Goal: Task Accomplishment & Management: Use online tool/utility

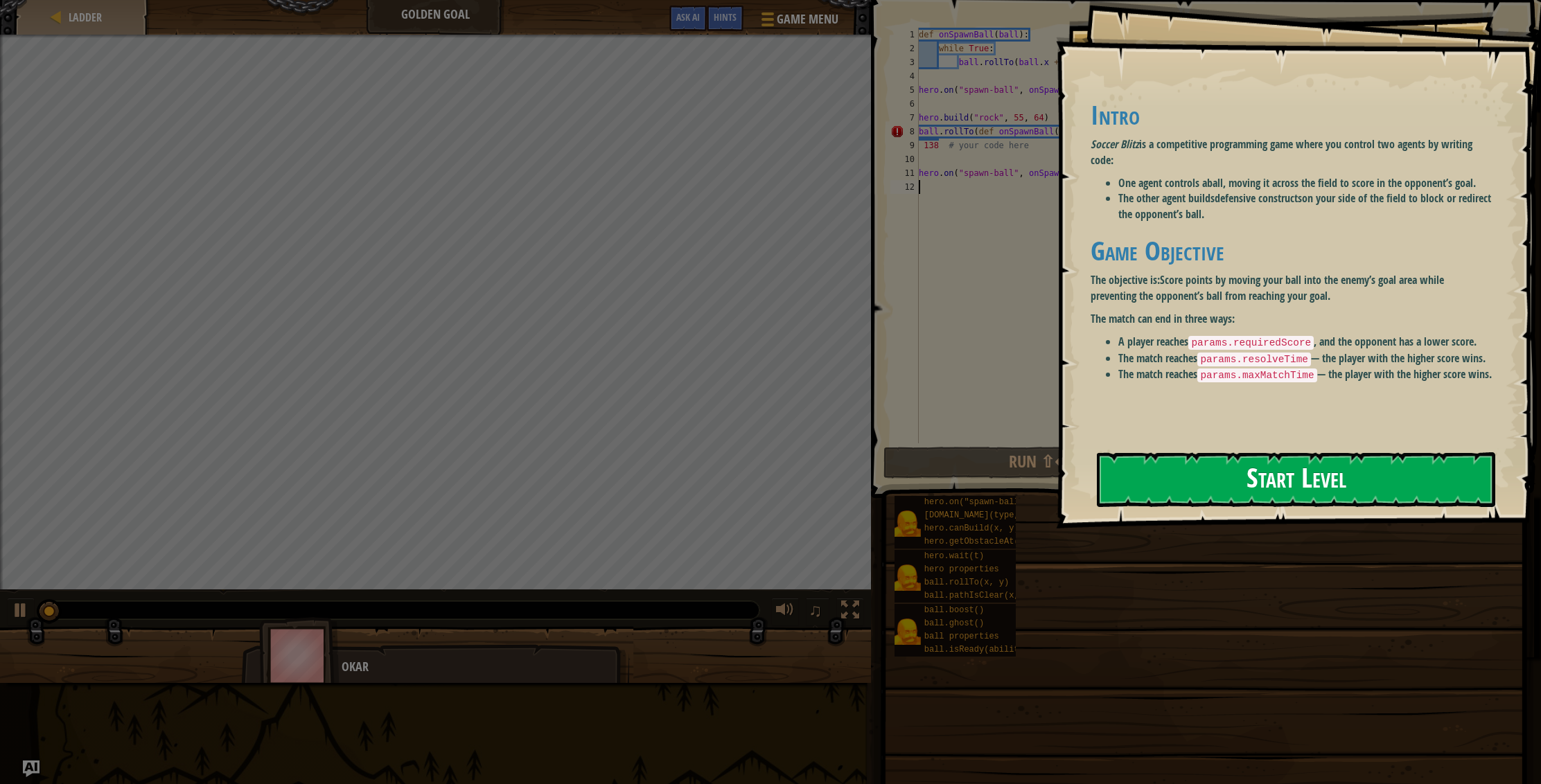
click at [1160, 457] on button "Start Level" at bounding box center [1296, 480] width 399 height 55
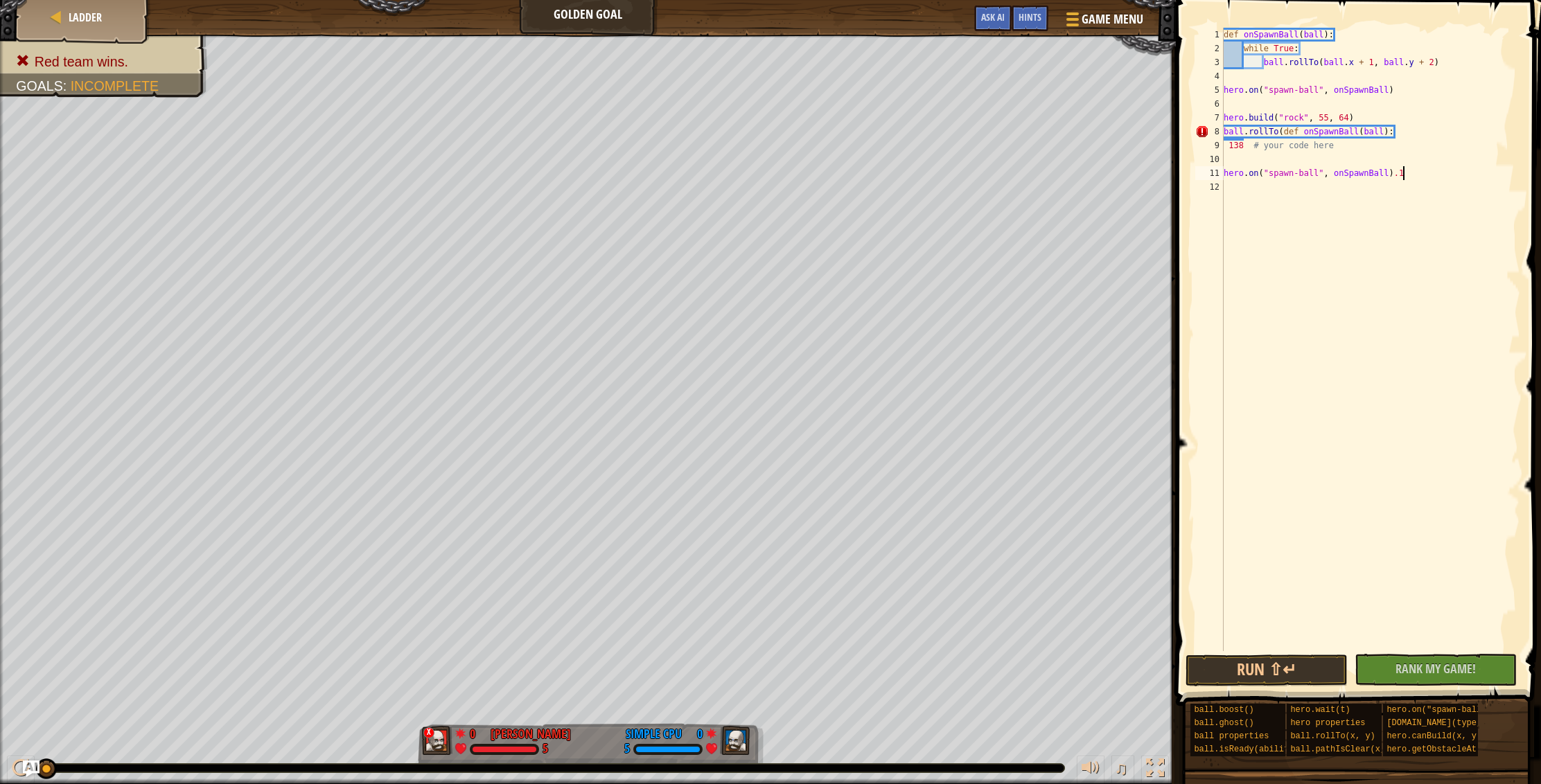
type textarea "hero.on("spawn-ball", onSpawnBall"
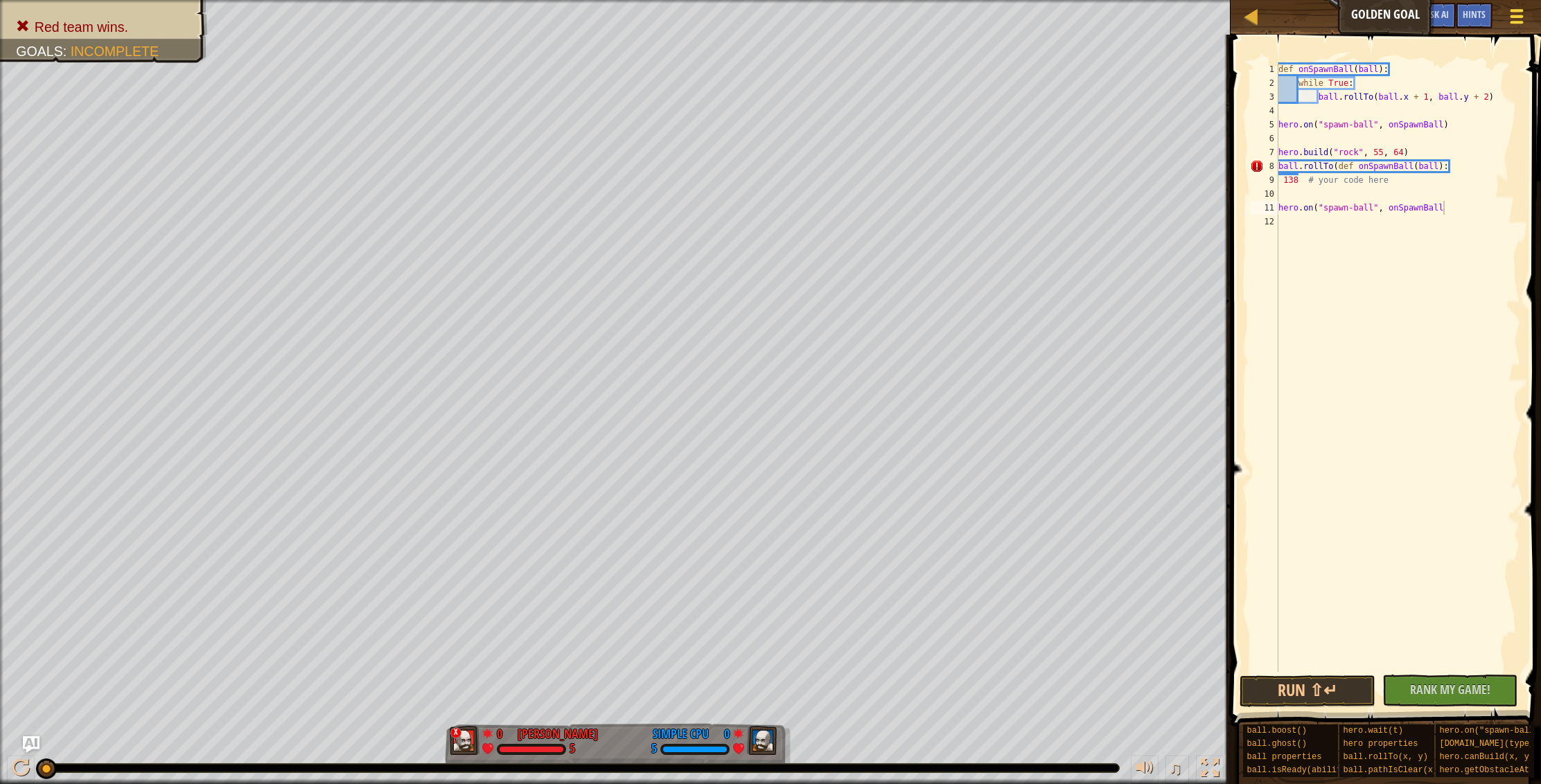
click at [1512, 23] on span at bounding box center [1517, 22] width 13 height 3
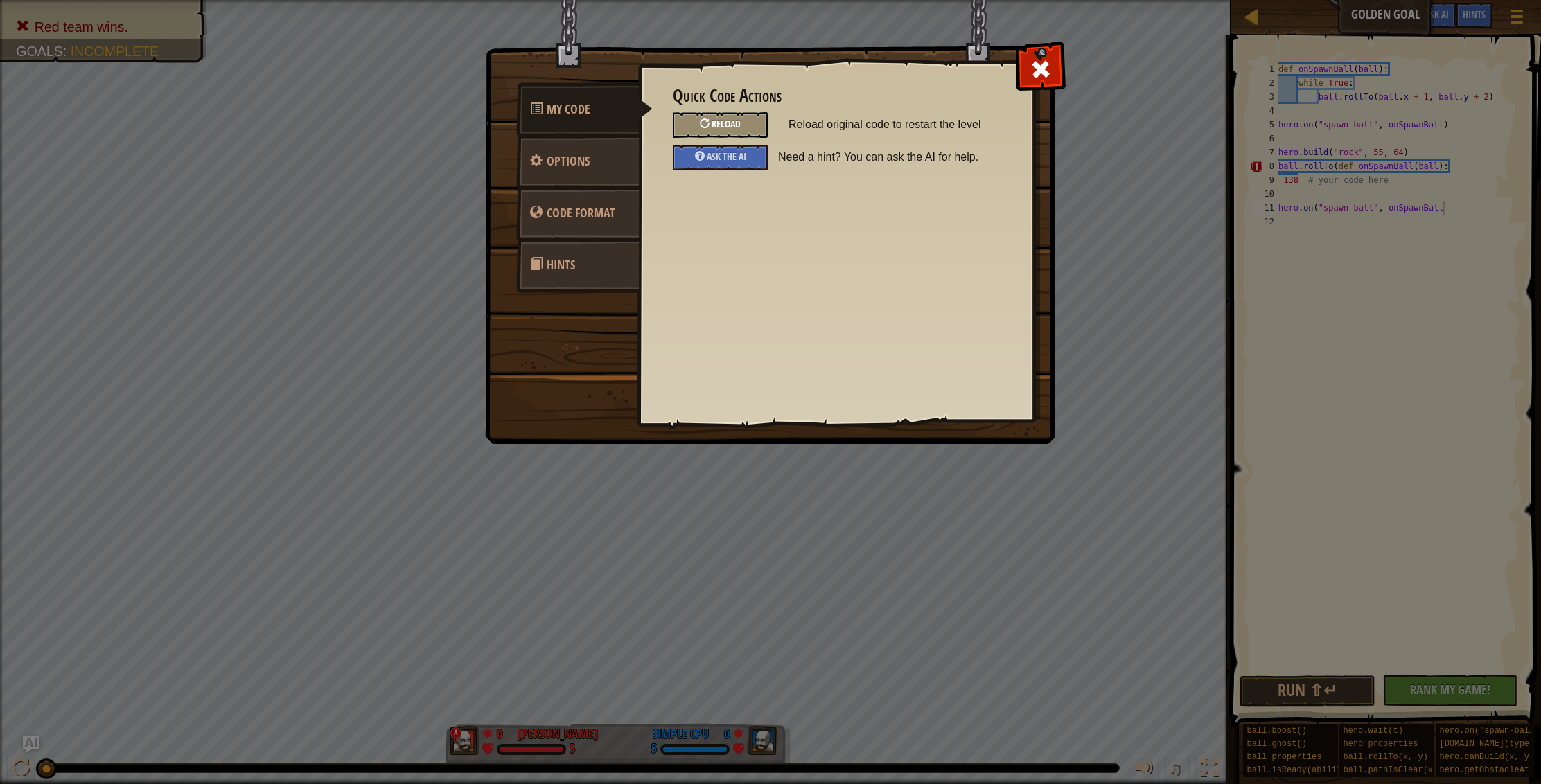
click at [754, 118] on div "Reload" at bounding box center [720, 124] width 95 height 26
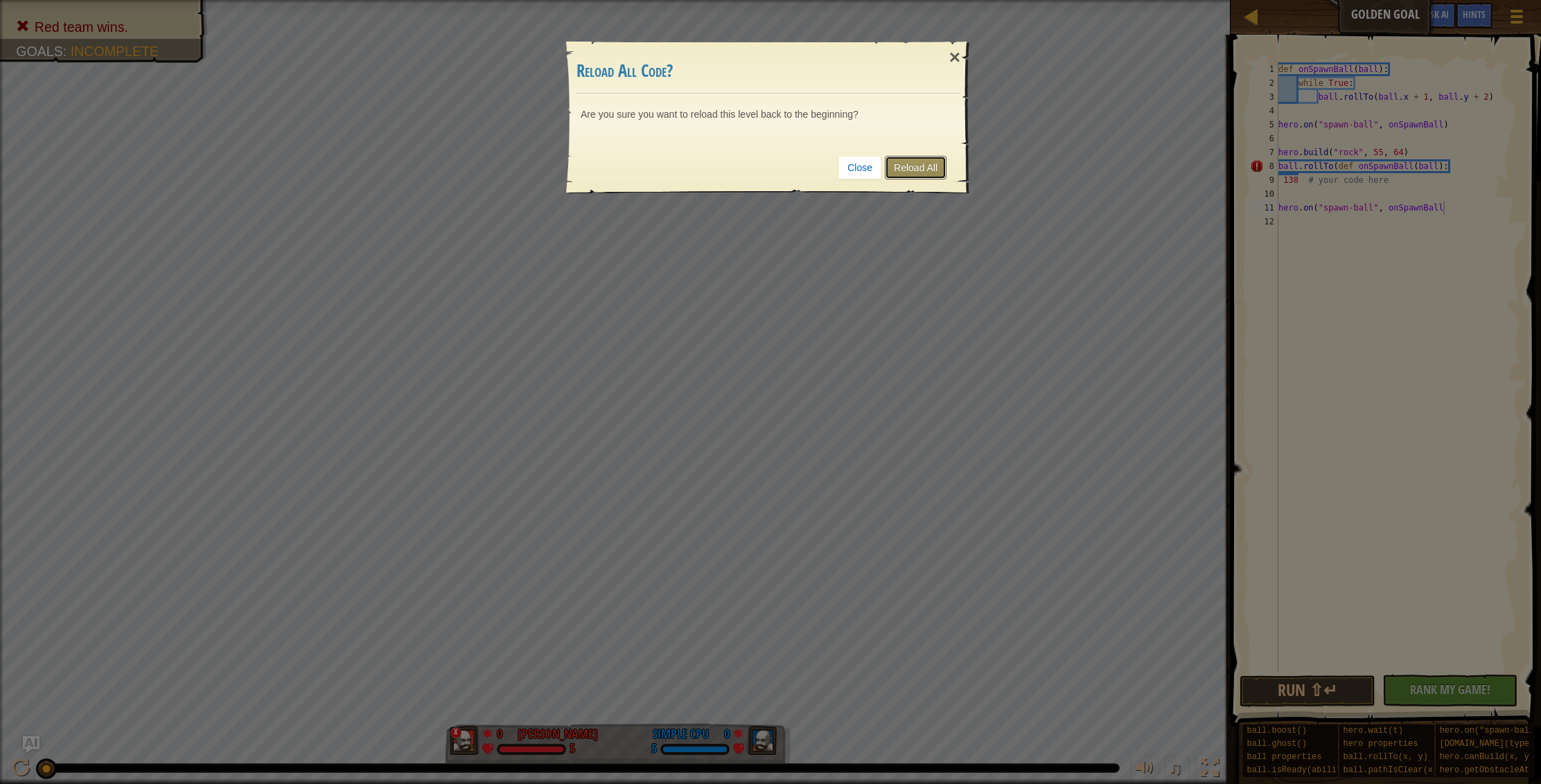
click at [935, 159] on link "Reload All" at bounding box center [916, 168] width 62 height 24
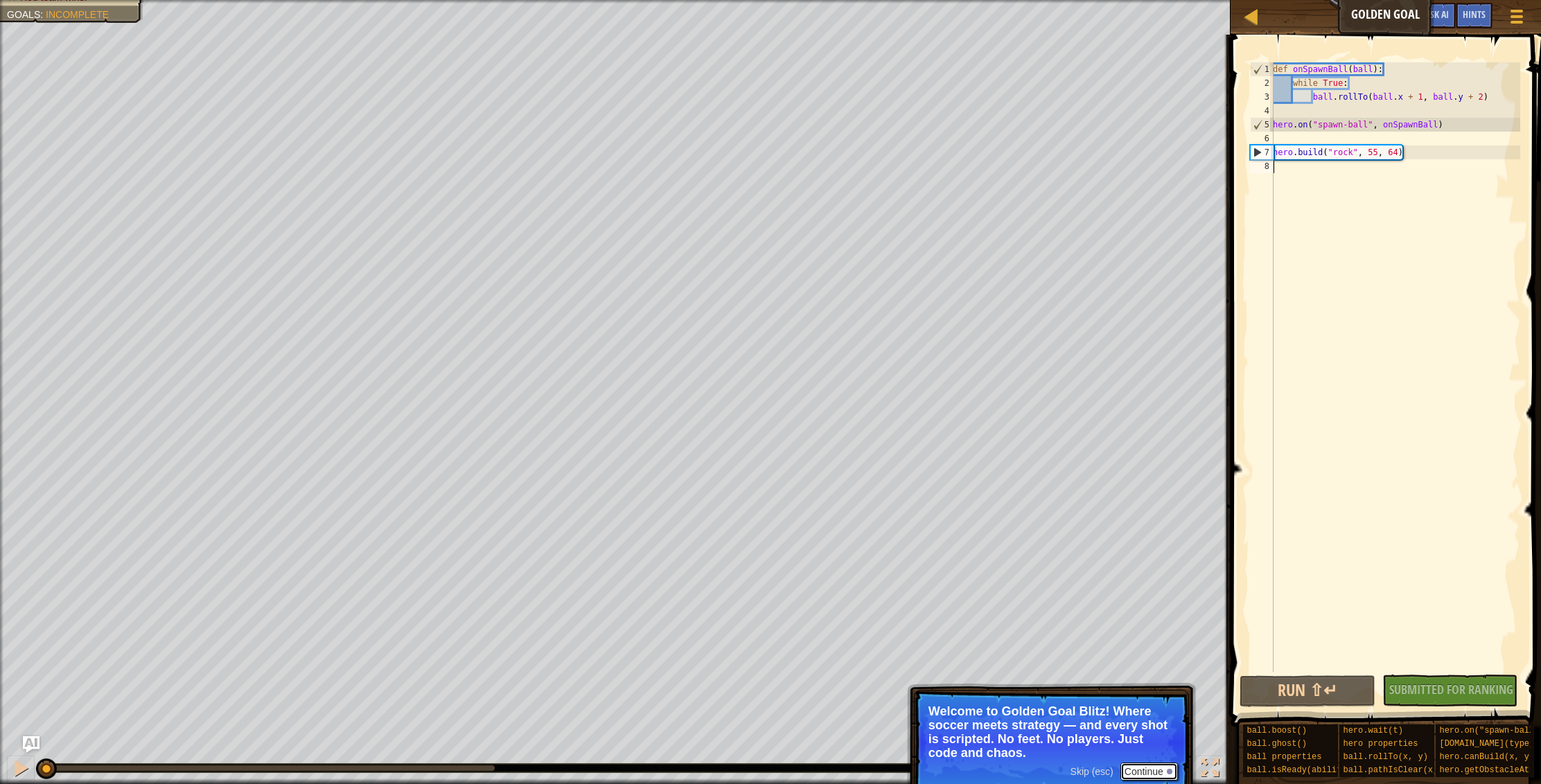
click at [1142, 773] on button "Continue" at bounding box center [1149, 771] width 57 height 18
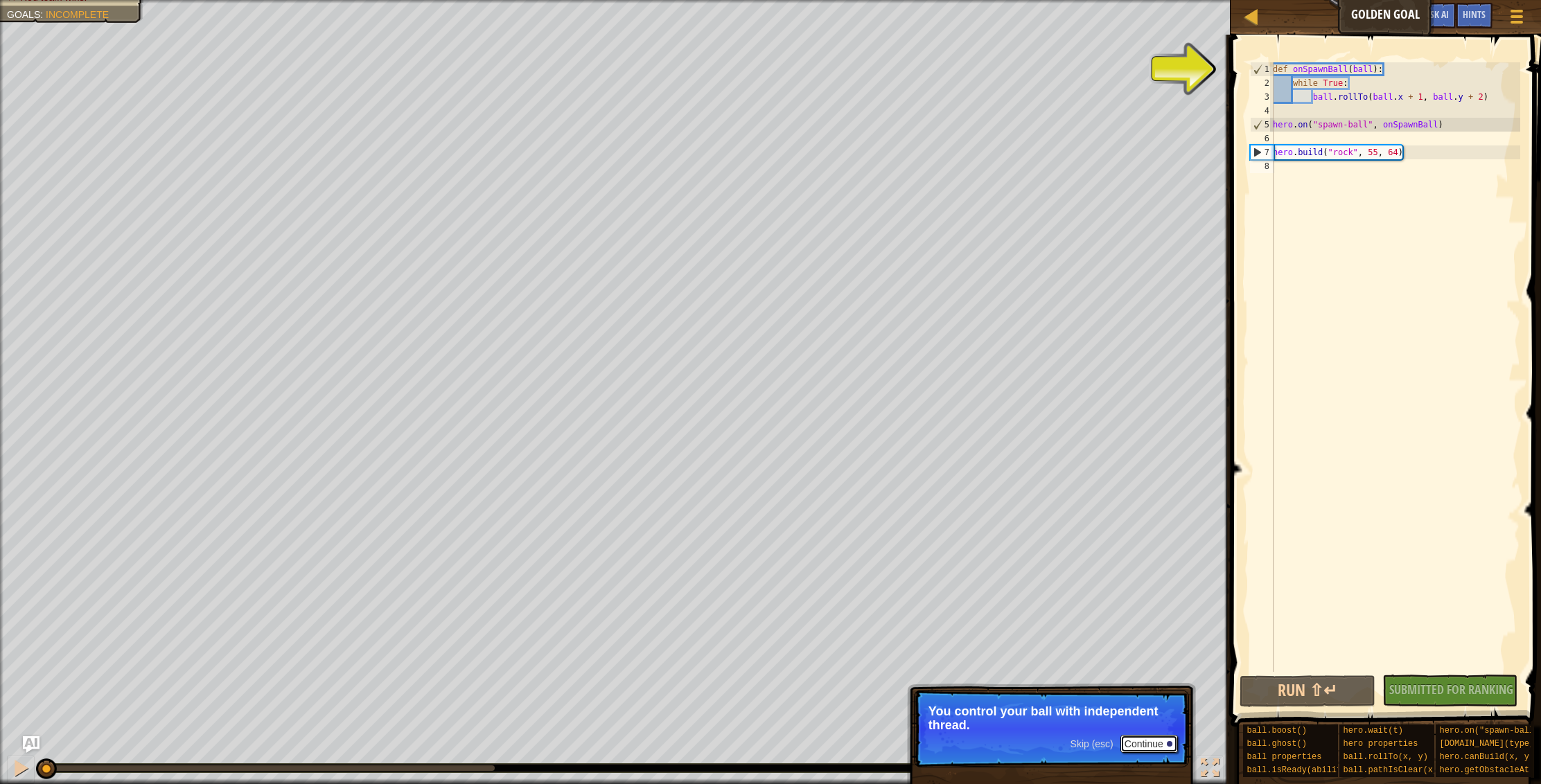
click at [1153, 750] on button "Continue" at bounding box center [1149, 744] width 57 height 18
click at [1153, 750] on button "Continue" at bounding box center [1149, 746] width 57 height 18
click at [1153, 750] on button "Continue" at bounding box center [1149, 744] width 57 height 18
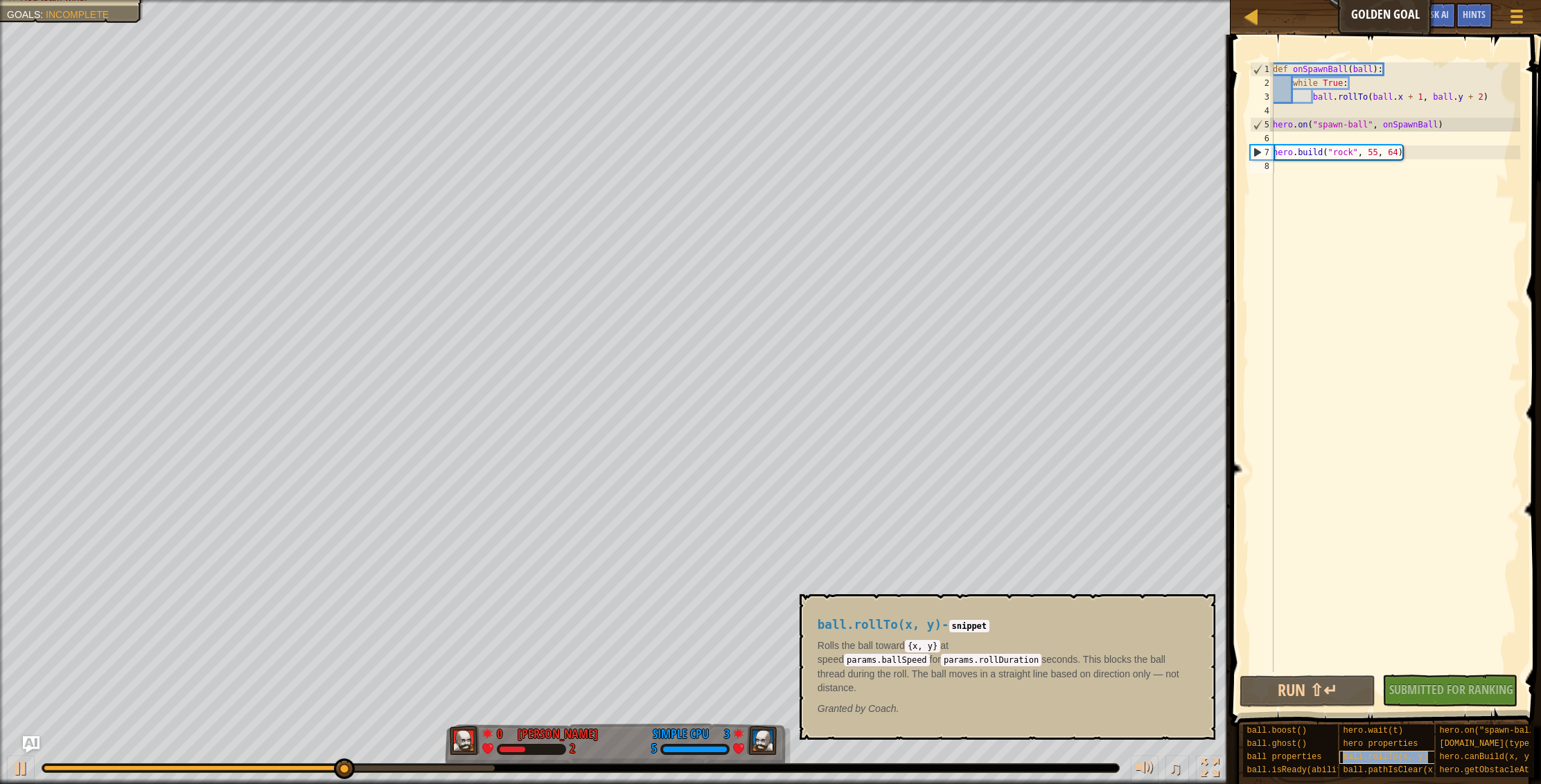
click at [1364, 751] on div "ball.rollTo(x, y)" at bounding box center [1416, 757] width 154 height 13
click at [1423, 98] on div "def onSpawnBall ( ball ) : while True : ball . rollTo ( ball . x + 1 , ball . y…" at bounding box center [1395, 380] width 250 height 637
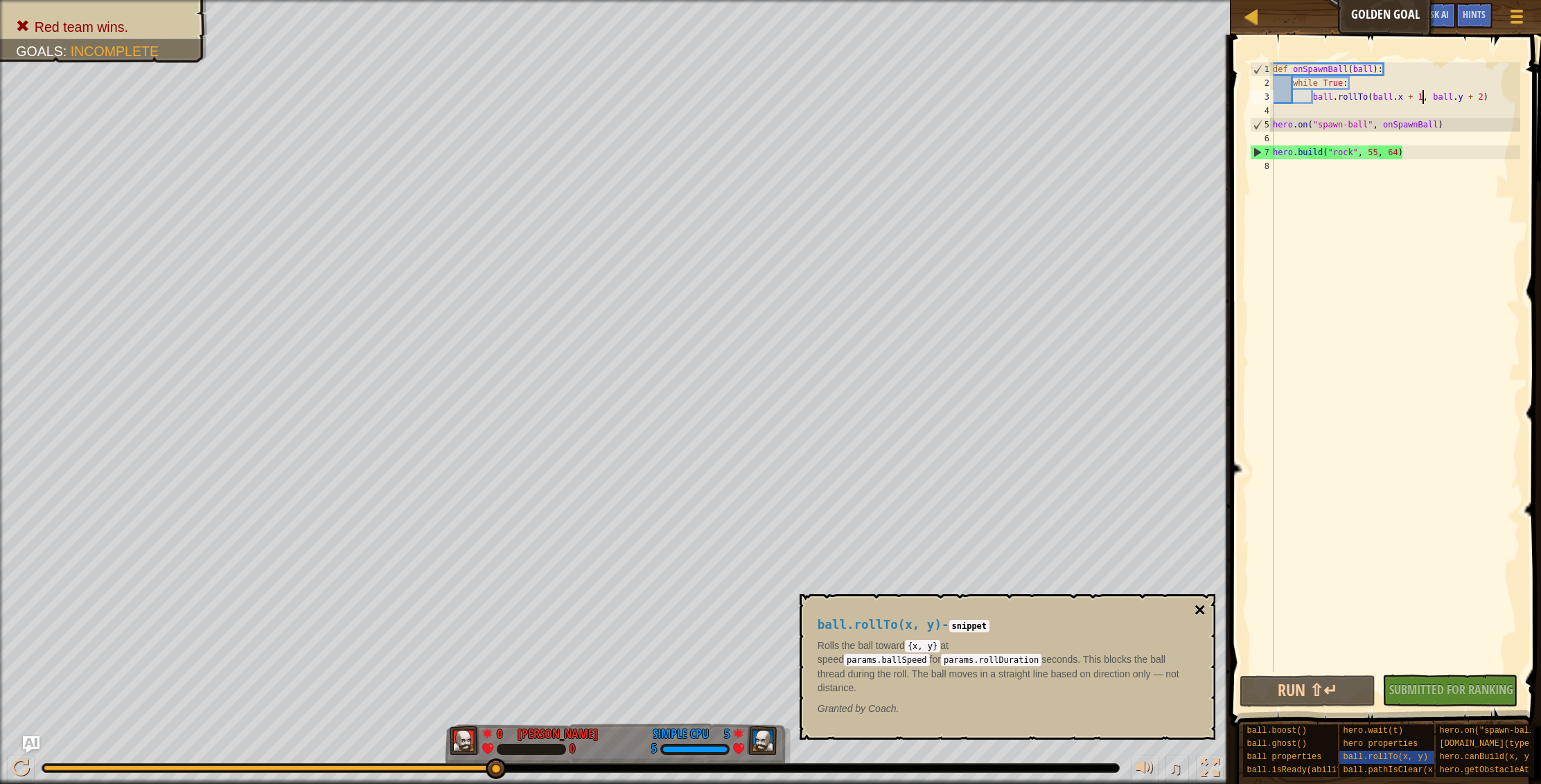
click at [1195, 608] on button "×" at bounding box center [1200, 611] width 11 height 20
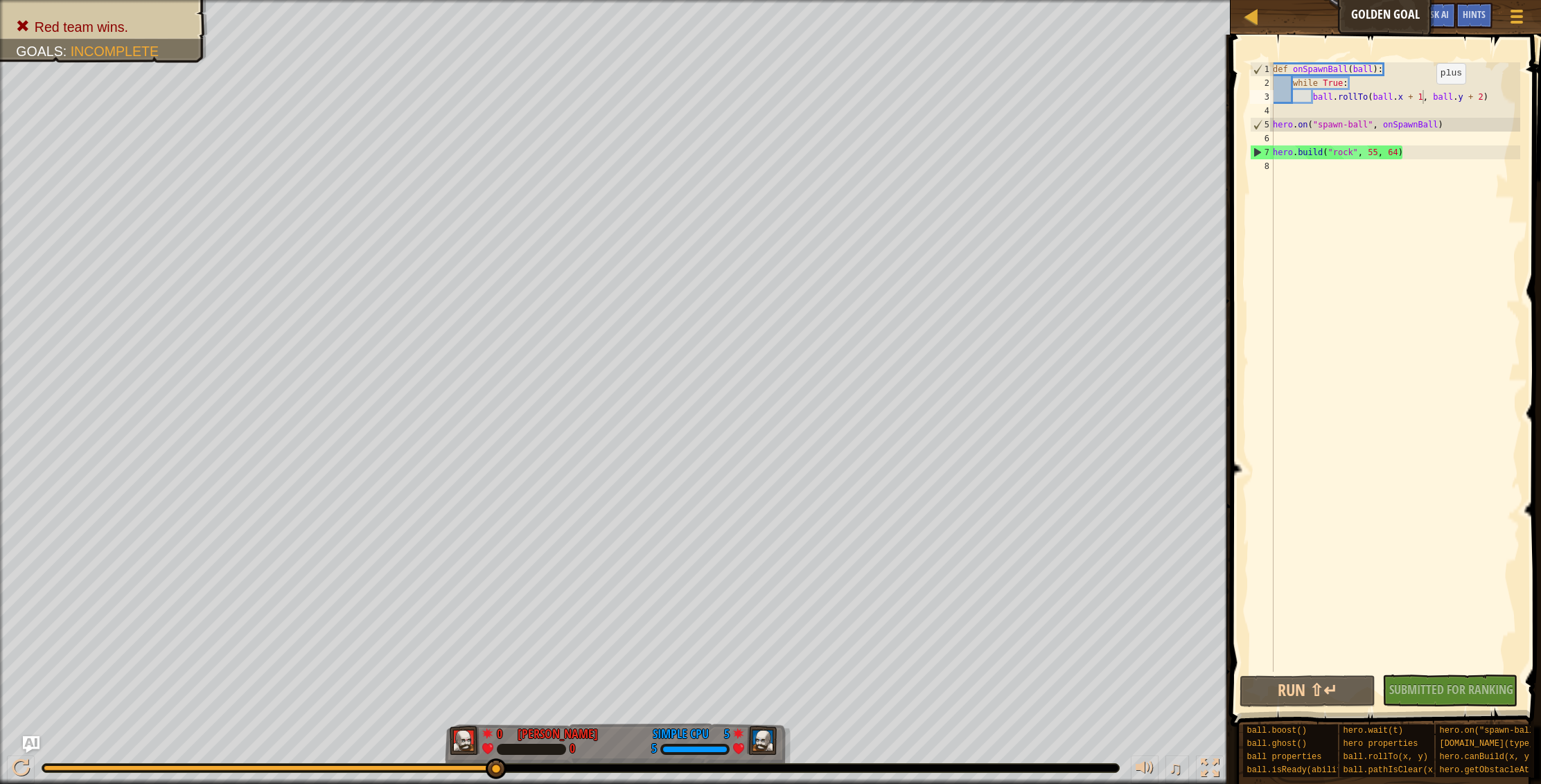
click at [1424, 98] on div "def onSpawnBall ( ball ) : while True : ball . rollTo ( ball . x + 1 , ball . y…" at bounding box center [1395, 380] width 250 height 637
click at [15, 764] on div at bounding box center [21, 769] width 18 height 18
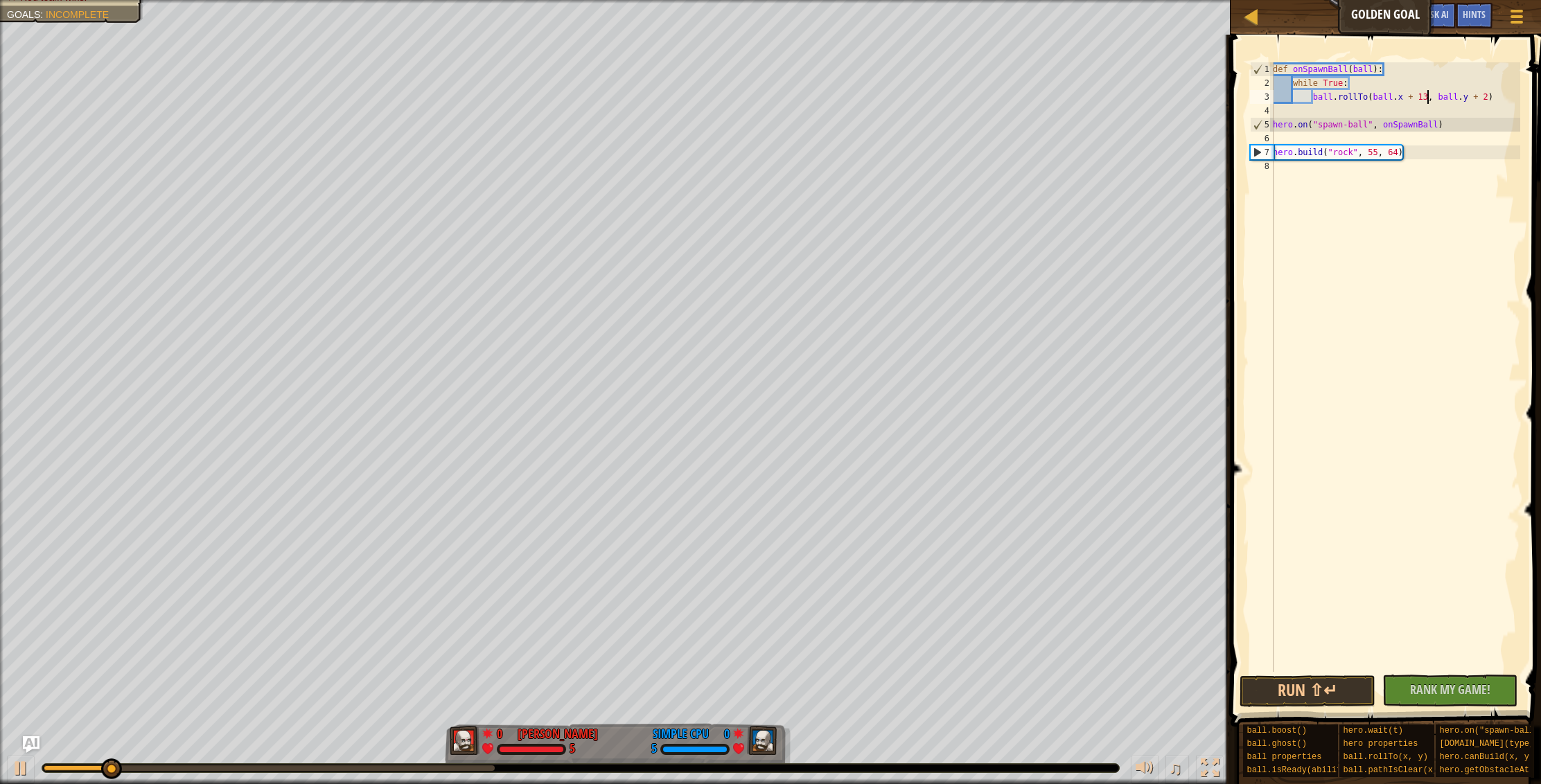
scroll to position [6, 13]
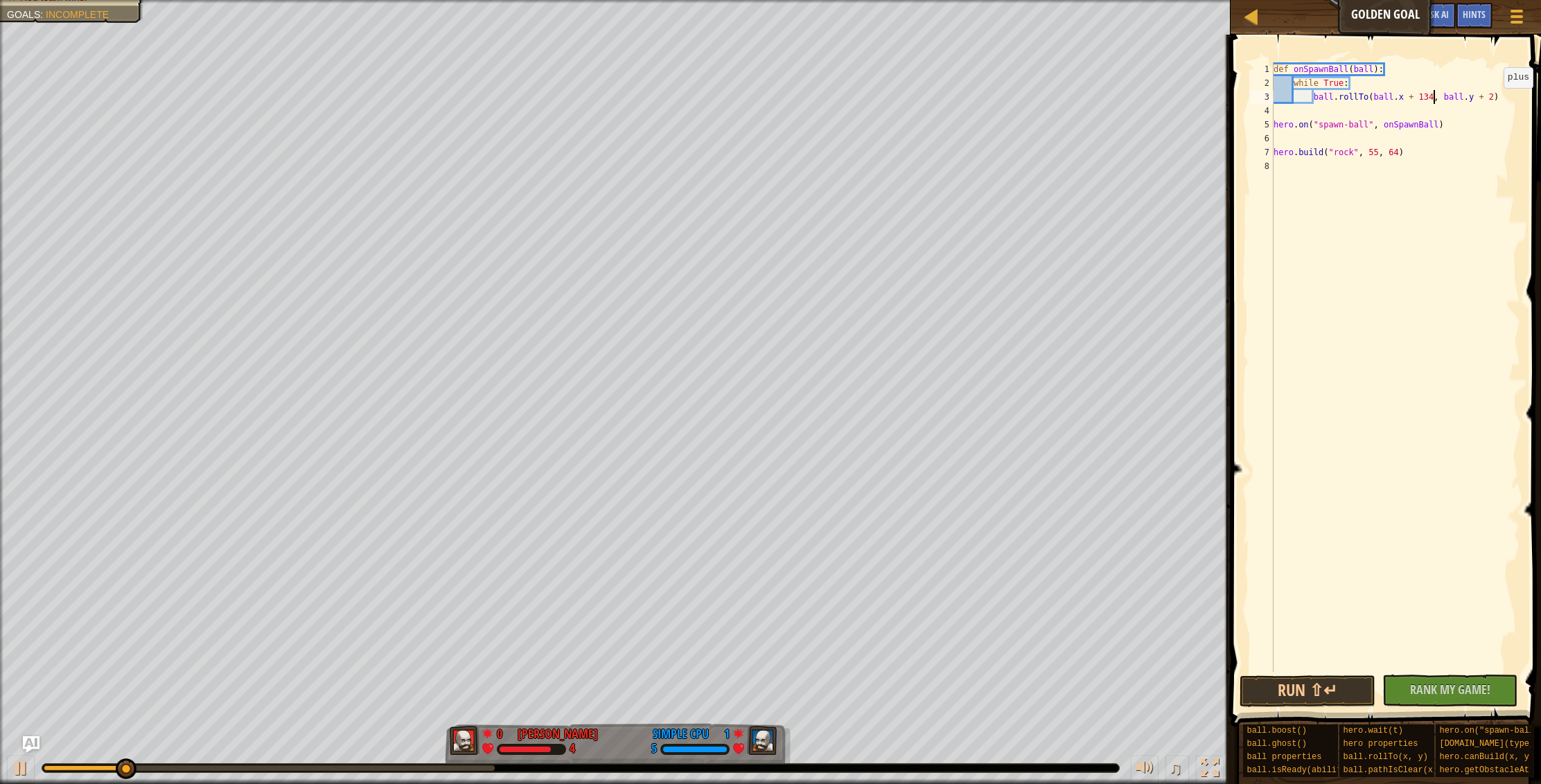
click at [1491, 101] on div "def onSpawnBall ( ball ) : while True : ball . rollTo ( ball . x + 134 , ball .…" at bounding box center [1395, 380] width 250 height 637
click at [1288, 705] on button "Run ⇧↵" at bounding box center [1307, 692] width 136 height 32
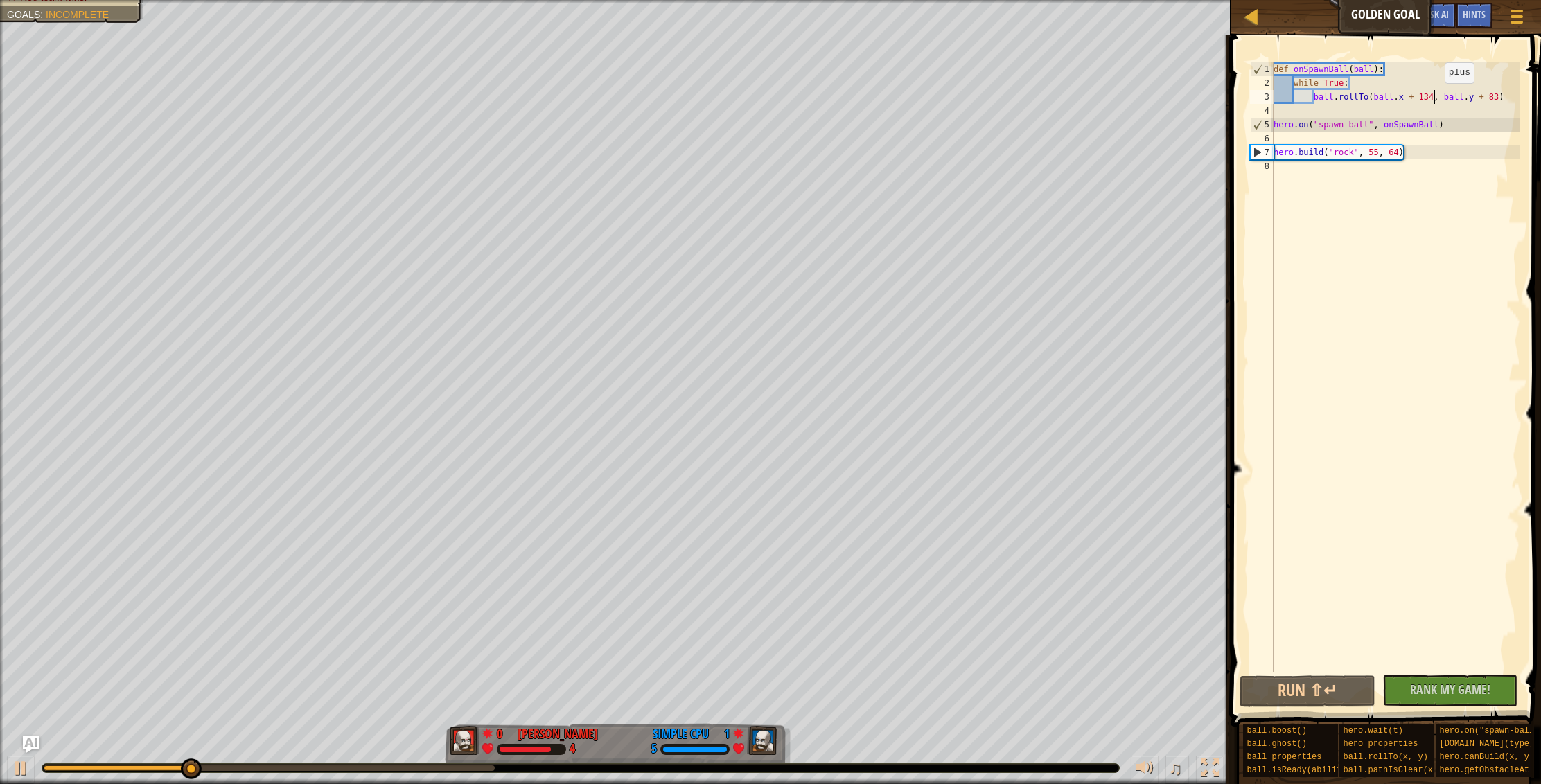
click at [1433, 97] on div "def onSpawnBall ( ball ) : while True : ball . rollTo ( ball . x + 134 , ball .…" at bounding box center [1395, 380] width 250 height 637
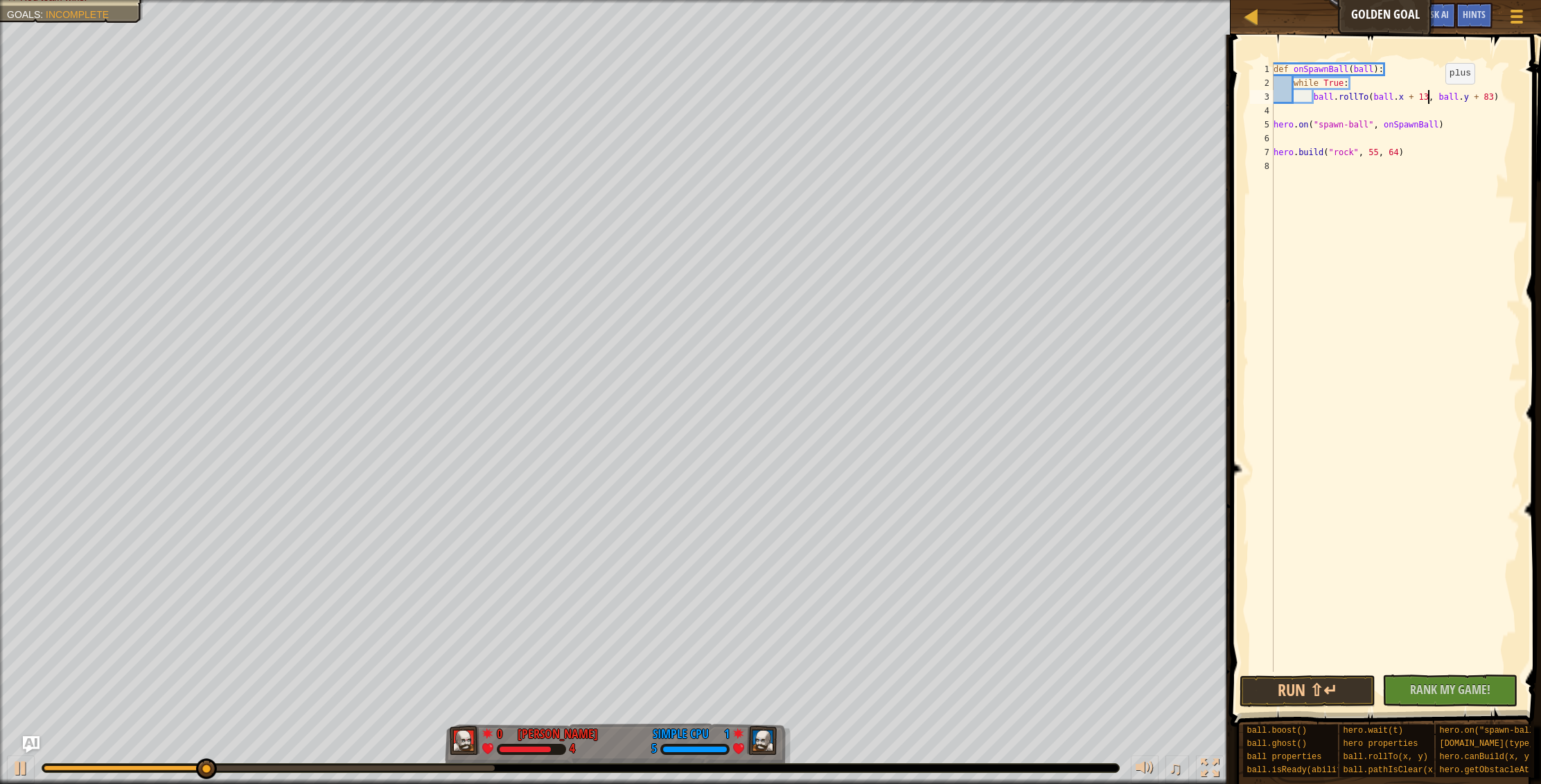
scroll to position [6, 13]
click at [1498, 95] on div "def onSpawnBall ( ball ) : while True : ball . rollTo ( ball . x + 138 , ball .…" at bounding box center [1395, 380] width 250 height 637
click at [1294, 689] on button "Run ⇧↵" at bounding box center [1307, 692] width 136 height 32
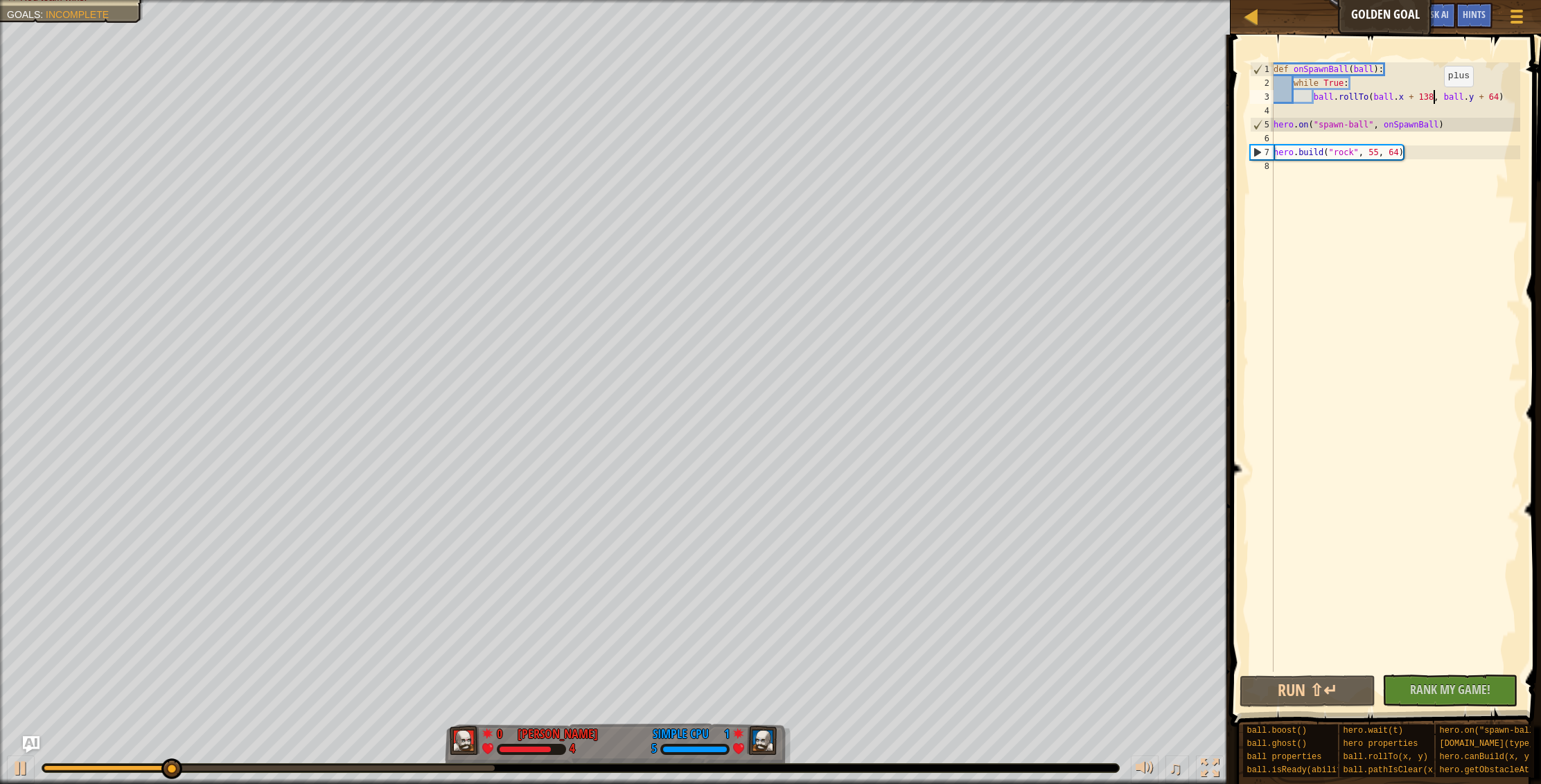
click at [1433, 100] on div "def onSpawnBall ( ball ) : while True : ball . rollTo ( ball . x + 138 , ball .…" at bounding box center [1395, 380] width 250 height 637
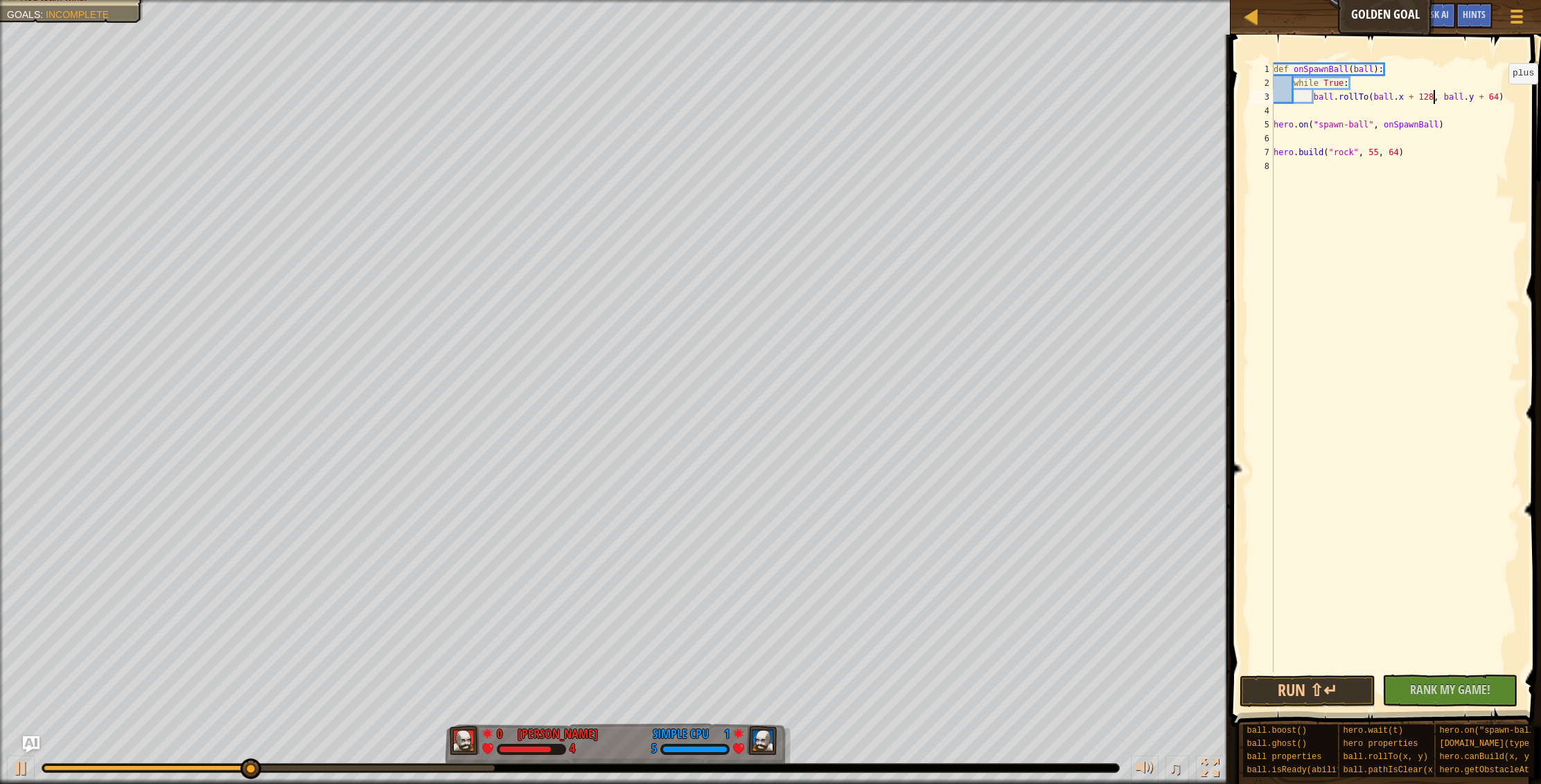
click at [1498, 98] on div "def onSpawnBall ( ball ) : while True : ball . rollTo ( ball . x + 128 , ball .…" at bounding box center [1395, 380] width 250 height 637
click at [1314, 694] on button "Run ⇧↵" at bounding box center [1307, 692] width 136 height 32
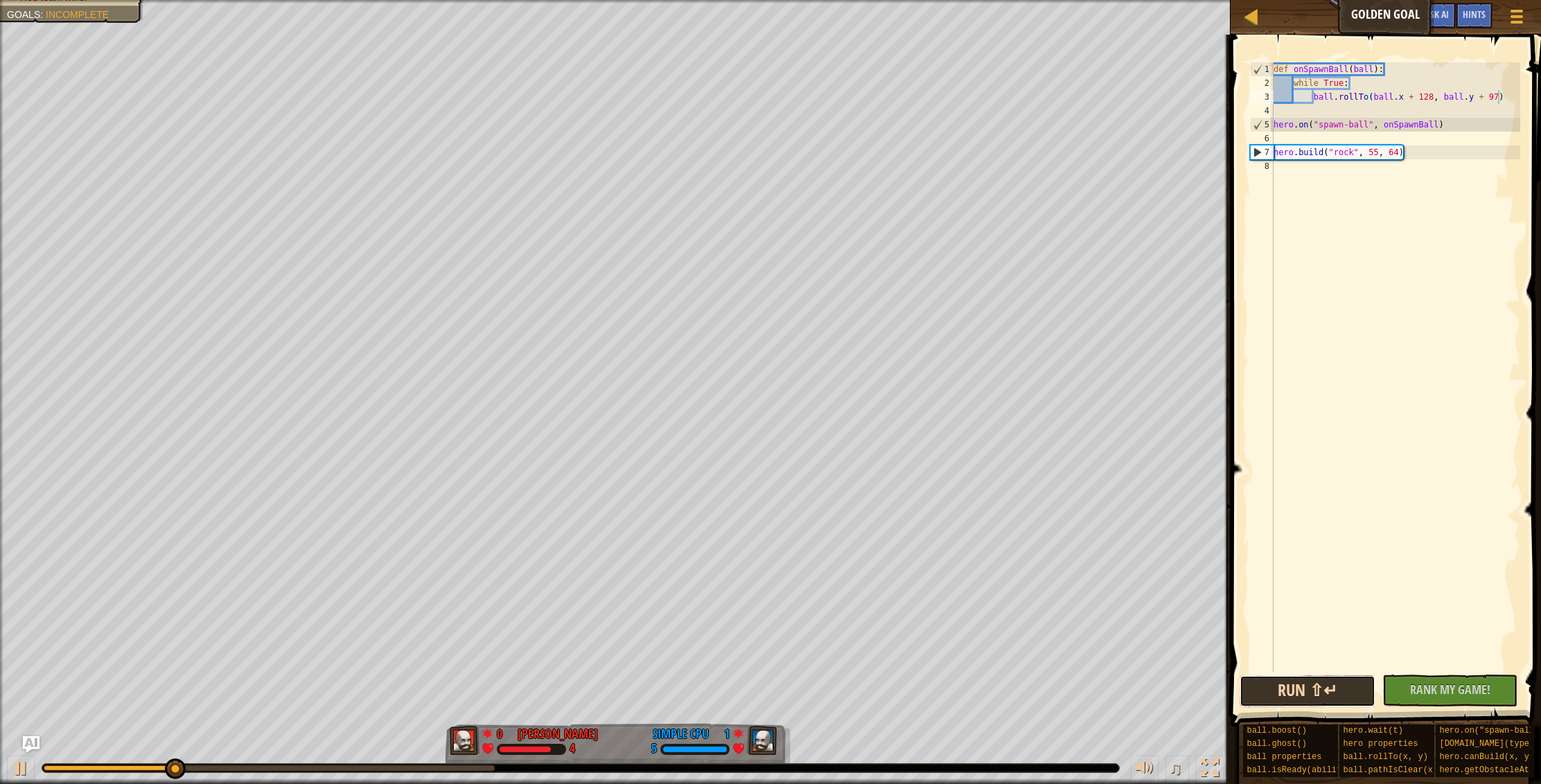
click at [1338, 680] on button "Run ⇧↵" at bounding box center [1307, 692] width 136 height 32
click at [1433, 97] on div "def onSpawnBall ( ball ) : while True : ball . rollTo ( ball . x + 128 , ball .…" at bounding box center [1395, 380] width 250 height 637
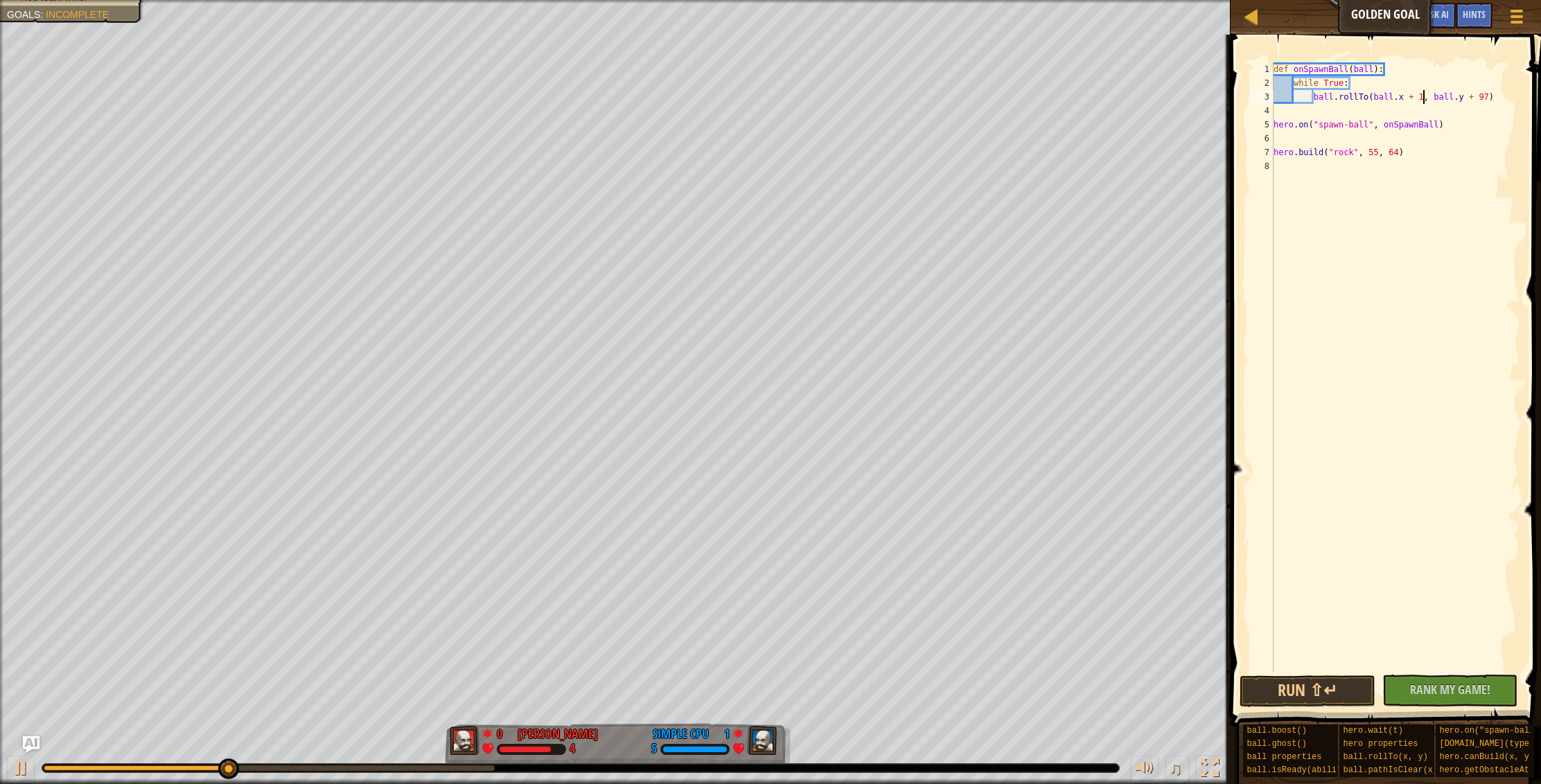
scroll to position [6, 13]
click at [1498, 99] on div "def onSpawnBall ( ball ) : while True : ball . rollTo ( ball . x + 113 , ball .…" at bounding box center [1395, 380] width 250 height 637
click at [1331, 685] on button "Run ⇧↵" at bounding box center [1307, 692] width 136 height 32
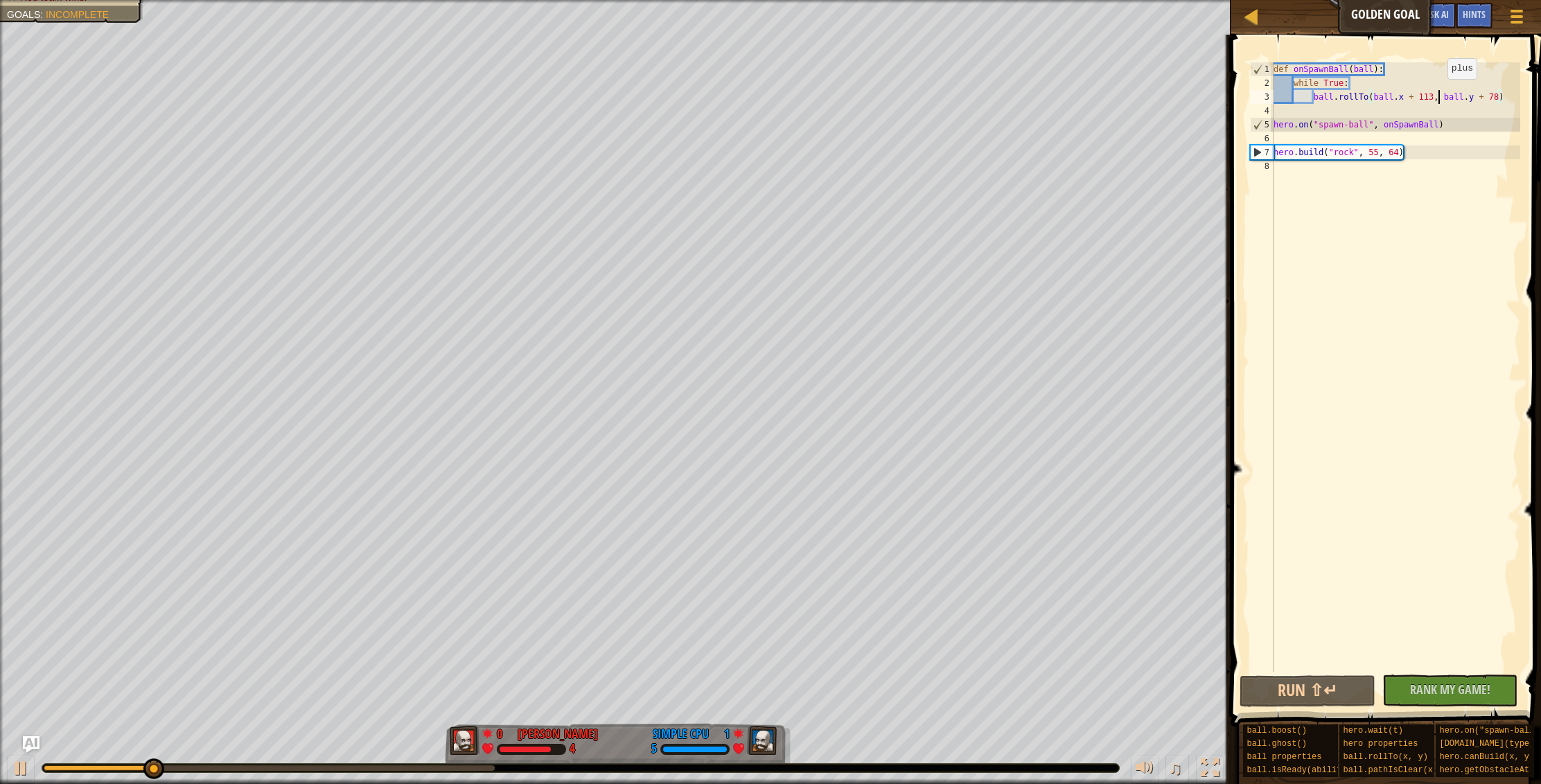
click at [1435, 94] on div "def onSpawnBall ( ball ) : while True : ball . rollTo ( ball . x + 113 , ball .…" at bounding box center [1395, 380] width 250 height 637
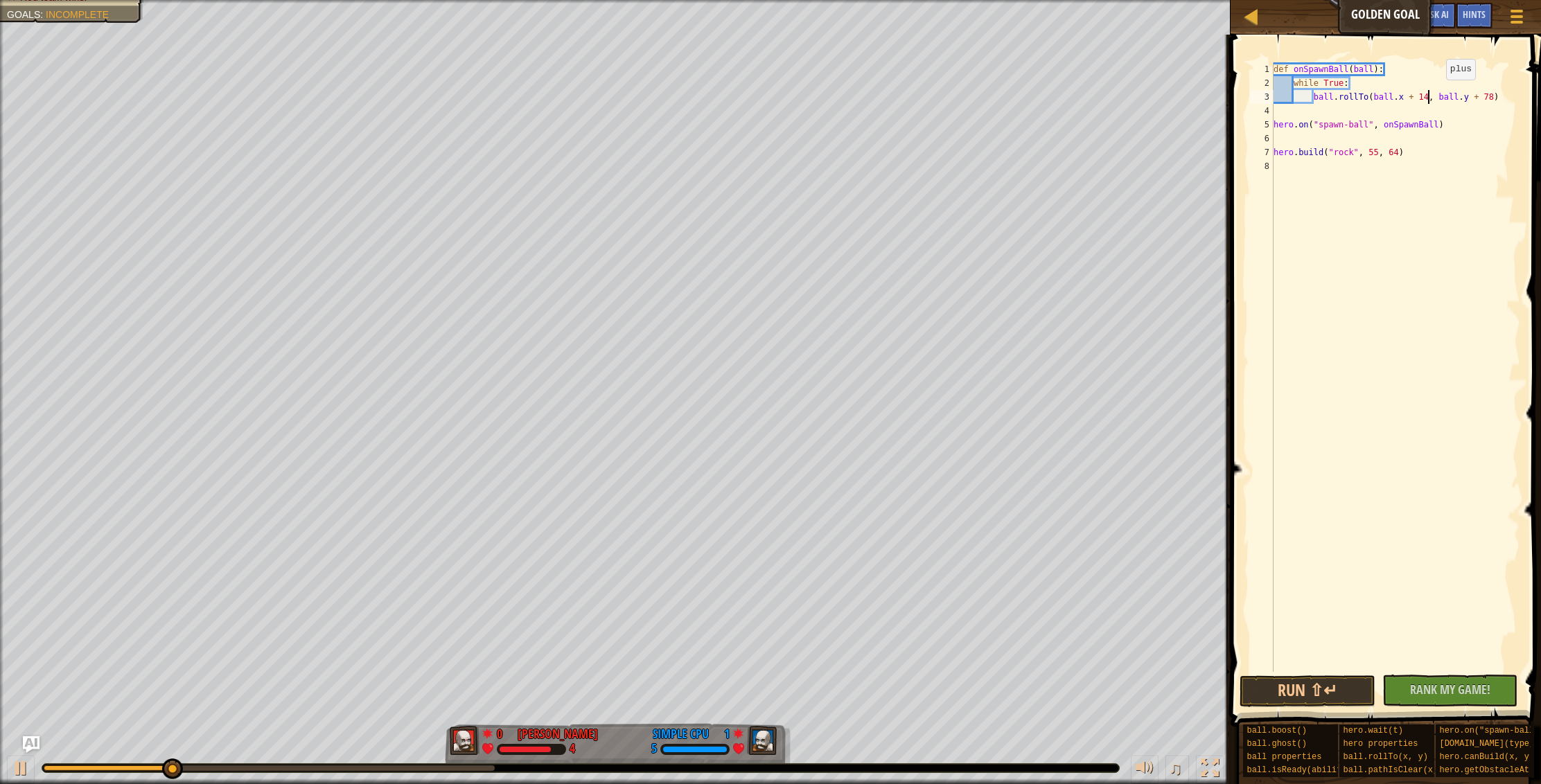
scroll to position [6, 13]
click at [1498, 98] on div "def onSpawnBall ( ball ) : while True : ball . rollTo ( ball . x + 145 , ball .…" at bounding box center [1395, 380] width 250 height 637
click at [1316, 692] on button "Run ⇧↵" at bounding box center [1307, 692] width 136 height 32
click at [1342, 692] on button "Run ⇧↵" at bounding box center [1307, 692] width 136 height 32
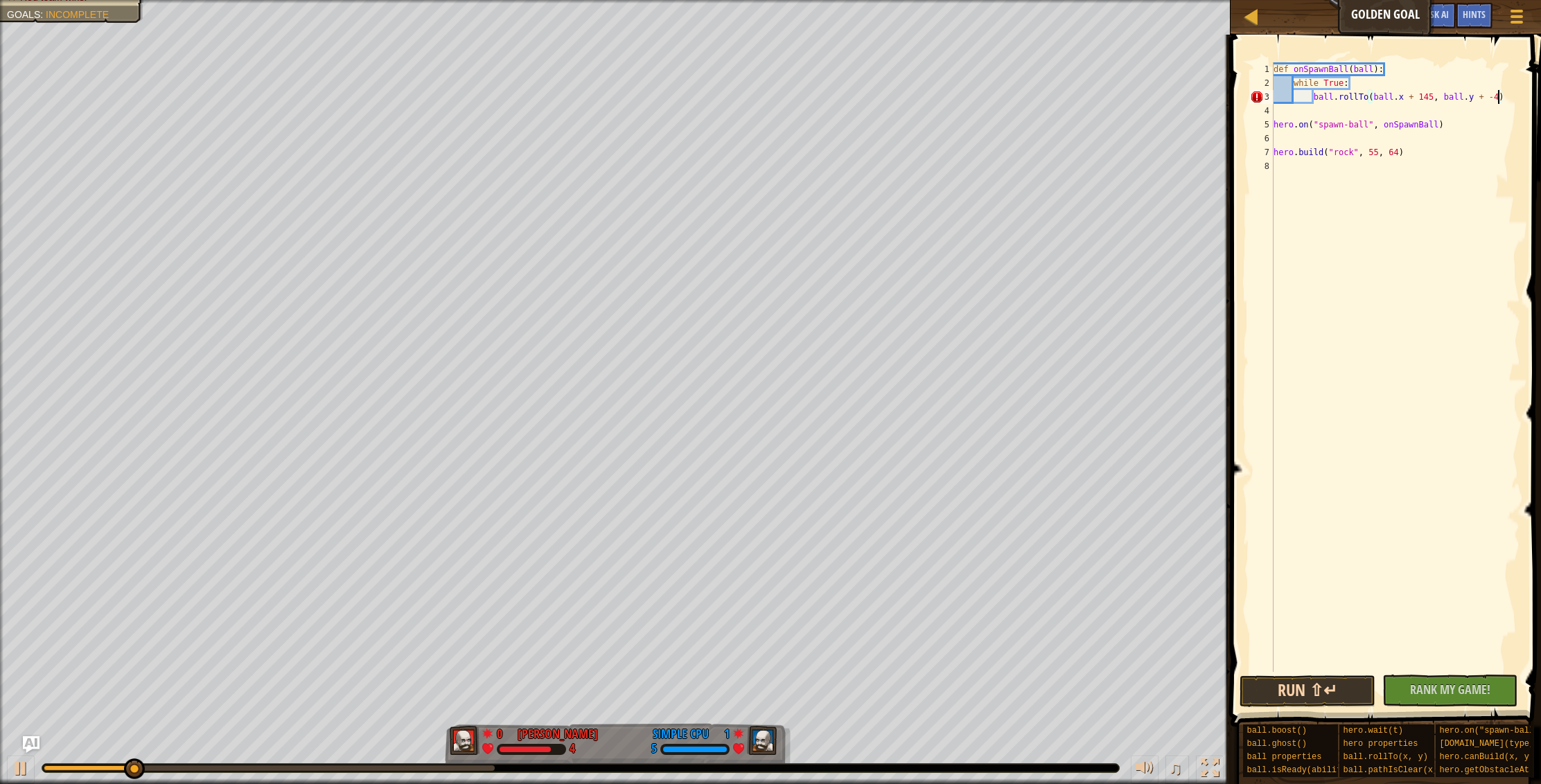
scroll to position [6, 19]
type textarea "ball.rollTo(ball.x + 145, ball.y + -45)"
click at [1311, 685] on button "Run ⇧↵" at bounding box center [1307, 692] width 136 height 32
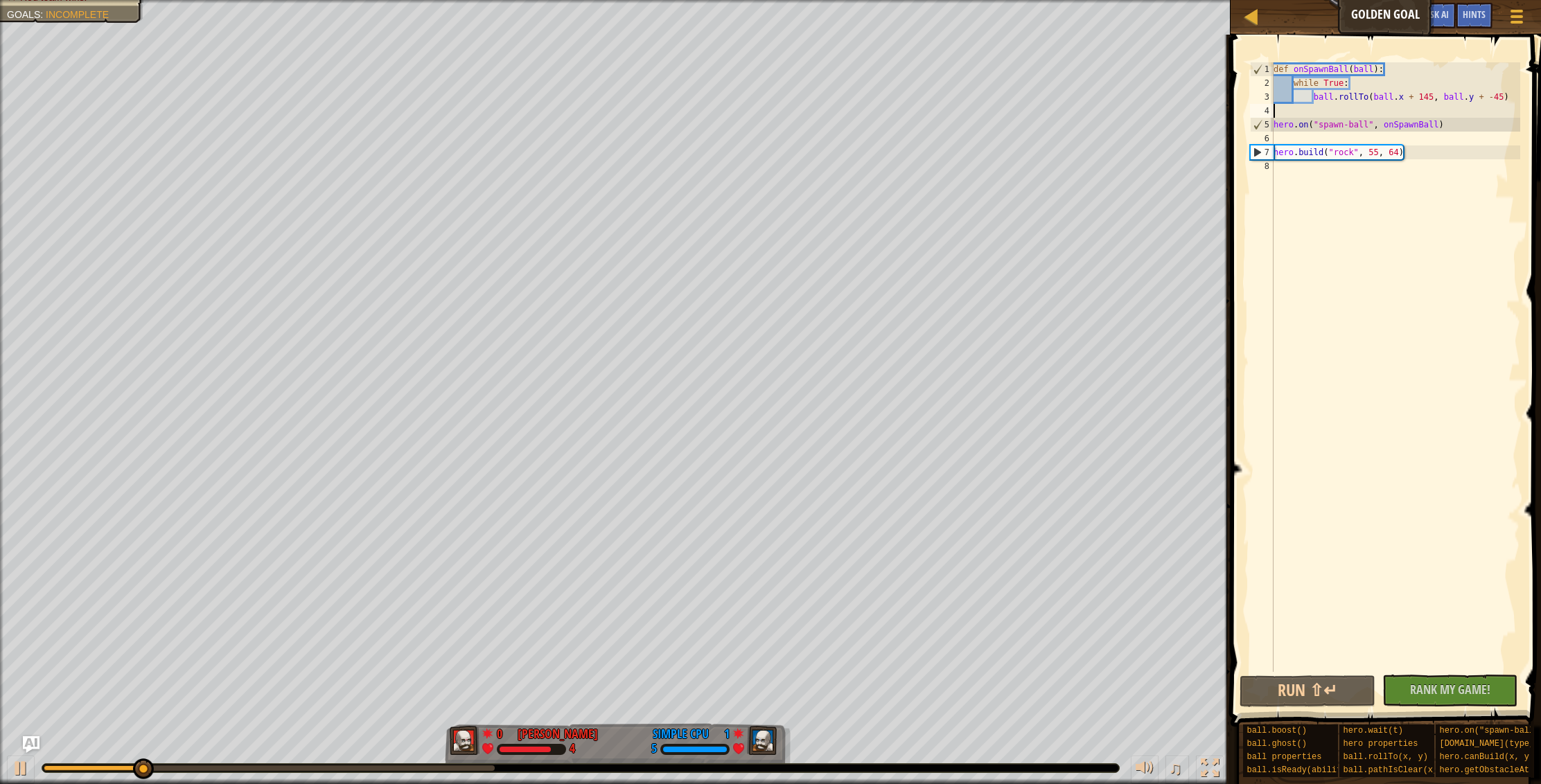
click at [1405, 113] on div "def onSpawnBall ( ball ) : while True : ball . rollTo ( ball . x + 145 , ball .…" at bounding box center [1395, 380] width 250 height 637
drag, startPoint x: 1313, startPoint y: 96, endPoint x: 1507, endPoint y: 98, distance: 194.0
click at [1507, 98] on div "def onSpawnBall ( ball ) : while True : ball . rollTo ( ball . x + 145 , ball .…" at bounding box center [1395, 380] width 250 height 637
type textarea "ball.rollTo(ball.x + 145, ball.y + -45)"
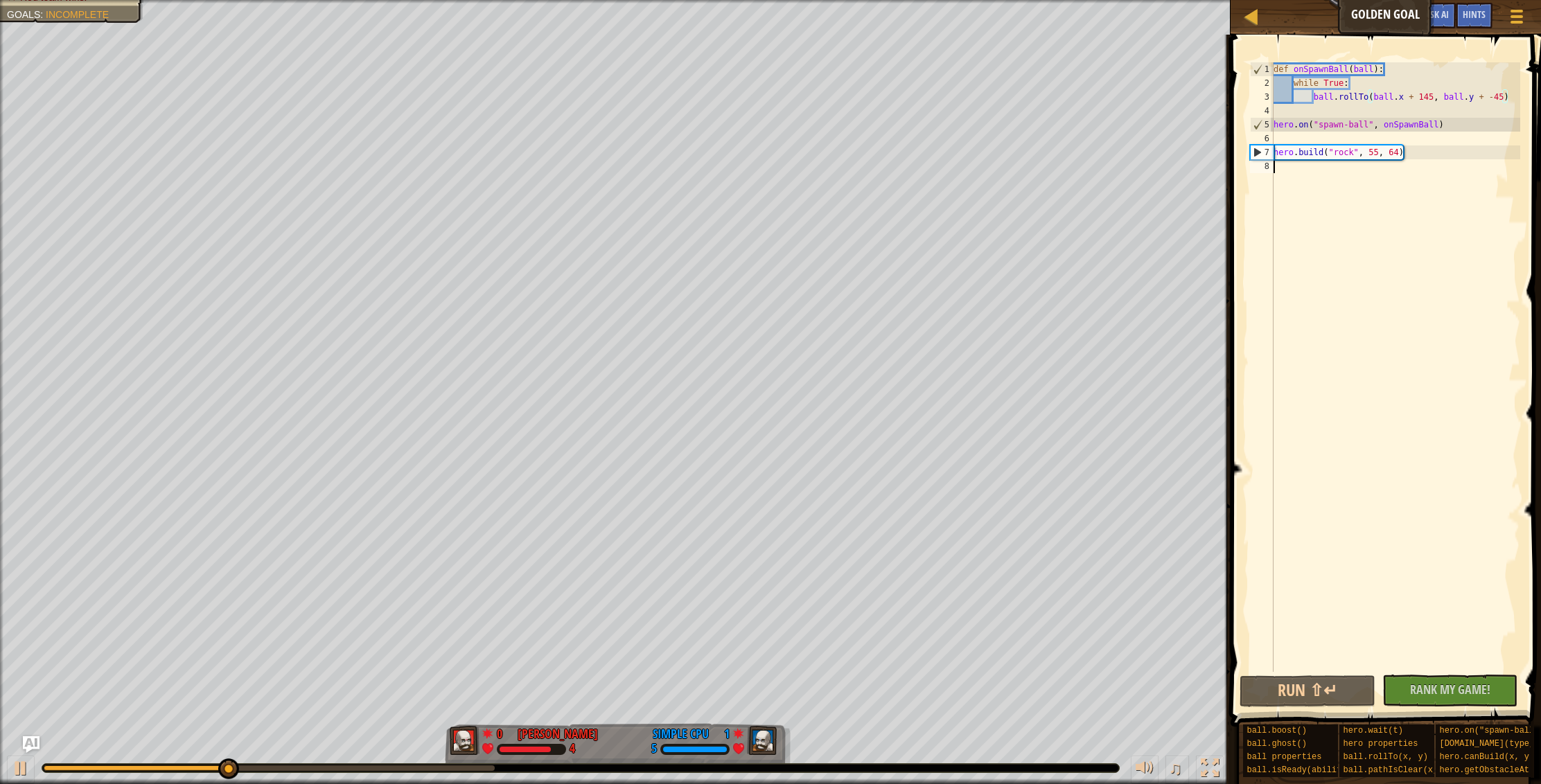
click at [1377, 175] on div "def onSpawnBall ( ball ) : while True : ball . rollTo ( ball . x + 145 , ball .…" at bounding box center [1395, 380] width 250 height 637
paste textarea "ball.rollTo(ball.x + 145, ball.y + -45)"
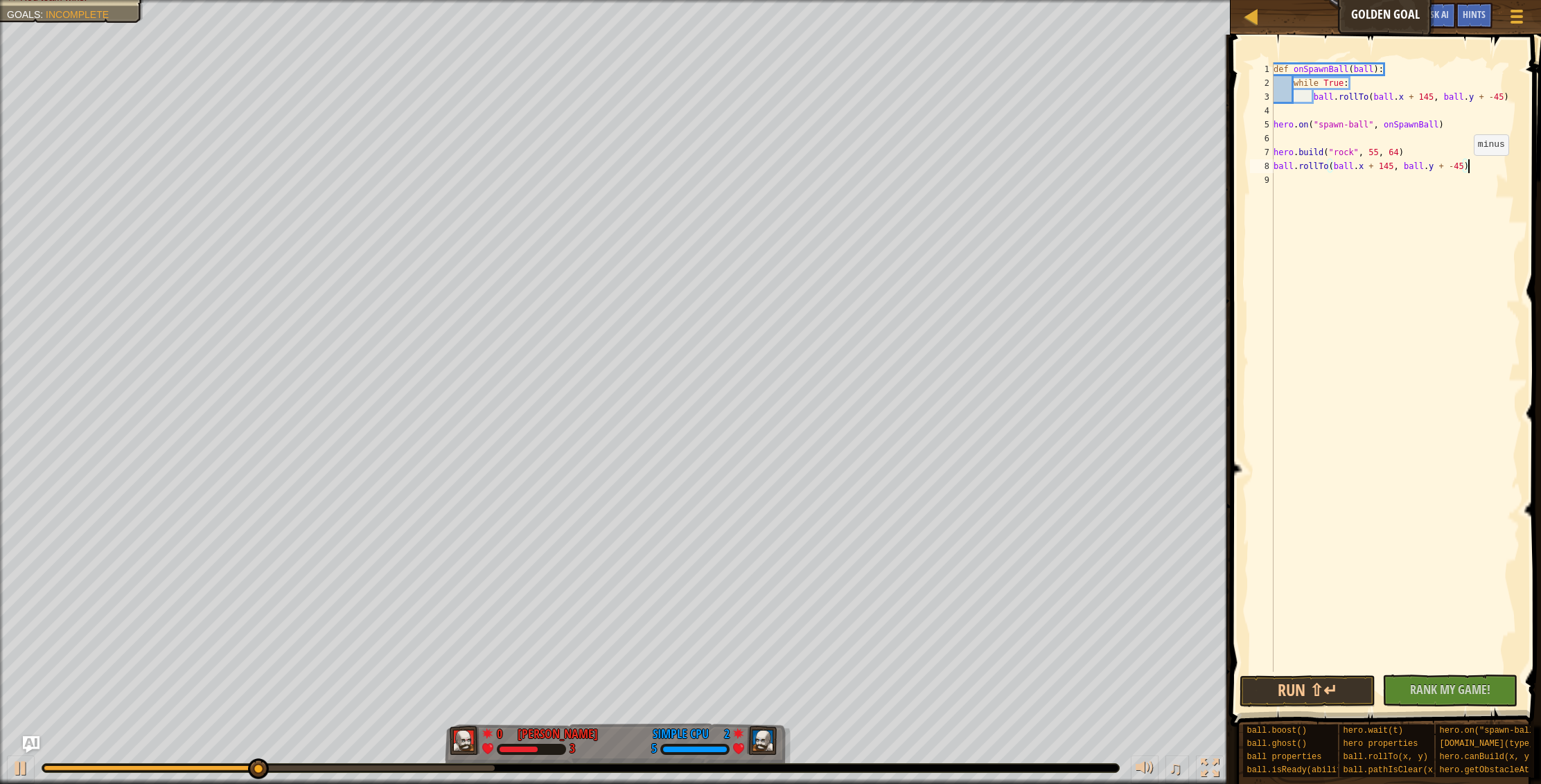
click at [1462, 169] on div "def onSpawnBall ( ball ) : while True : ball . rollTo ( ball . x + 145 , ball .…" at bounding box center [1395, 380] width 250 height 637
click at [1341, 699] on button "Run ⇧↵" at bounding box center [1307, 692] width 136 height 32
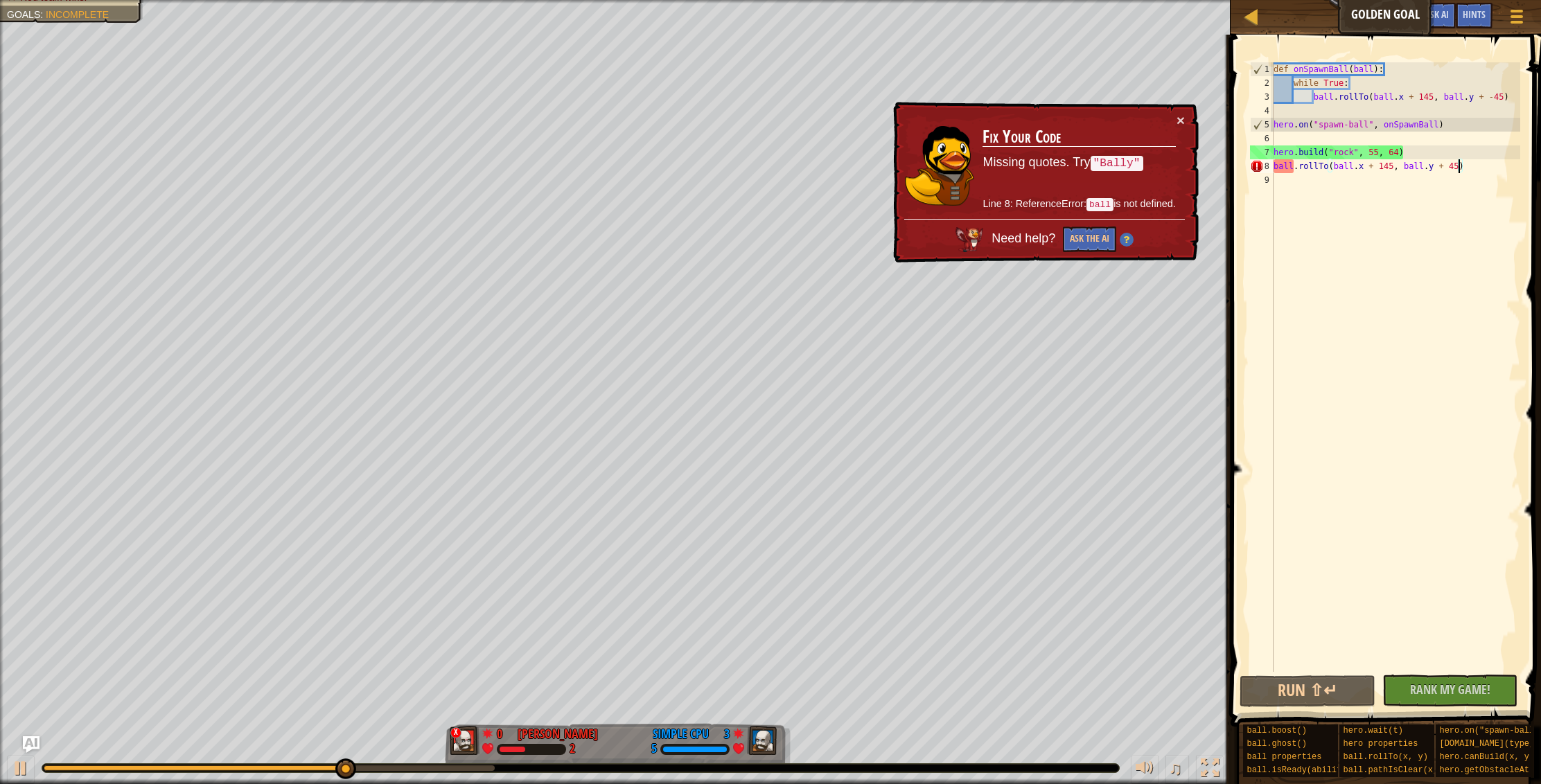
click at [1293, 164] on div "def onSpawnBall ( ball ) : while True : ball . rollTo ( ball . x + 145 , ball .…" at bounding box center [1395, 380] width 250 height 637
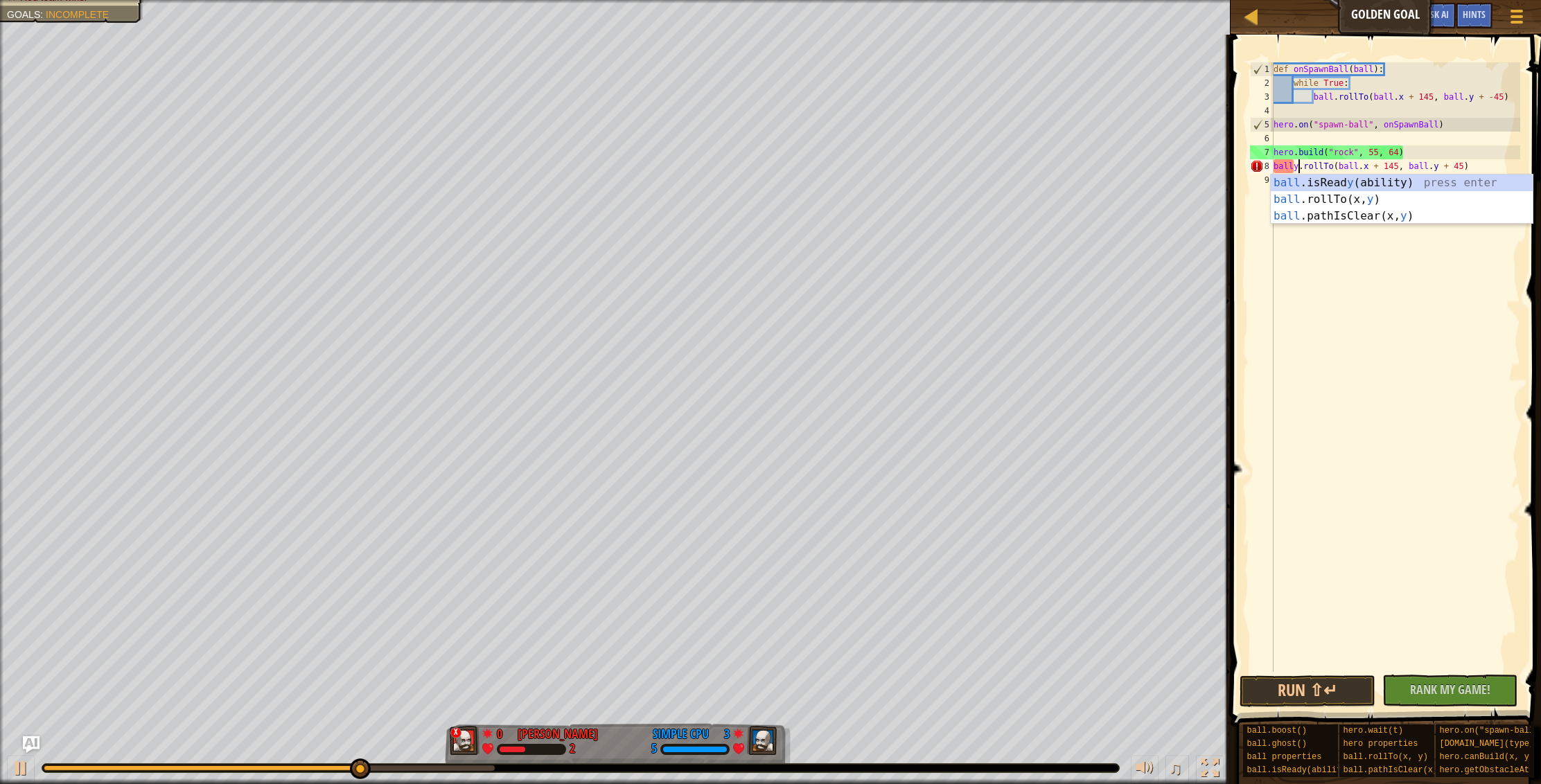
scroll to position [6, 2]
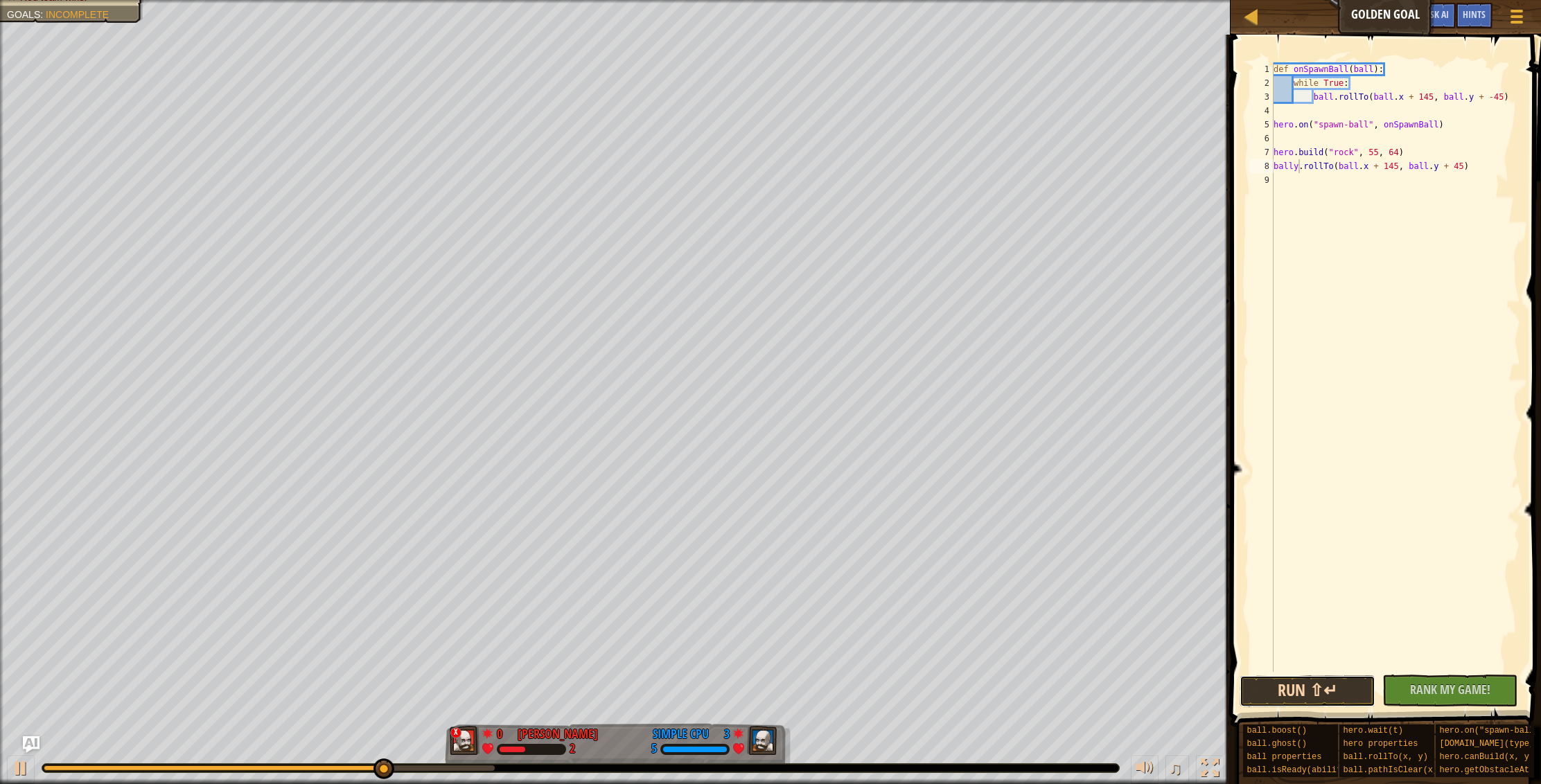
click at [1342, 699] on button "Run ⇧↵" at bounding box center [1307, 692] width 136 height 32
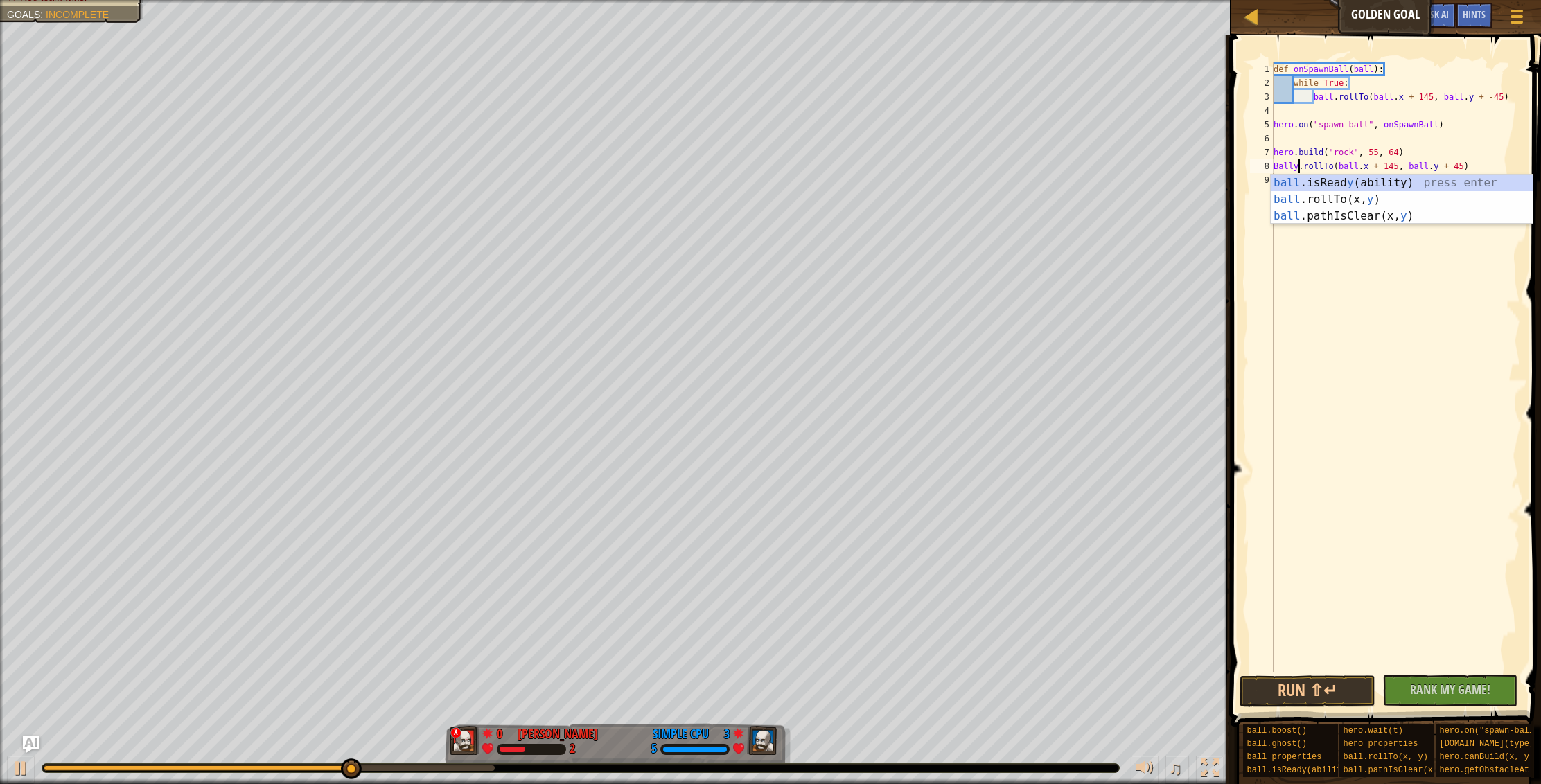
scroll to position [6, 1]
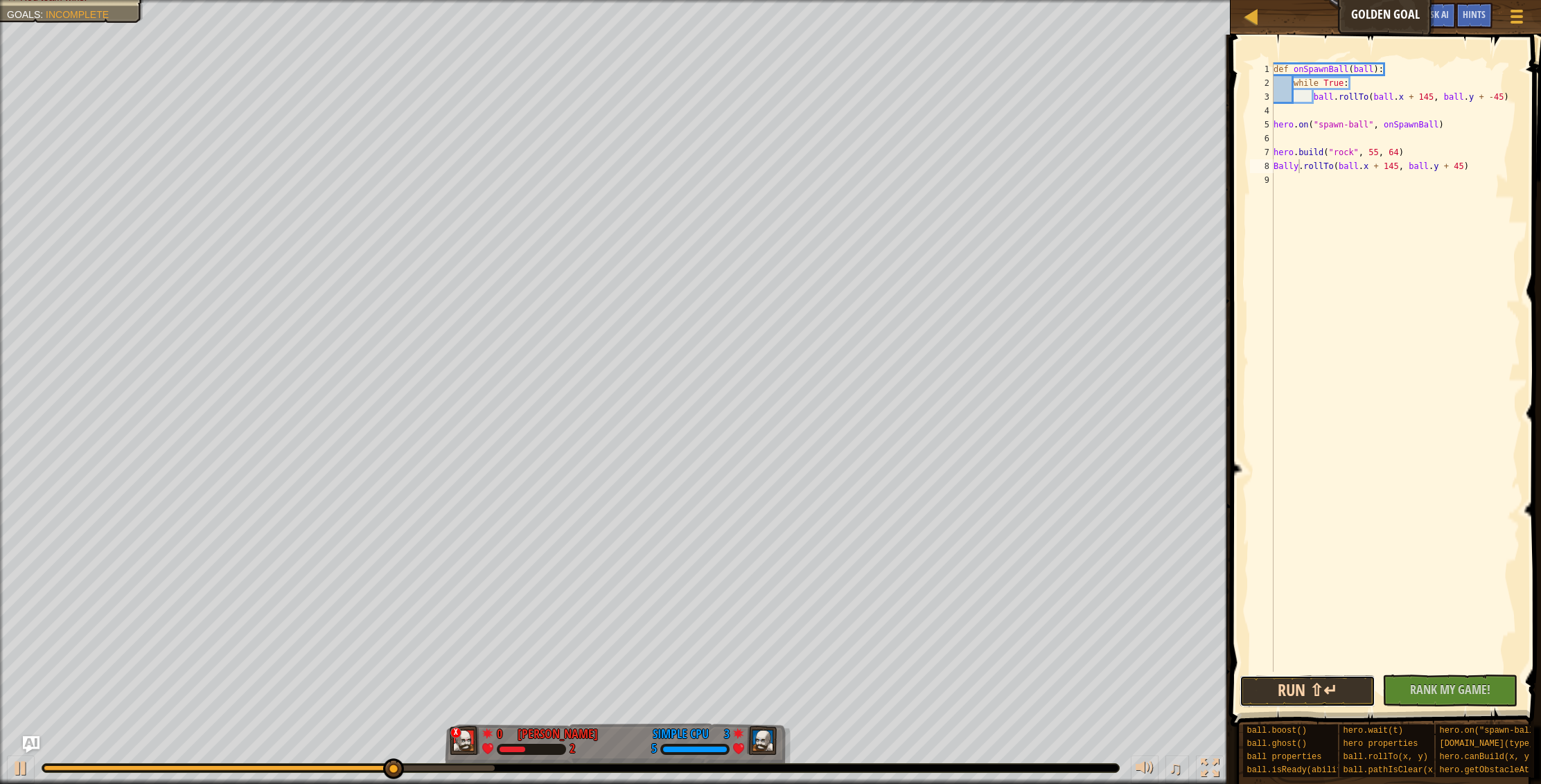
click at [1343, 699] on button "Run ⇧↵" at bounding box center [1307, 692] width 136 height 32
click at [1242, 697] on button "Run ⇧↵" at bounding box center [1307, 692] width 136 height 32
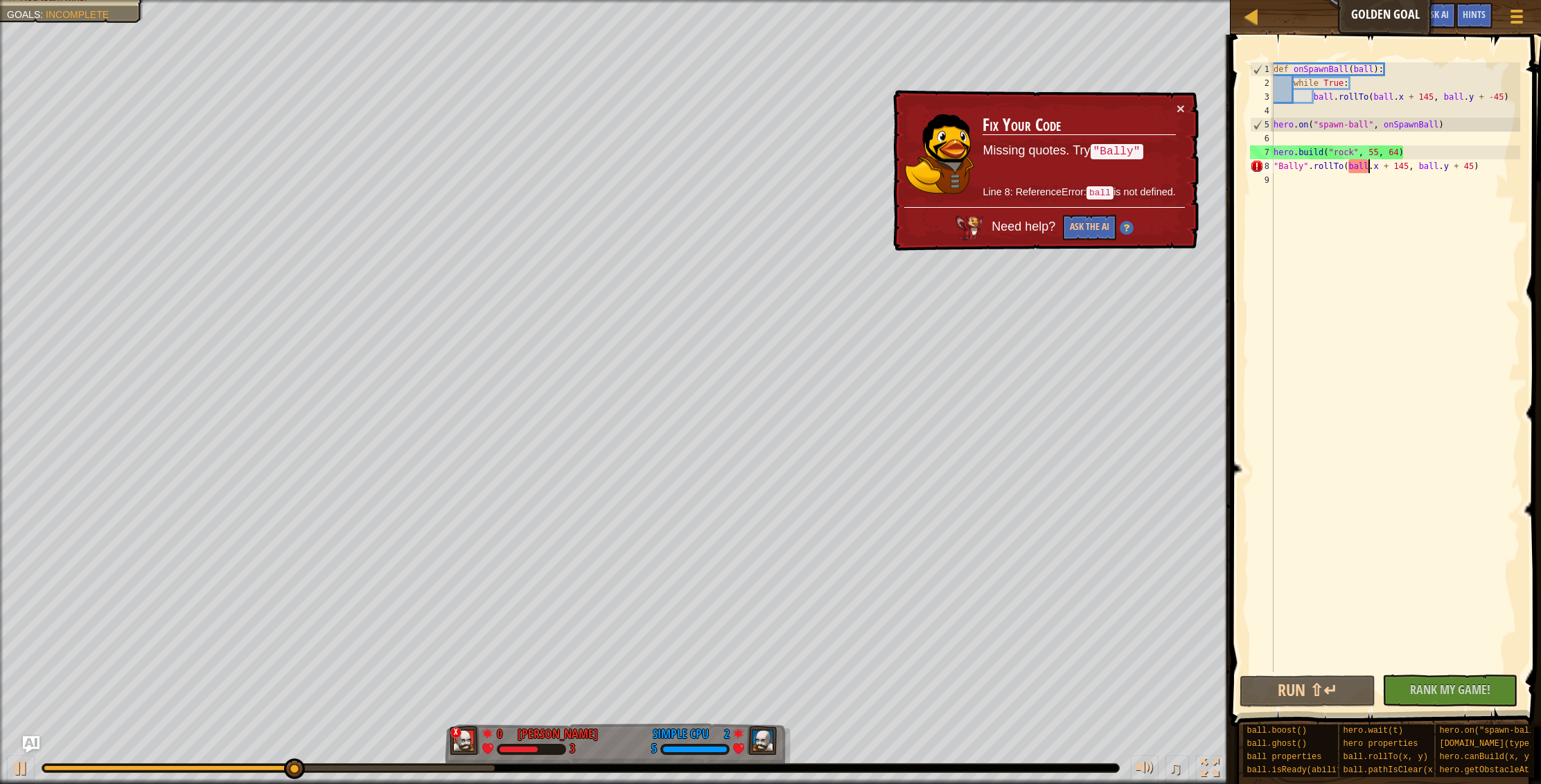
click at [1368, 164] on div "def onSpawnBall ( ball ) : while True : ball . rollTo ( ball . x + 145 , ball .…" at bounding box center [1395, 380] width 250 height 637
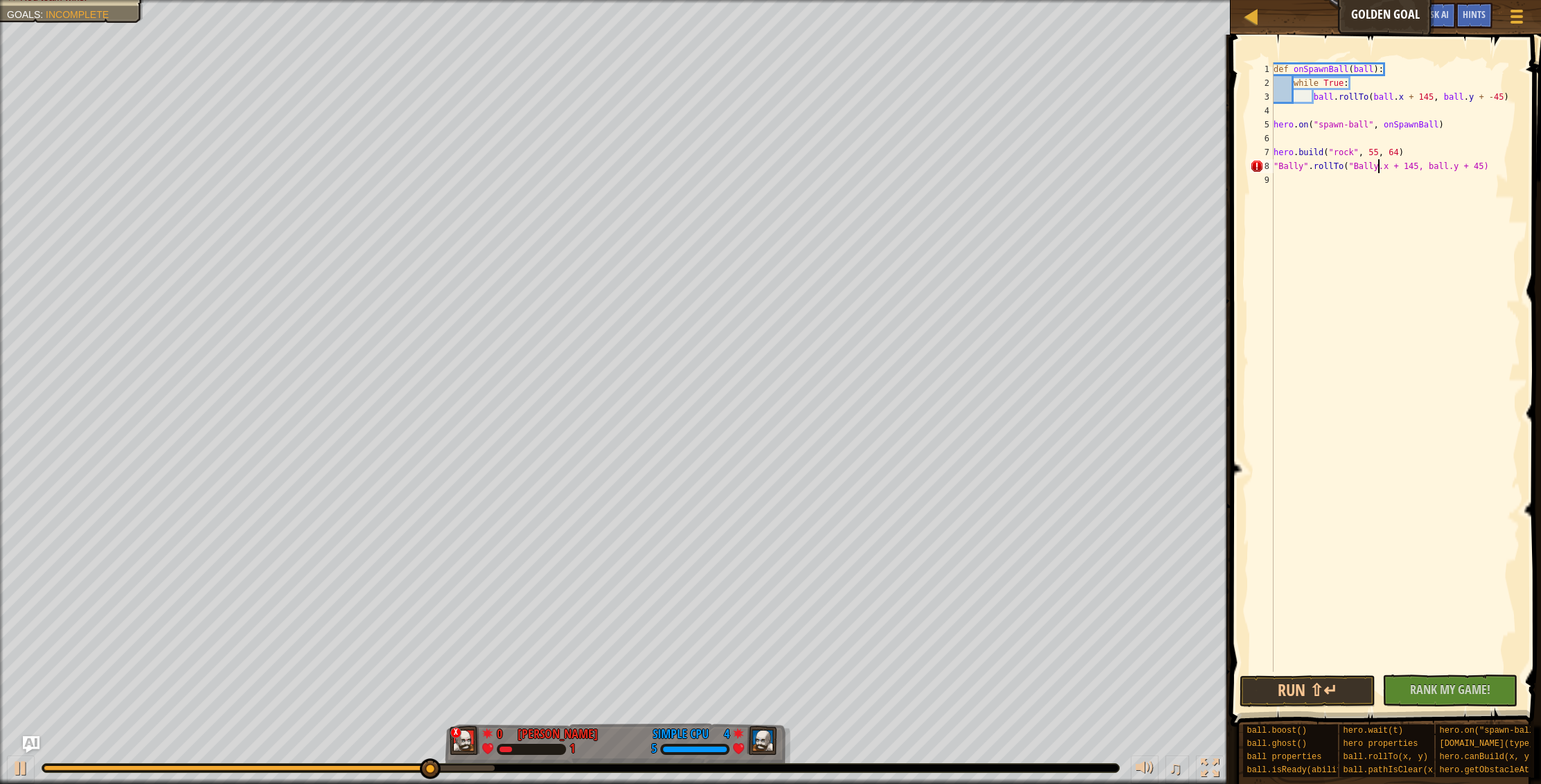
scroll to position [6, 8]
click at [1332, 682] on button "Run ⇧↵" at bounding box center [1307, 692] width 136 height 32
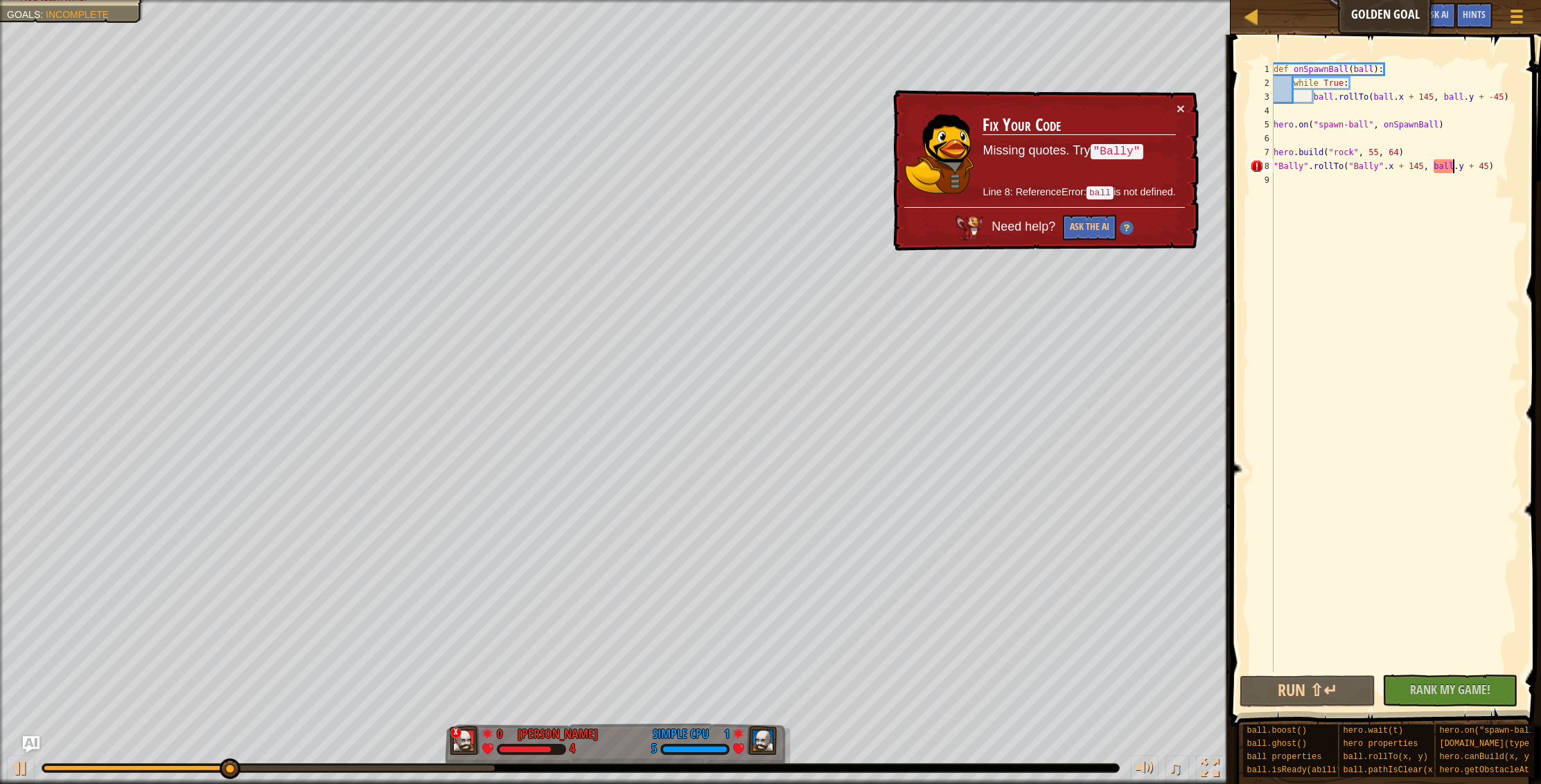
drag, startPoint x: 1454, startPoint y: 166, endPoint x: 1503, endPoint y: 181, distance: 51.2
click at [1454, 166] on div "def onSpawnBall ( ball ) : while True : ball . rollTo ( ball . x + 145 , ball .…" at bounding box center [1395, 380] width 250 height 637
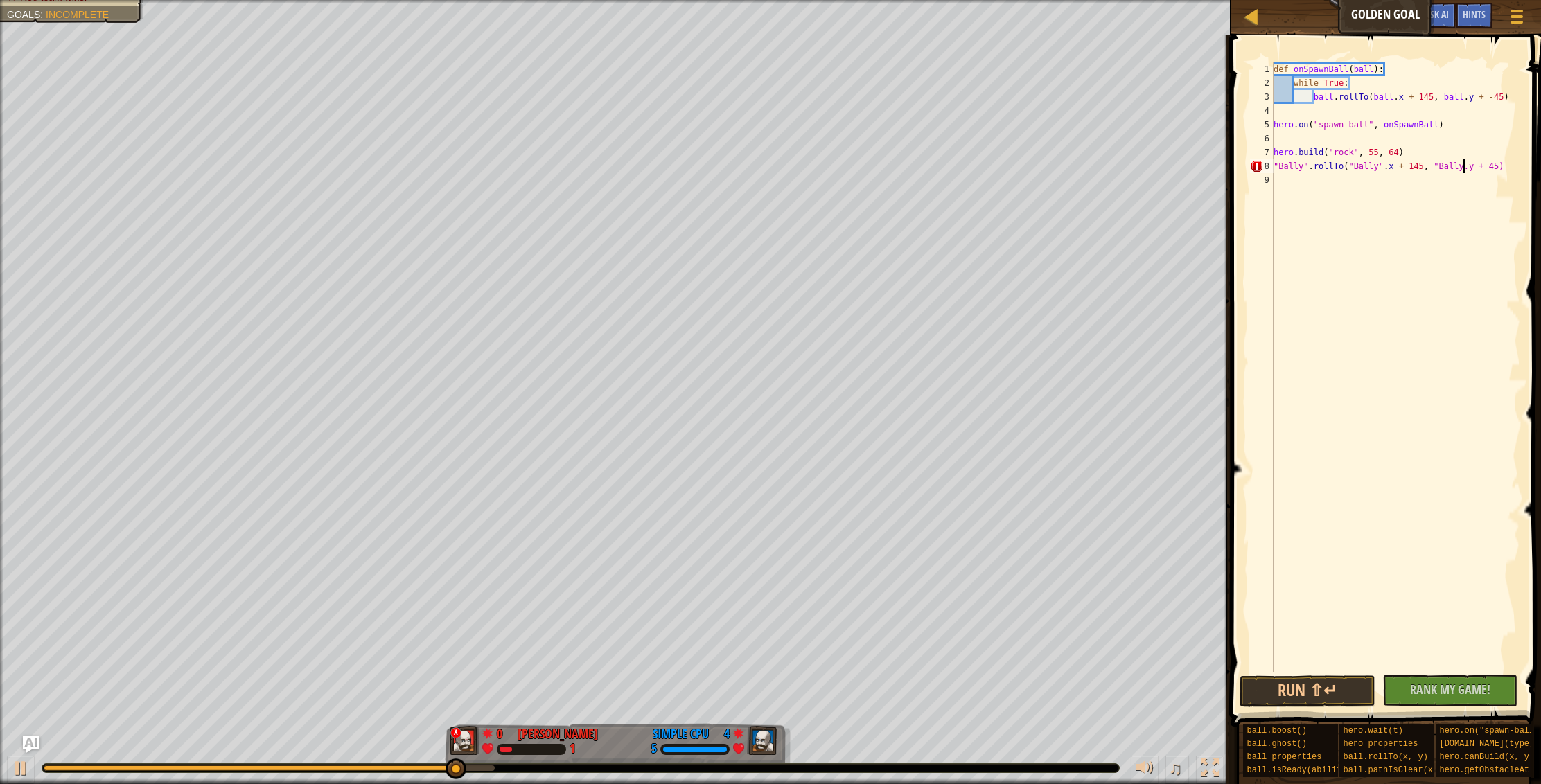
scroll to position [6, 16]
type textarea ""Bally".rollTo("Bally".x + 145, "Bally".y + 45)"
click at [1294, 683] on button "Run ⇧↵" at bounding box center [1307, 692] width 136 height 32
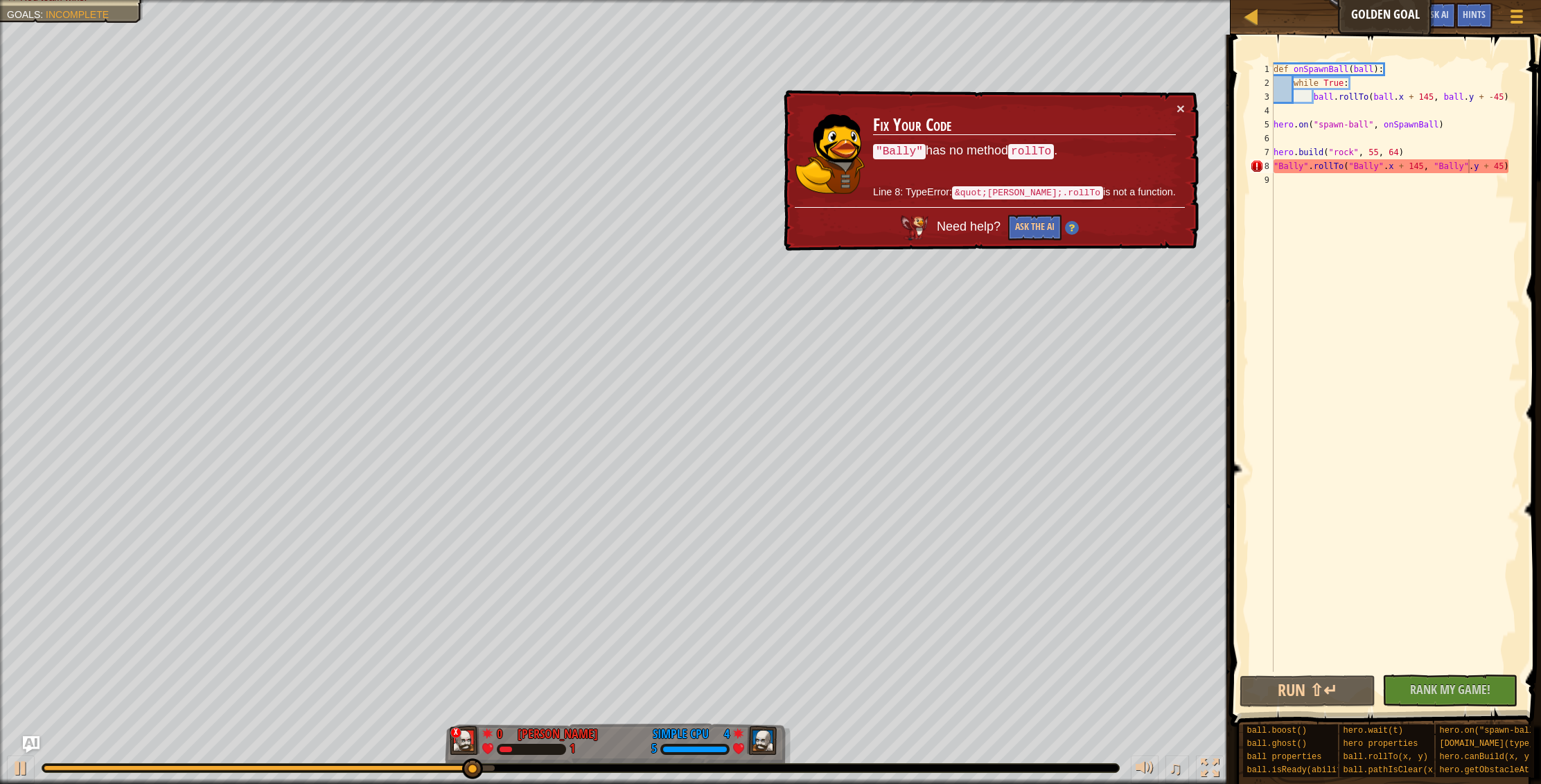
click at [1185, 109] on div "× Fix Your Code "Bally" has no method rollTo . Line 8: TypeError: &quot;[PERSON…" at bounding box center [989, 171] width 418 height 162
click at [1181, 109] on button "×" at bounding box center [1181, 108] width 8 height 15
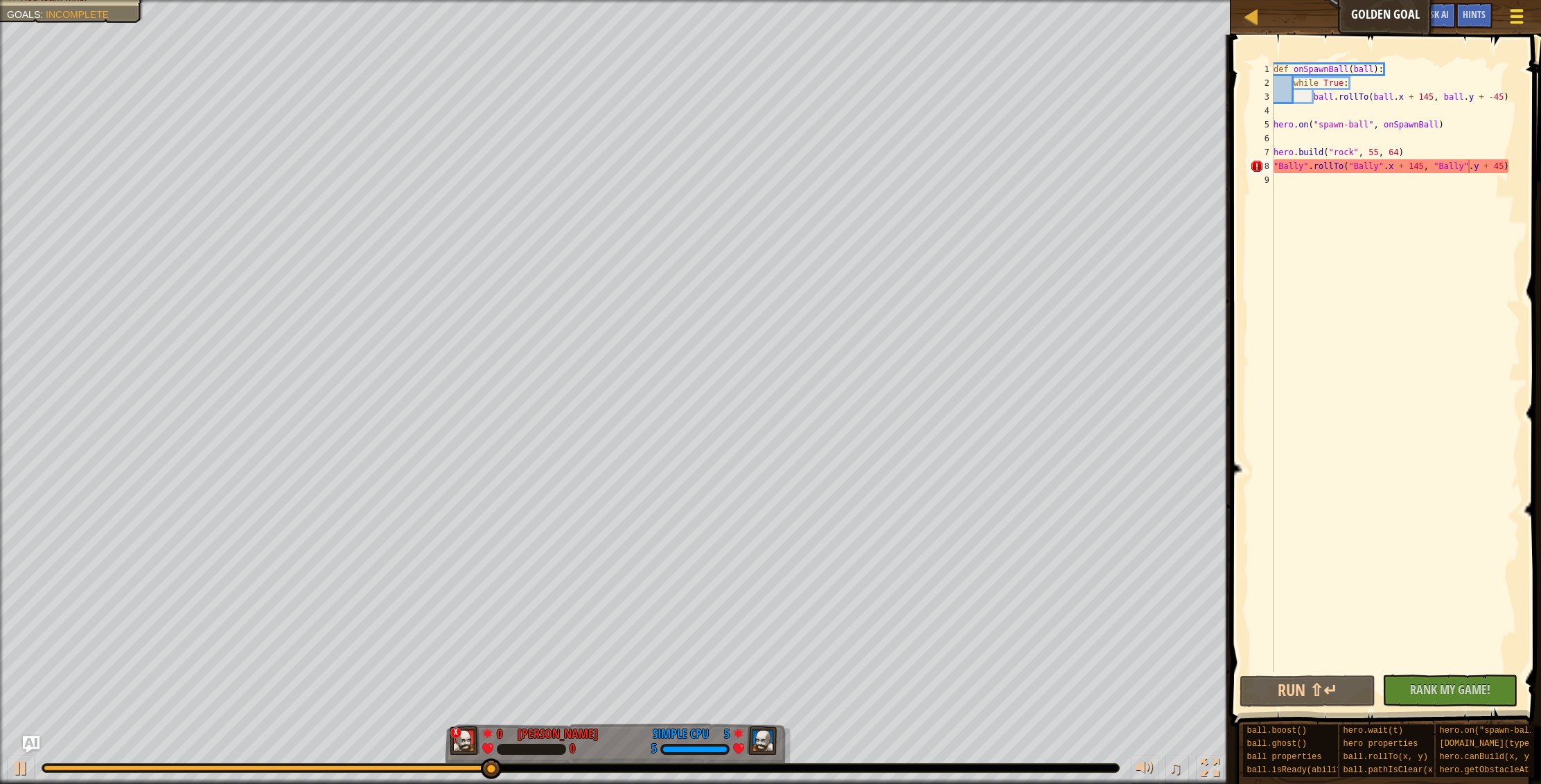
click at [1524, 8] on div at bounding box center [1516, 16] width 19 height 20
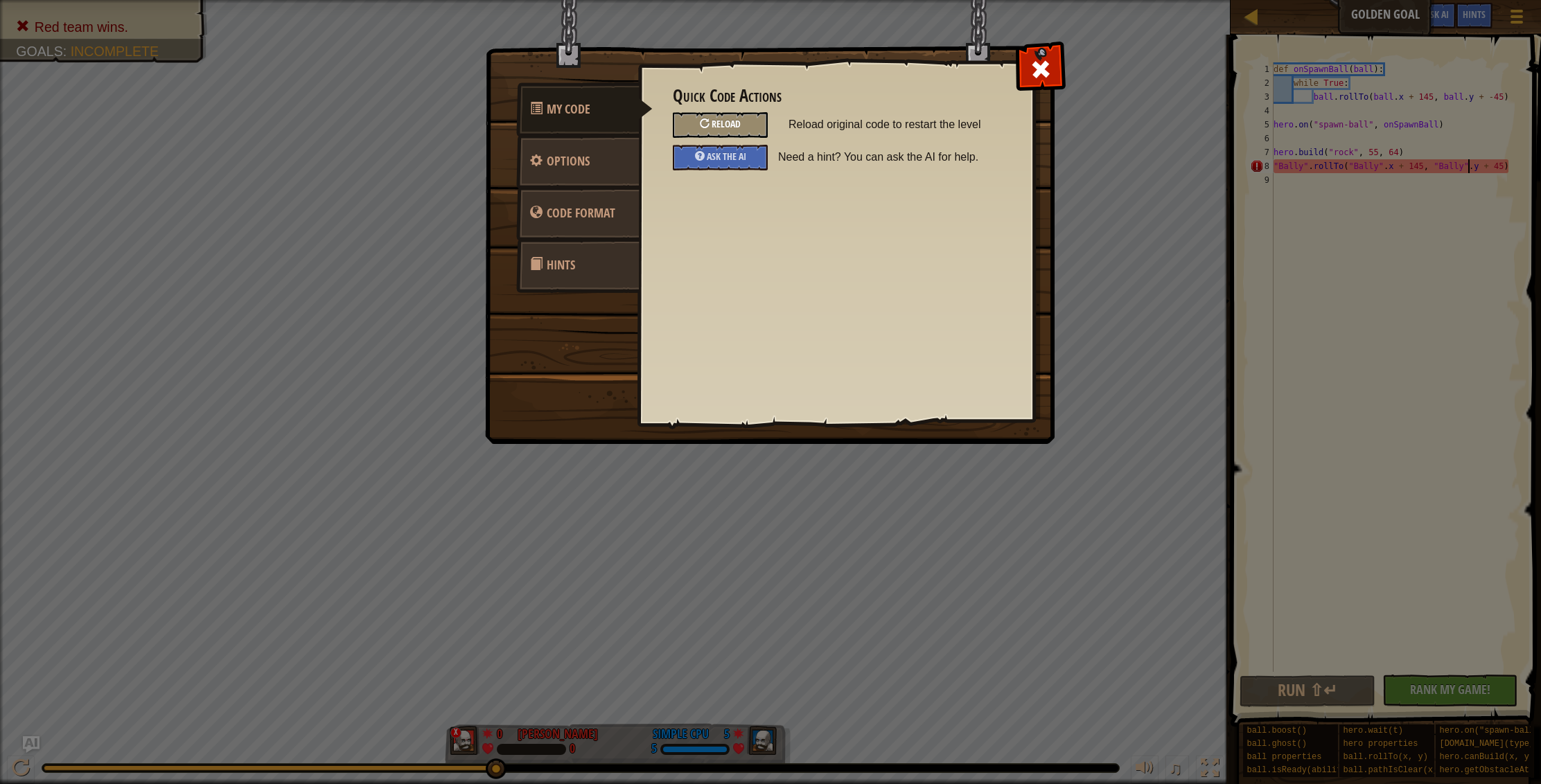
click at [726, 120] on span "Reload" at bounding box center [726, 123] width 29 height 13
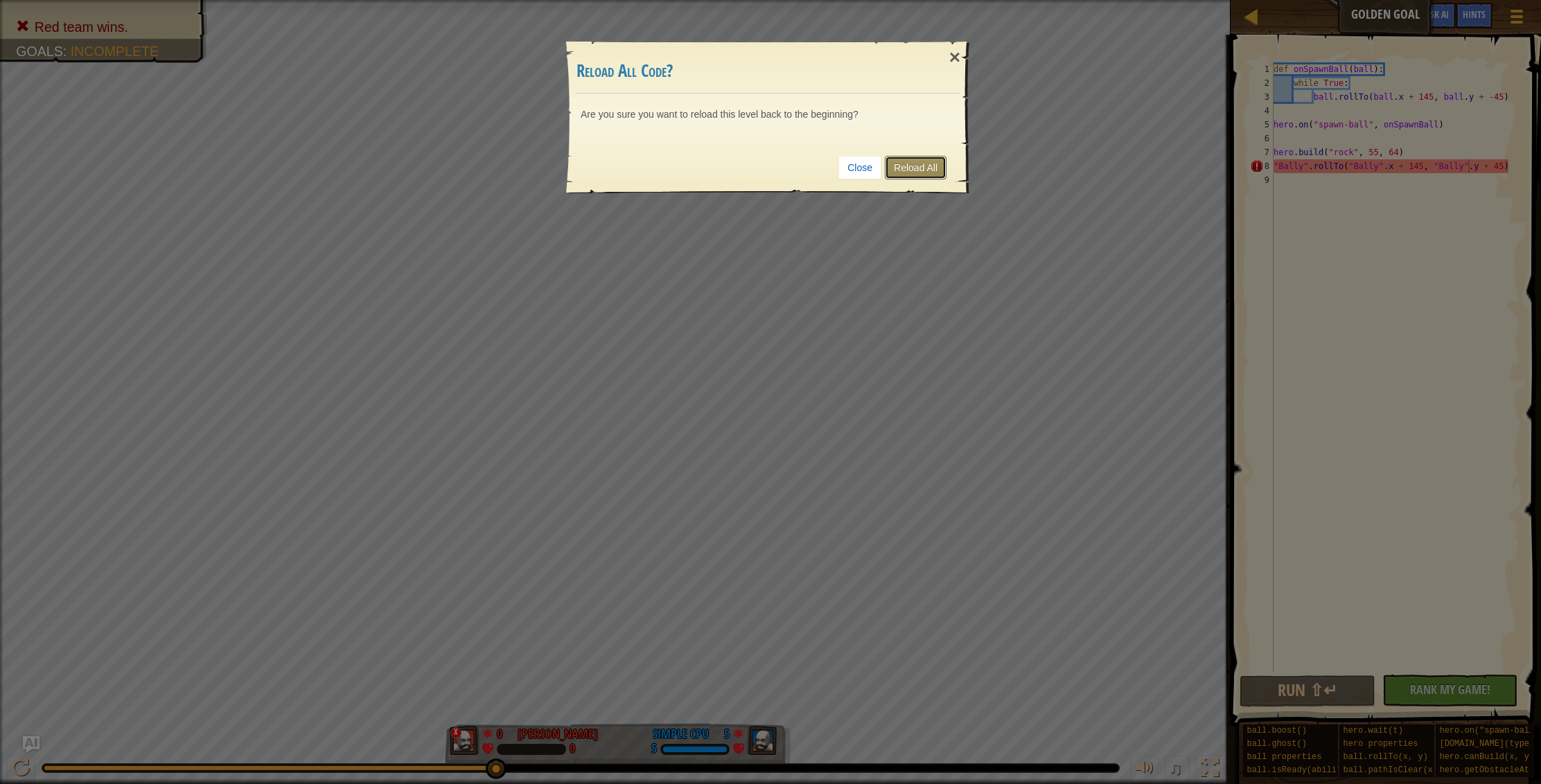
click at [935, 159] on link "Reload All" at bounding box center [916, 168] width 62 height 24
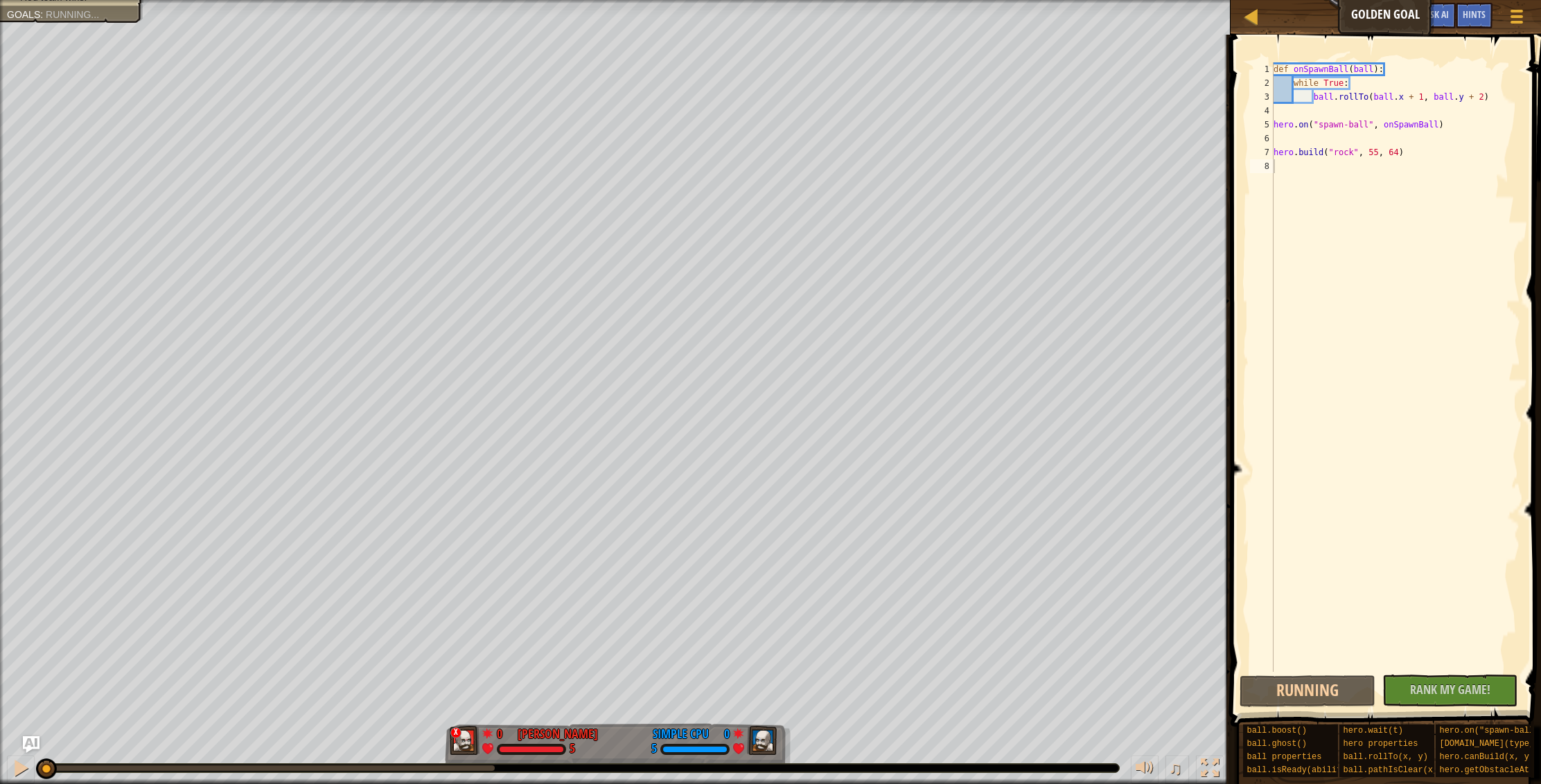
scroll to position [6, 0]
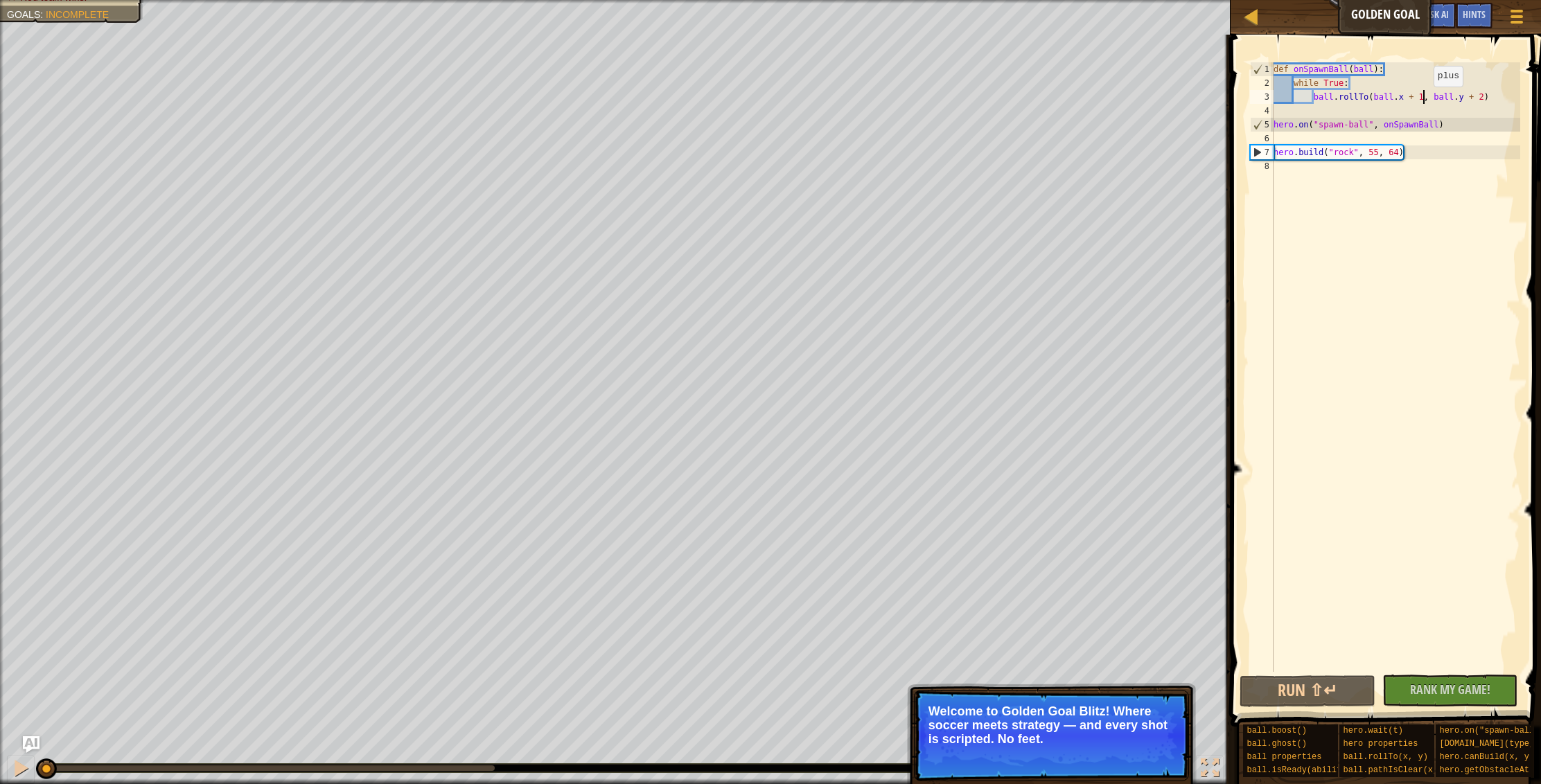
click at [1421, 100] on div "def onSpawnBall ( ball ) : while True : ball . rollTo ( ball . x + 1 , ball . y…" at bounding box center [1395, 380] width 250 height 637
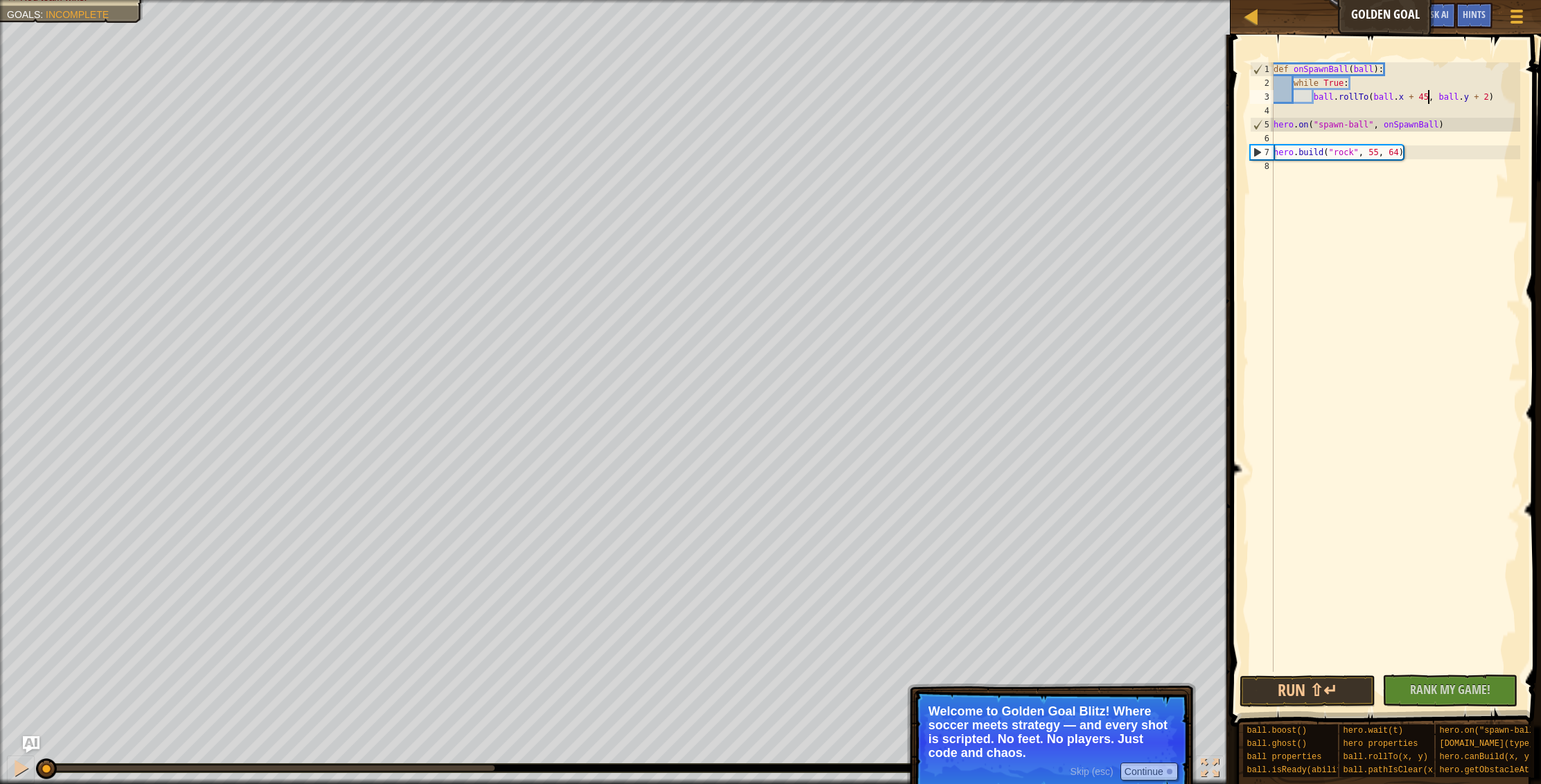
scroll to position [6, 13]
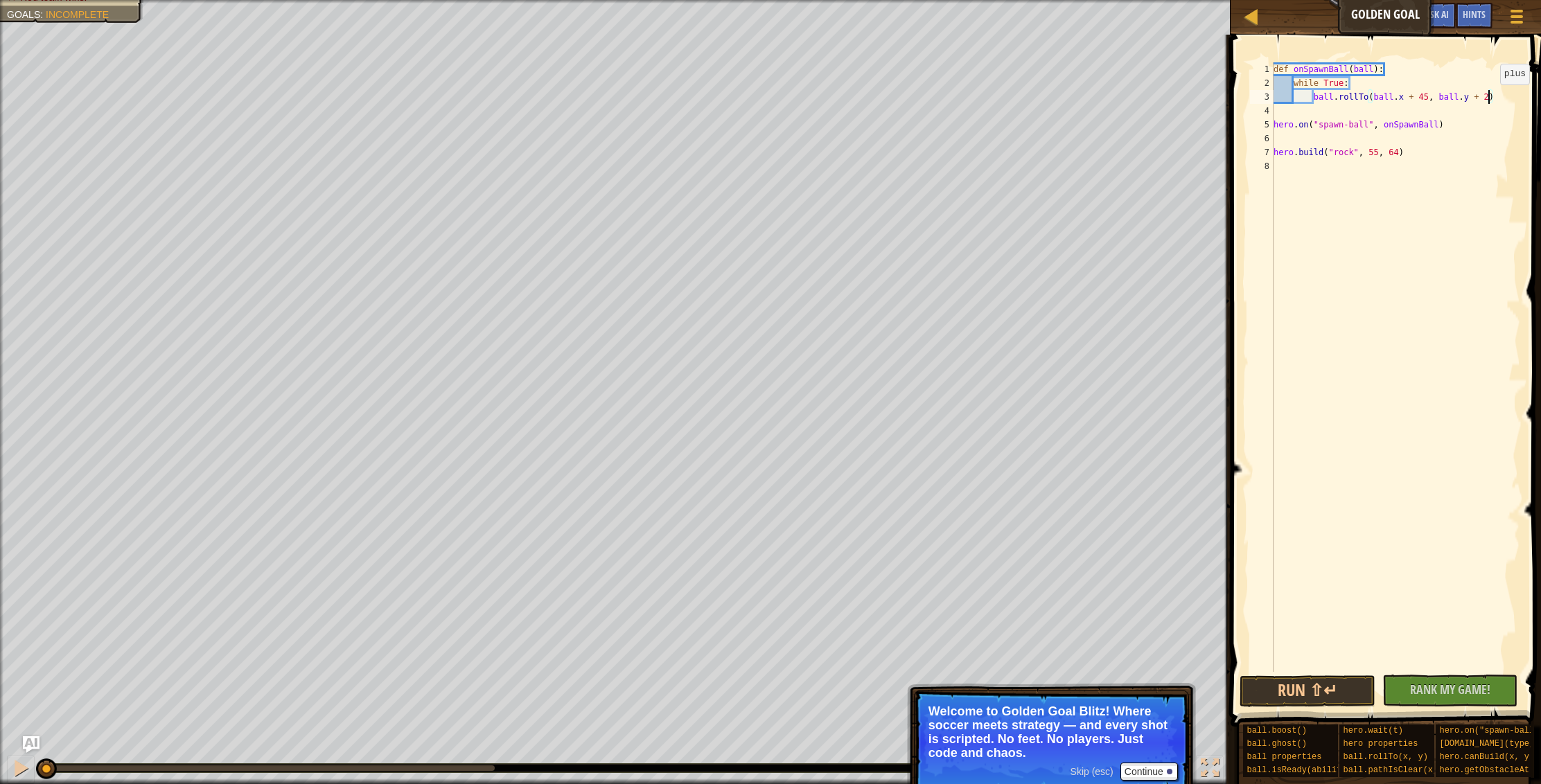
click at [1489, 99] on div "def onSpawnBall ( ball ) : while True : ball . rollTo ( ball . x + 45 , ball . …" at bounding box center [1395, 380] width 250 height 637
drag, startPoint x: 1335, startPoint y: 699, endPoint x: 1346, endPoint y: 692, distance: 13.0
click at [1342, 692] on button "Run ⇧↵" at bounding box center [1307, 692] width 136 height 32
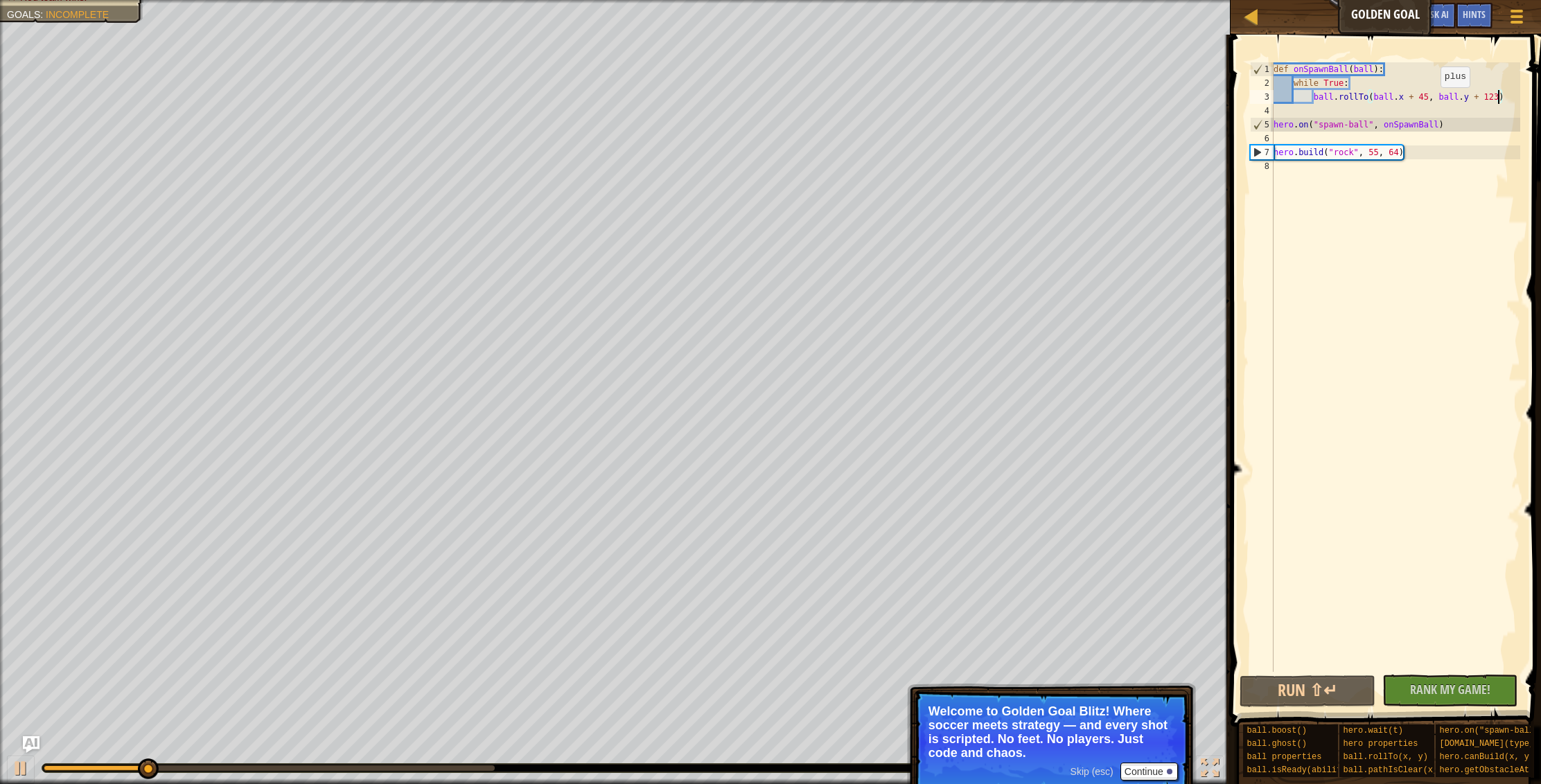
click at [1428, 101] on div "def onSpawnBall ( ball ) : while True : ball . rollTo ( ball . x + 45 , ball . …" at bounding box center [1395, 380] width 250 height 637
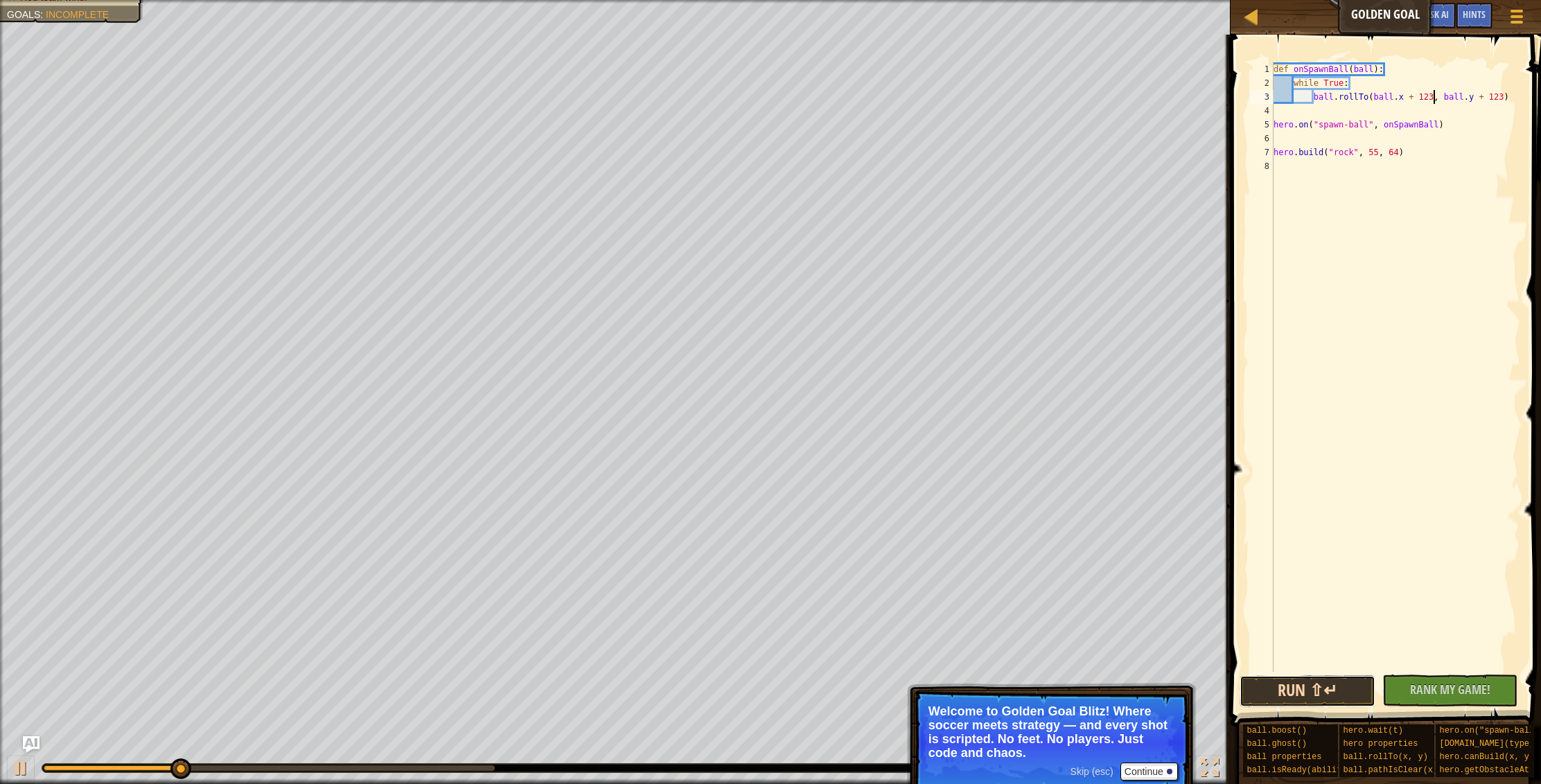
click at [1294, 700] on button "Run ⇧↵" at bounding box center [1307, 692] width 136 height 32
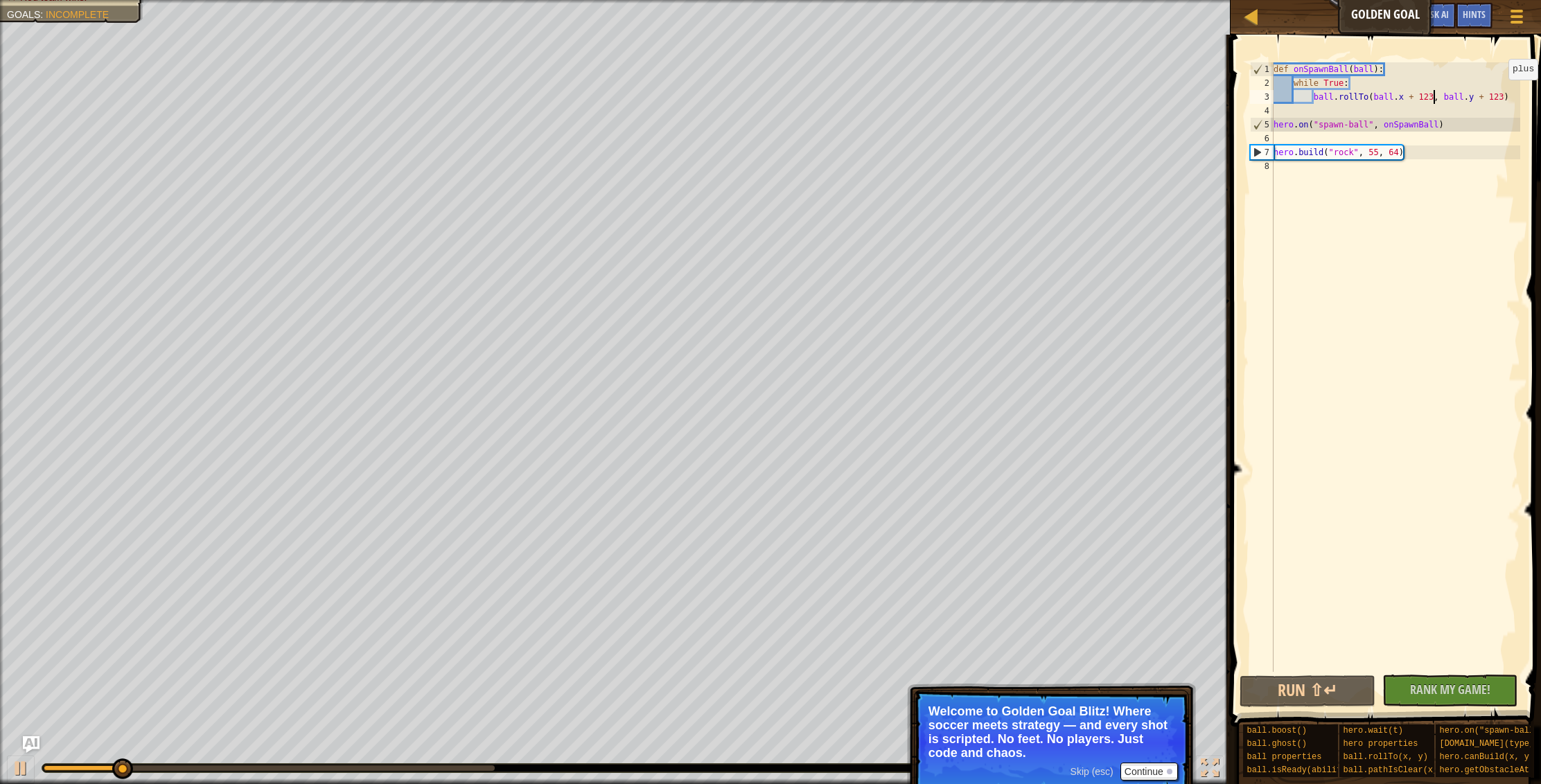
click at [1502, 93] on div "def onSpawnBall ( ball ) : while True : ball . rollTo ( ball . x + 123 , ball .…" at bounding box center [1395, 380] width 250 height 637
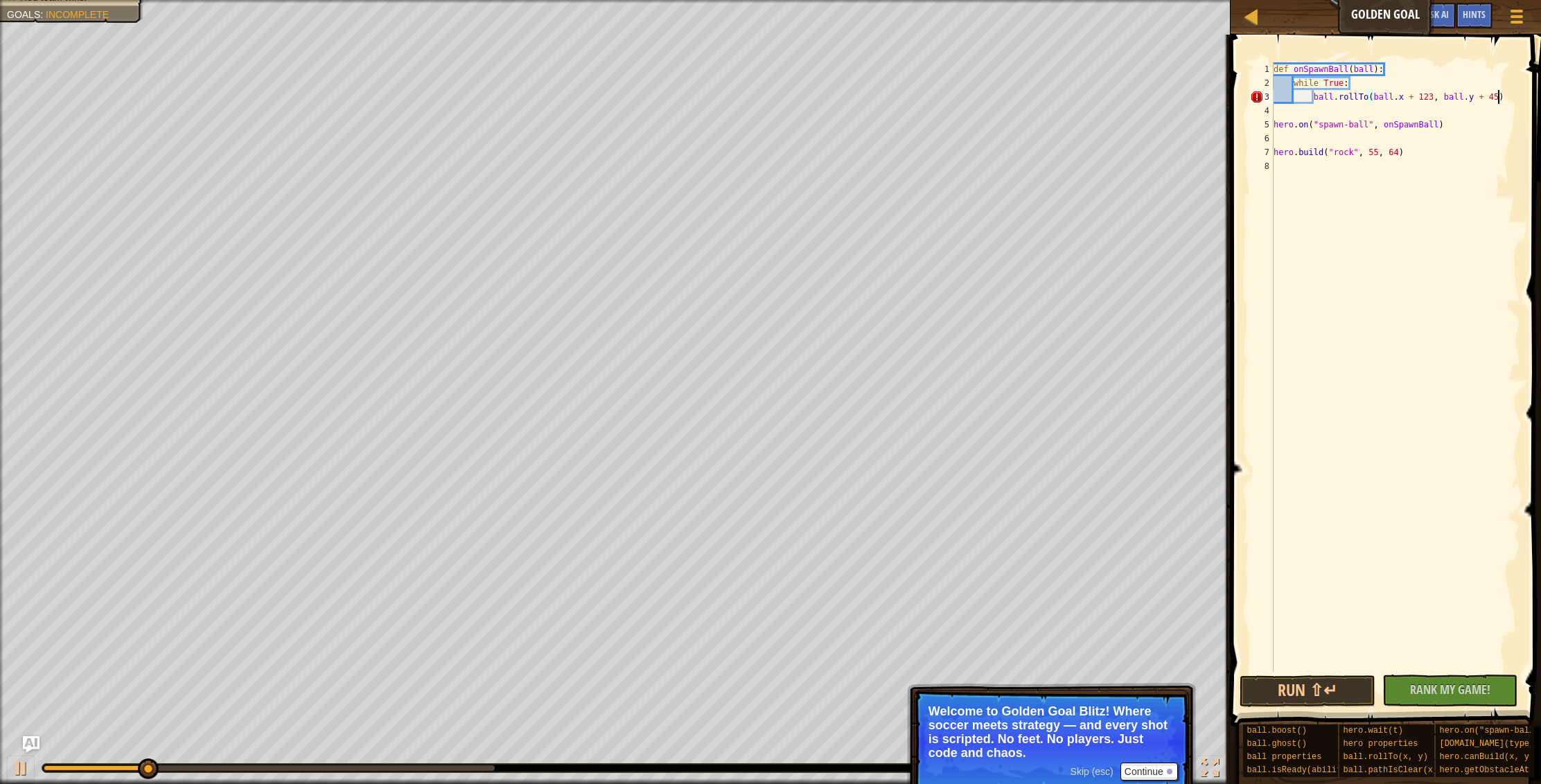
scroll to position [6, 19]
click at [1342, 688] on button "Run ⇧↵" at bounding box center [1307, 692] width 136 height 32
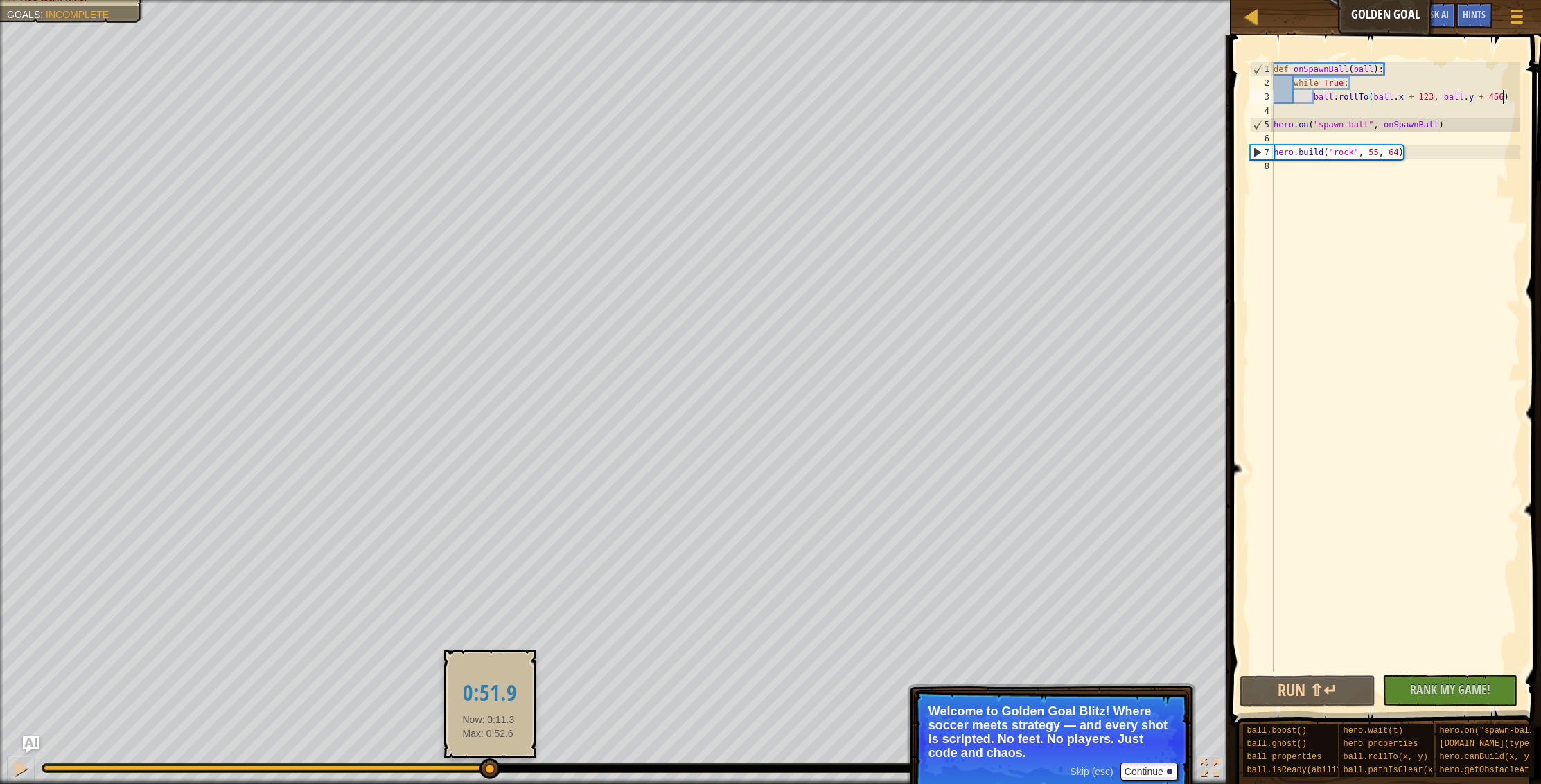
click at [488, 769] on div at bounding box center [269, 768] width 451 height 6
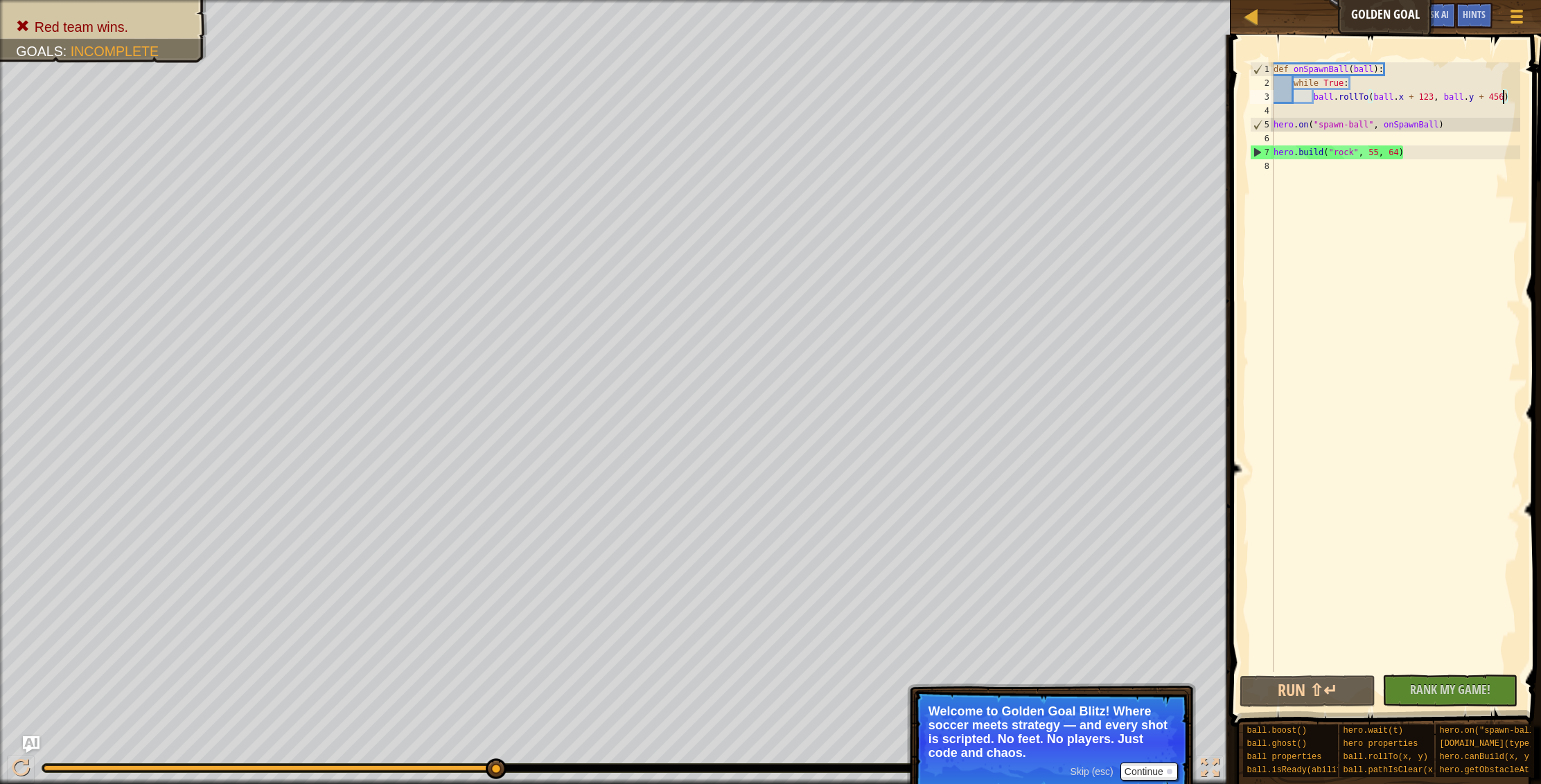
drag, startPoint x: 492, startPoint y: 769, endPoint x: 666, endPoint y: 773, distance: 174.0
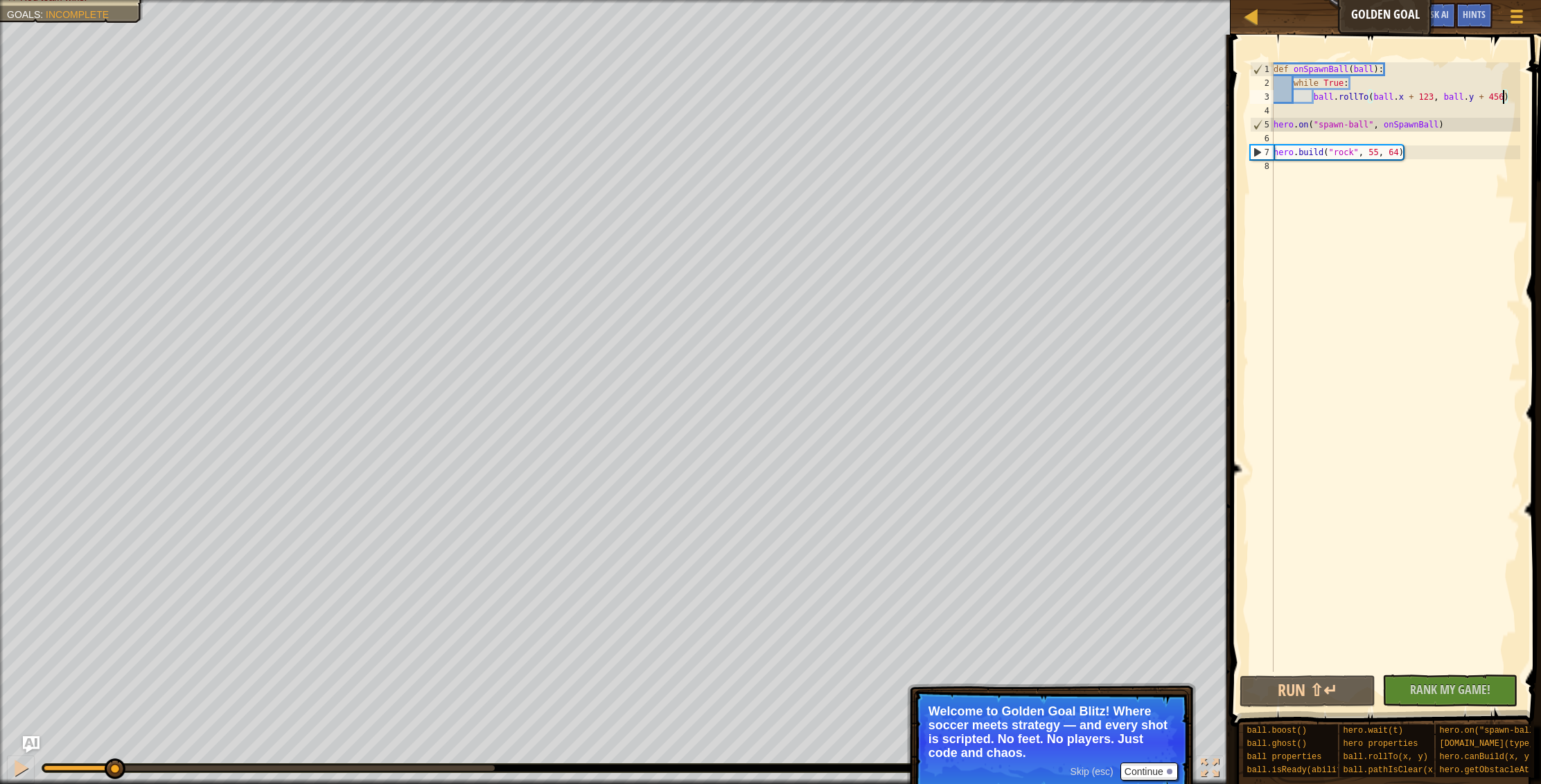
click at [115, 683] on div "Red team wins. Goals : Incomplete 0 [PERSON_NAME] 5 0 Simple CPU 5 ♫ Okar Skip …" at bounding box center [770, 392] width 1541 height 784
drag, startPoint x: 120, startPoint y: 775, endPoint x: 150, endPoint y: 789, distance: 33.1
click at [150, 0] on html "Ladder Golden Goal Game Menu Done Hints Ask AI 1 הההההההההההההההההההההההההההההה…" at bounding box center [770, 0] width 1541 height 0
drag, startPoint x: 150, startPoint y: 775, endPoint x: 36, endPoint y: 769, distance: 114.2
click at [36, 769] on div at bounding box center [47, 769] width 21 height 21
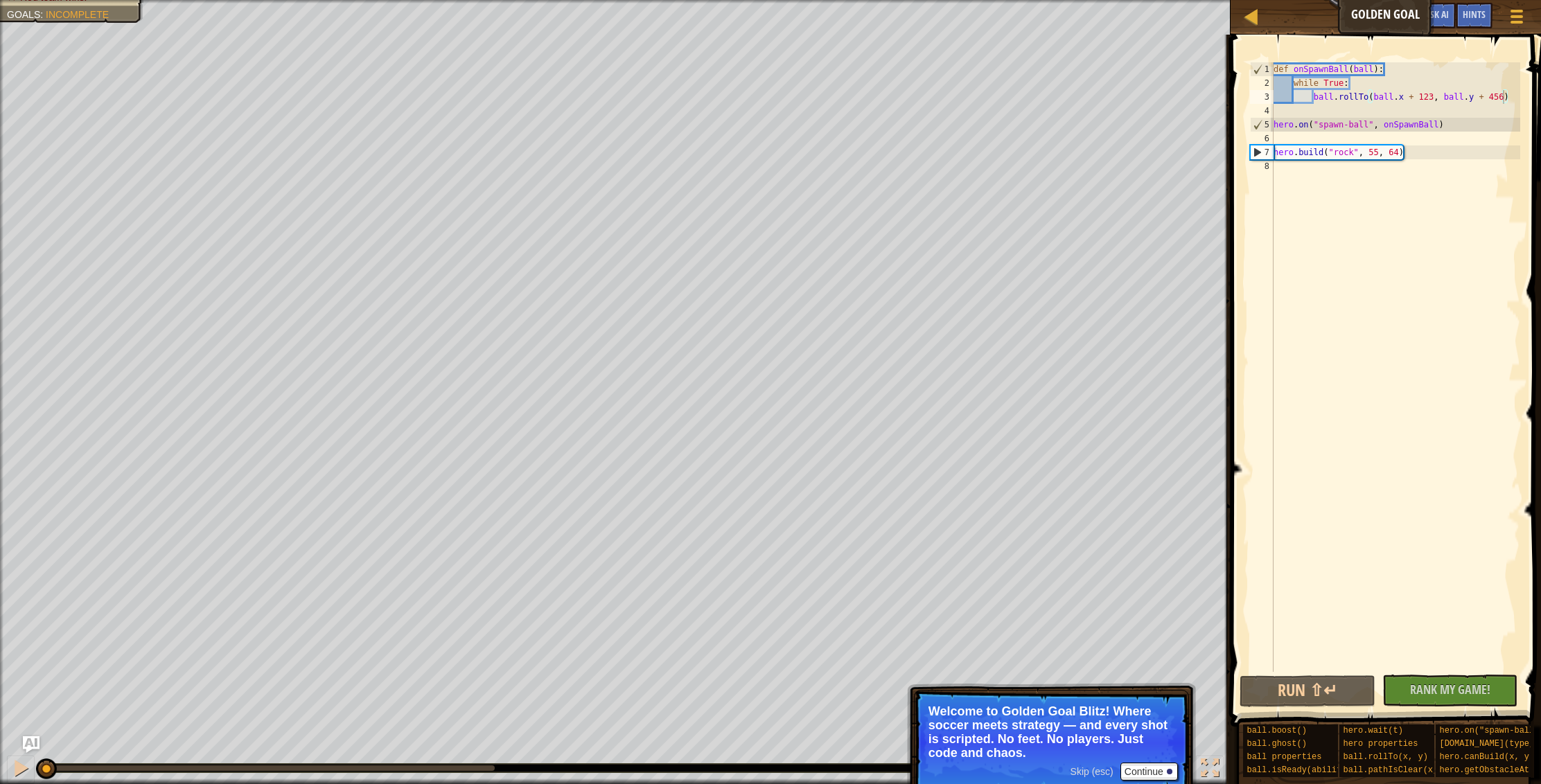
click at [1097, 772] on span "Skip (esc)" at bounding box center [1091, 771] width 43 height 11
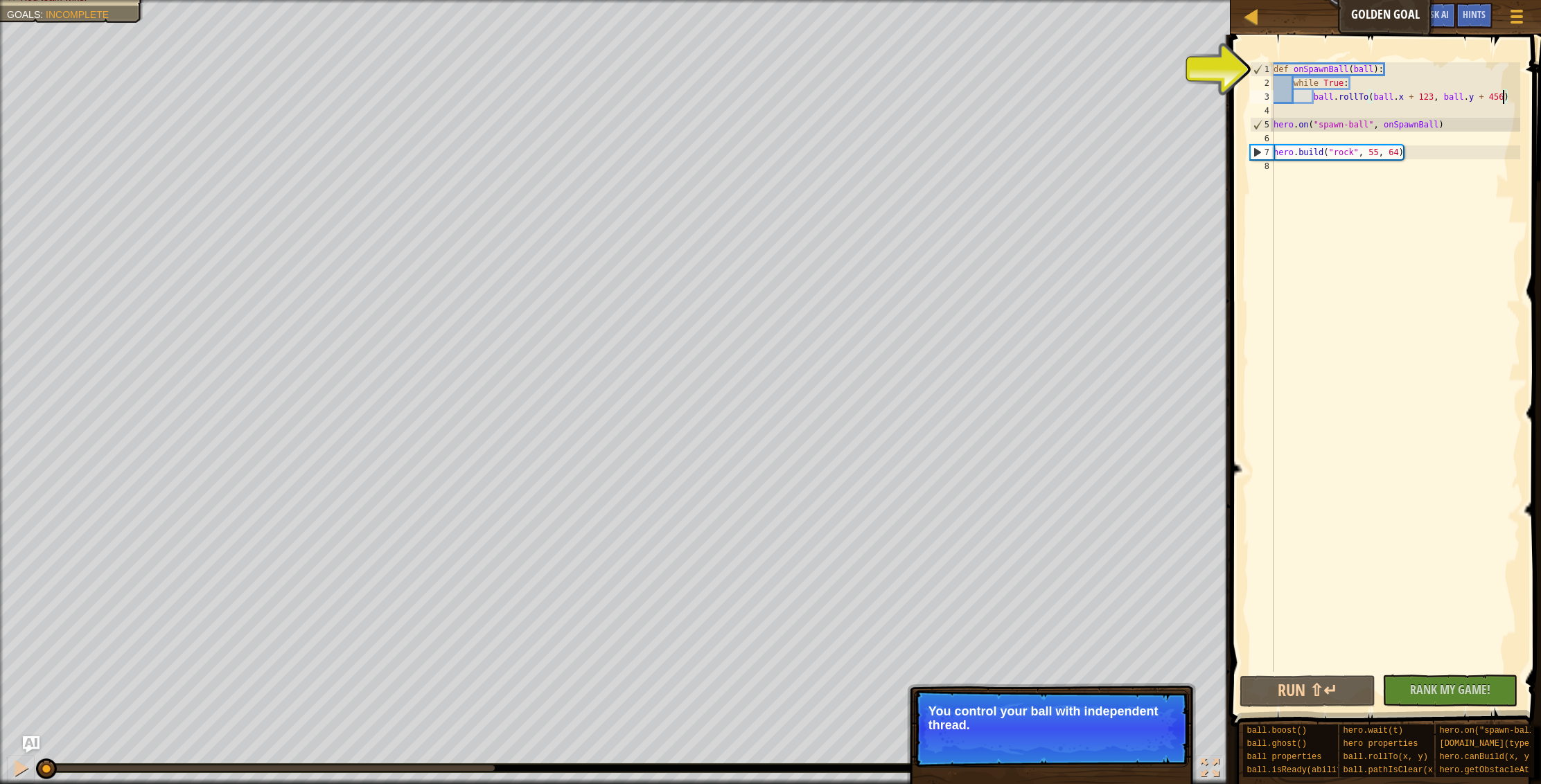
click at [1093, 750] on div "Skip (esc) Continue" at bounding box center [1124, 744] width 108 height 18
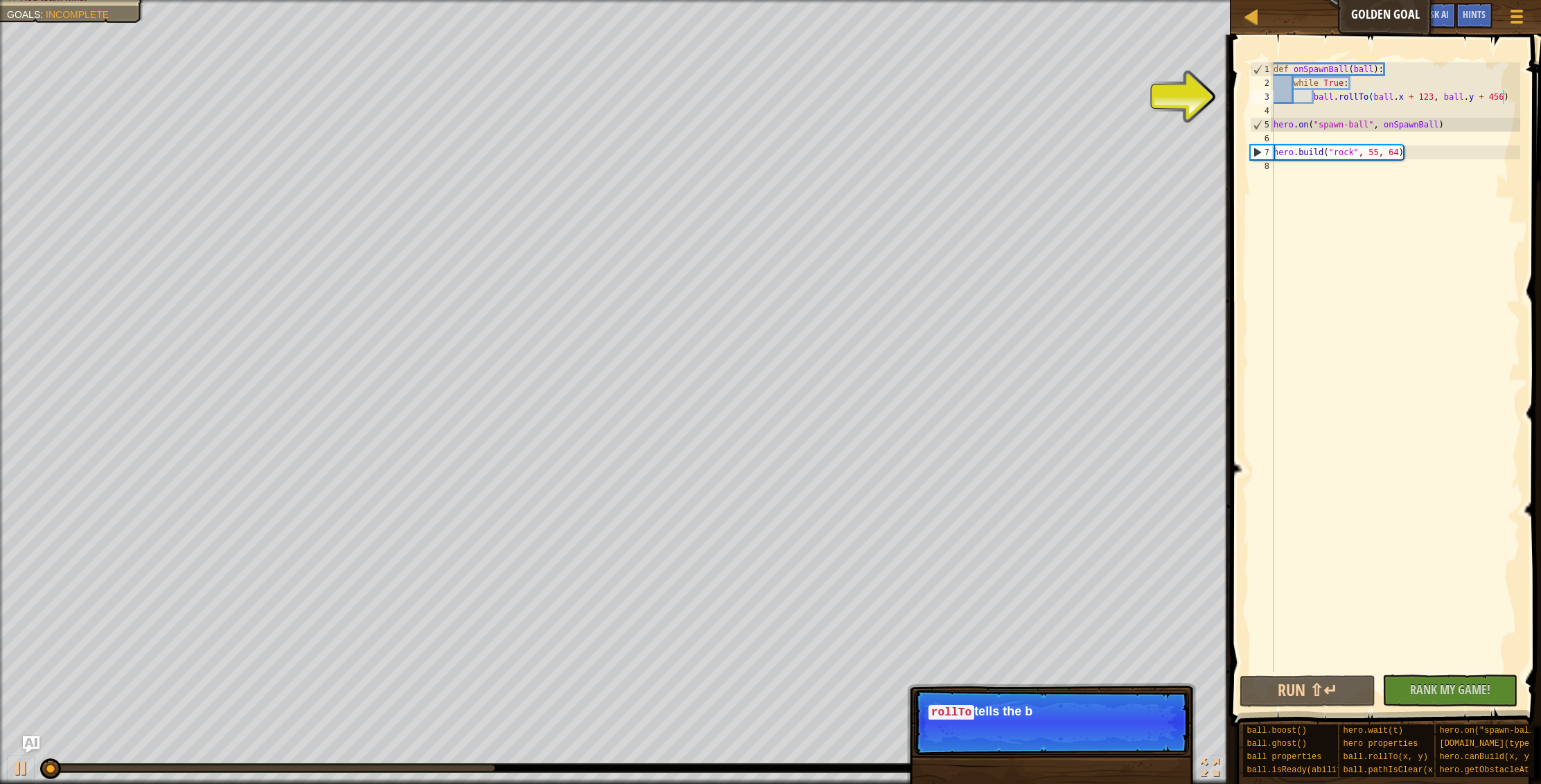
click at [1086, 738] on p "Skip (esc) Continue rollTo tells the b" at bounding box center [1051, 722] width 275 height 65
click at [1086, 738] on p "Skip (esc) Continue rollTo tells the ball whi" at bounding box center [1051, 722] width 275 height 65
click at [1086, 738] on p "Skip (esc) Continue rollTo tells the ball which way" at bounding box center [1051, 722] width 275 height 65
click at [1086, 738] on p "Skip (esc) Continue rollTo tells the ball which way to go," at bounding box center [1051, 722] width 275 height 65
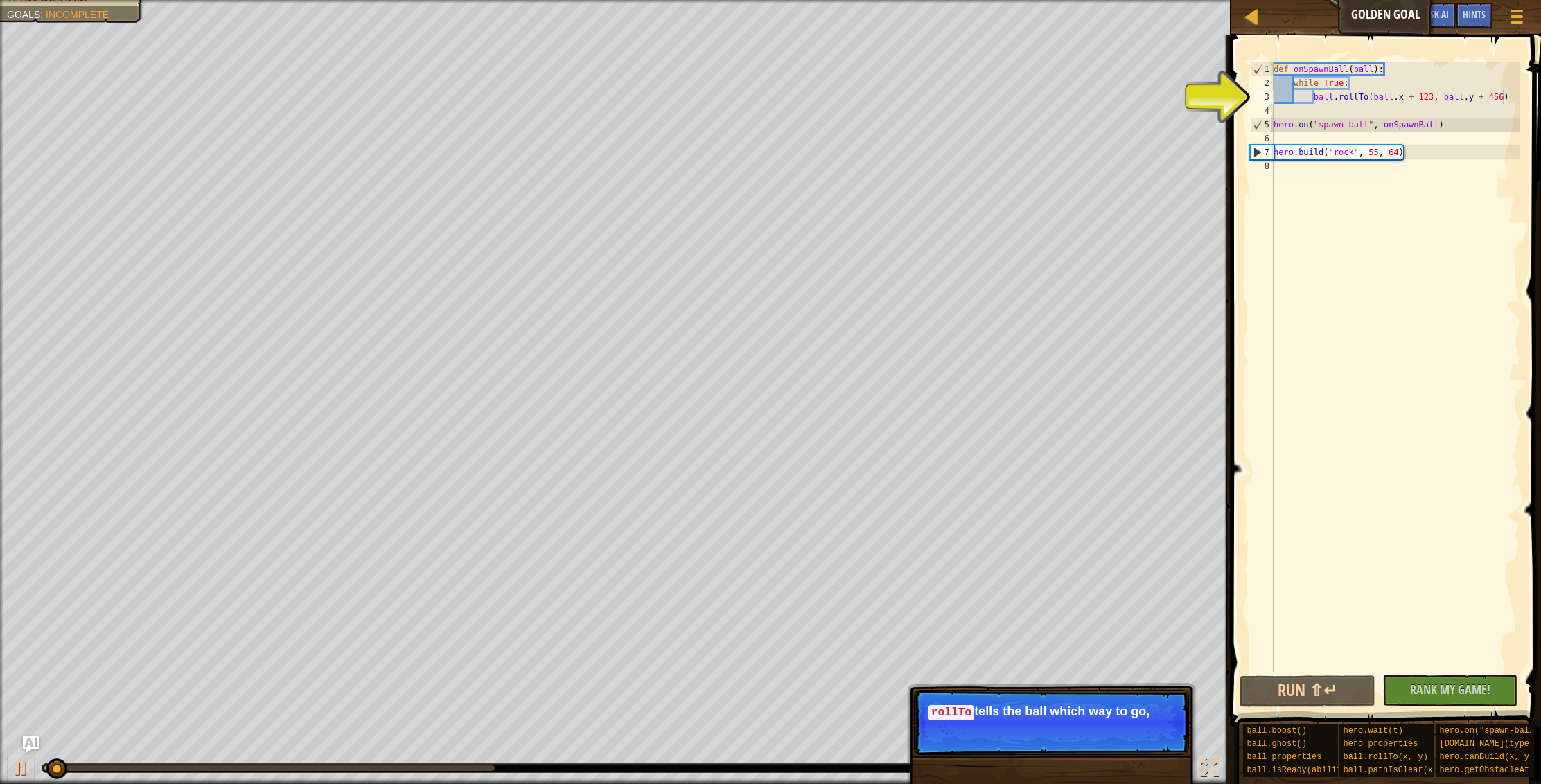
click at [1086, 738] on p "Skip (esc) Continue rollTo tells the ball which way to go," at bounding box center [1051, 722] width 275 height 65
click at [1086, 738] on p "Skip (esc) Continue rollTo tells the ball which way to go, not whe" at bounding box center [1051, 729] width 275 height 79
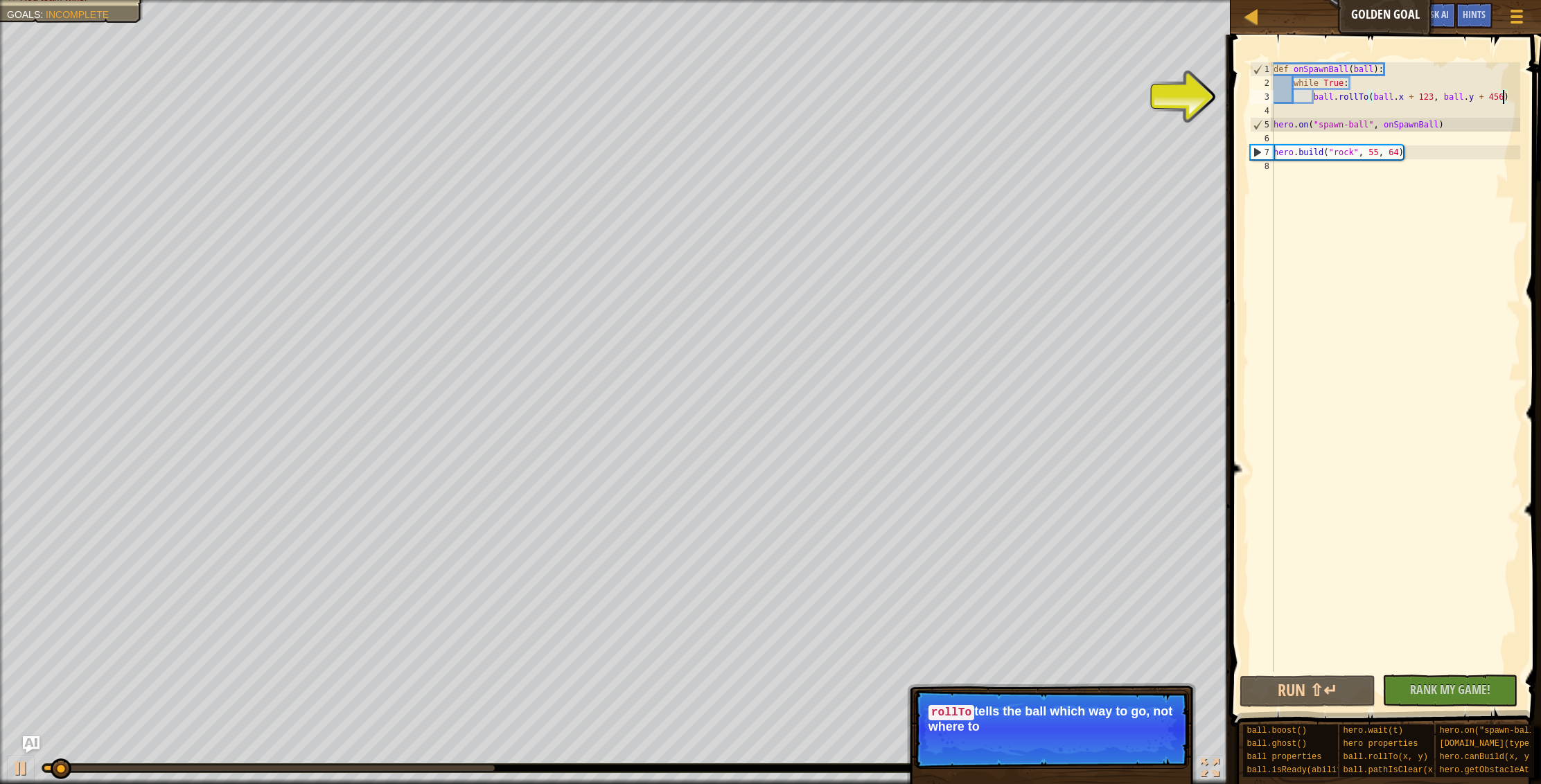
click at [1086, 738] on p "Skip (esc) Continue rollTo tells the ball which way to go, not where to" at bounding box center [1051, 729] width 275 height 79
click at [1086, 738] on div "Skip (esc) Continue" at bounding box center [1124, 746] width 108 height 18
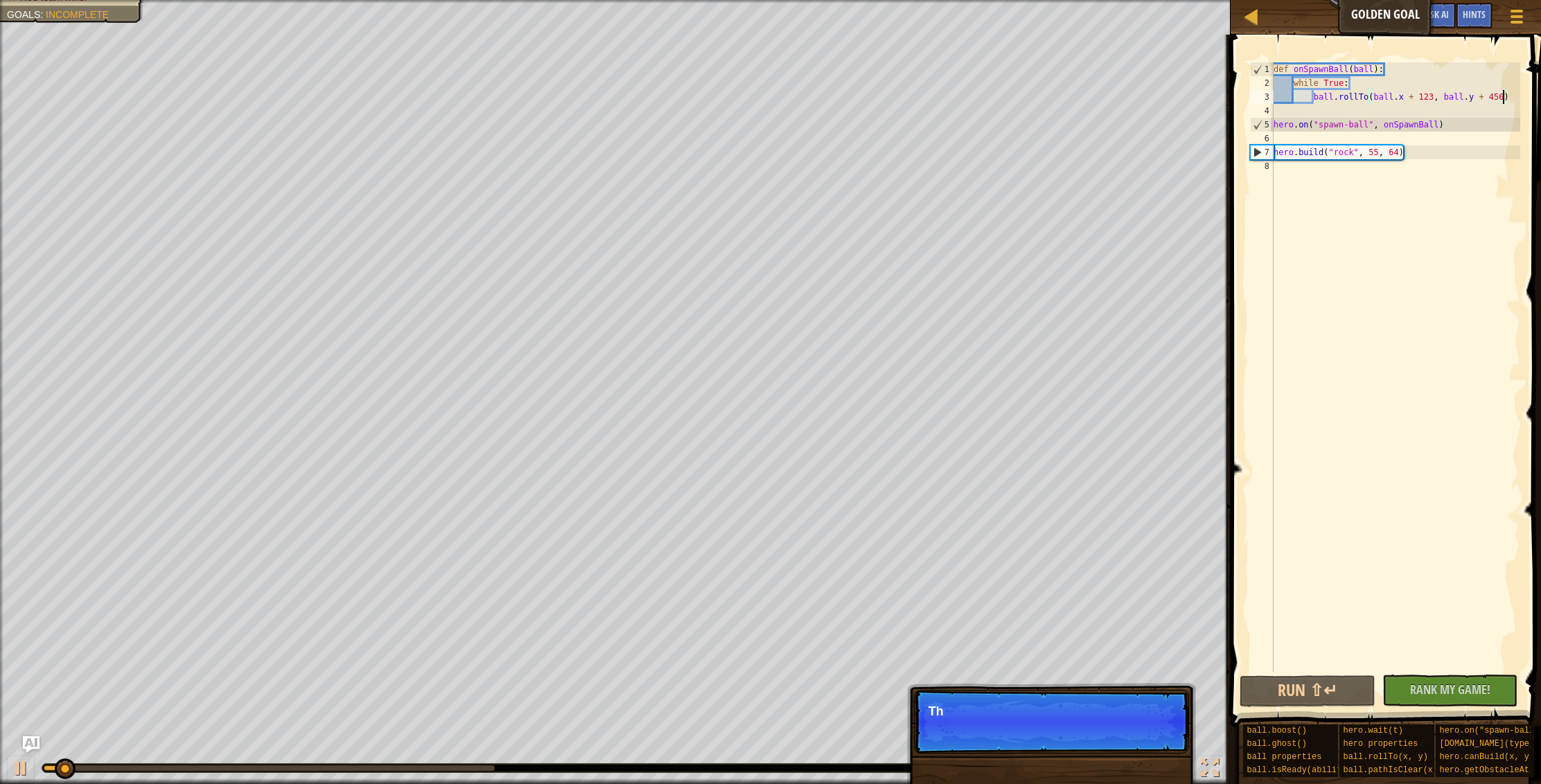
click at [1086, 738] on p "Skip (esc) Continue Th" at bounding box center [1051, 721] width 275 height 64
click at [1086, 738] on p "Skip (esc) Continue The main thread is used for" at bounding box center [1051, 721] width 275 height 64
click at [1086, 738] on p "Skip (esc) Continue The main thread is used for the defence. D" at bounding box center [1051, 728] width 275 height 78
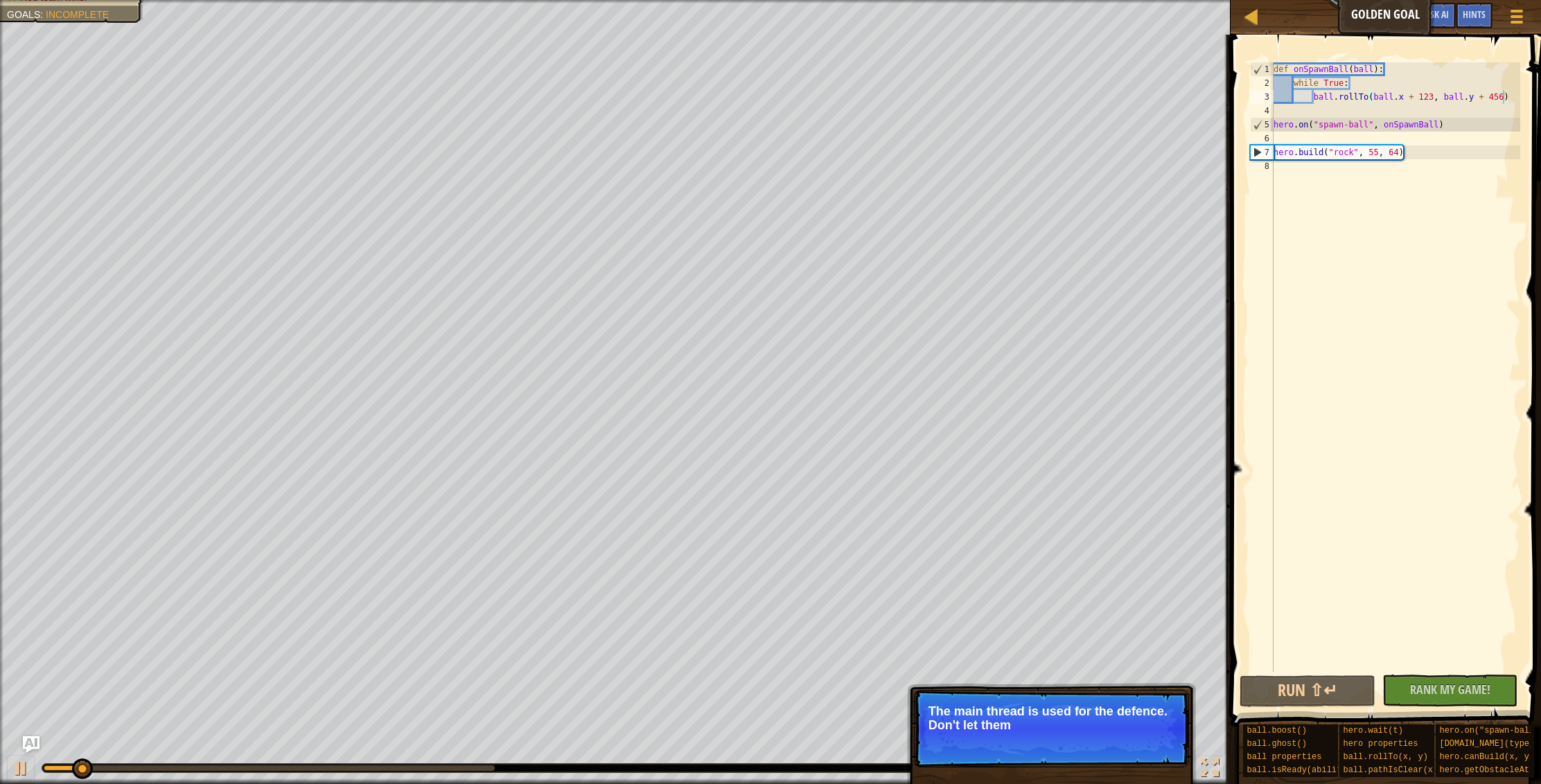
click at [1086, 738] on p "Skip (esc) Continue The main thread is used for the defence. Don't let them" at bounding box center [1051, 728] width 275 height 78
click at [1086, 739] on span "Skip (esc)" at bounding box center [1091, 744] width 43 height 11
click at [1079, 717] on p "Read the hints/ documentation to learn mo" at bounding box center [1051, 718] width 246 height 28
click at [1079, 717] on p "Read the hints/ documentation to learn more about the game." at bounding box center [1051, 718] width 246 height 28
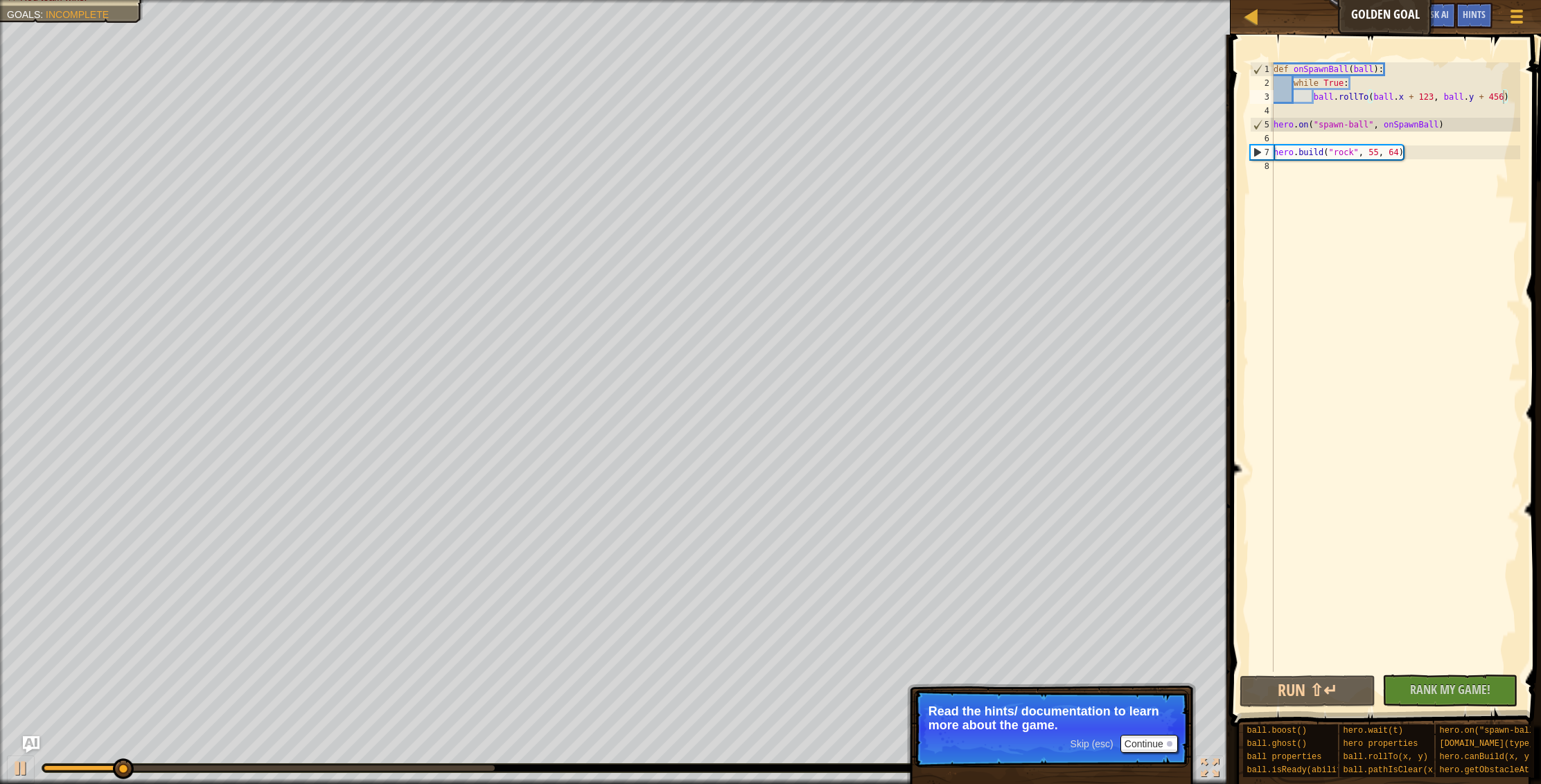
click at [1079, 717] on p "Read the hints/ documentation to learn more about the game." at bounding box center [1051, 718] width 246 height 28
click at [1132, 746] on button "Continue" at bounding box center [1149, 744] width 57 height 18
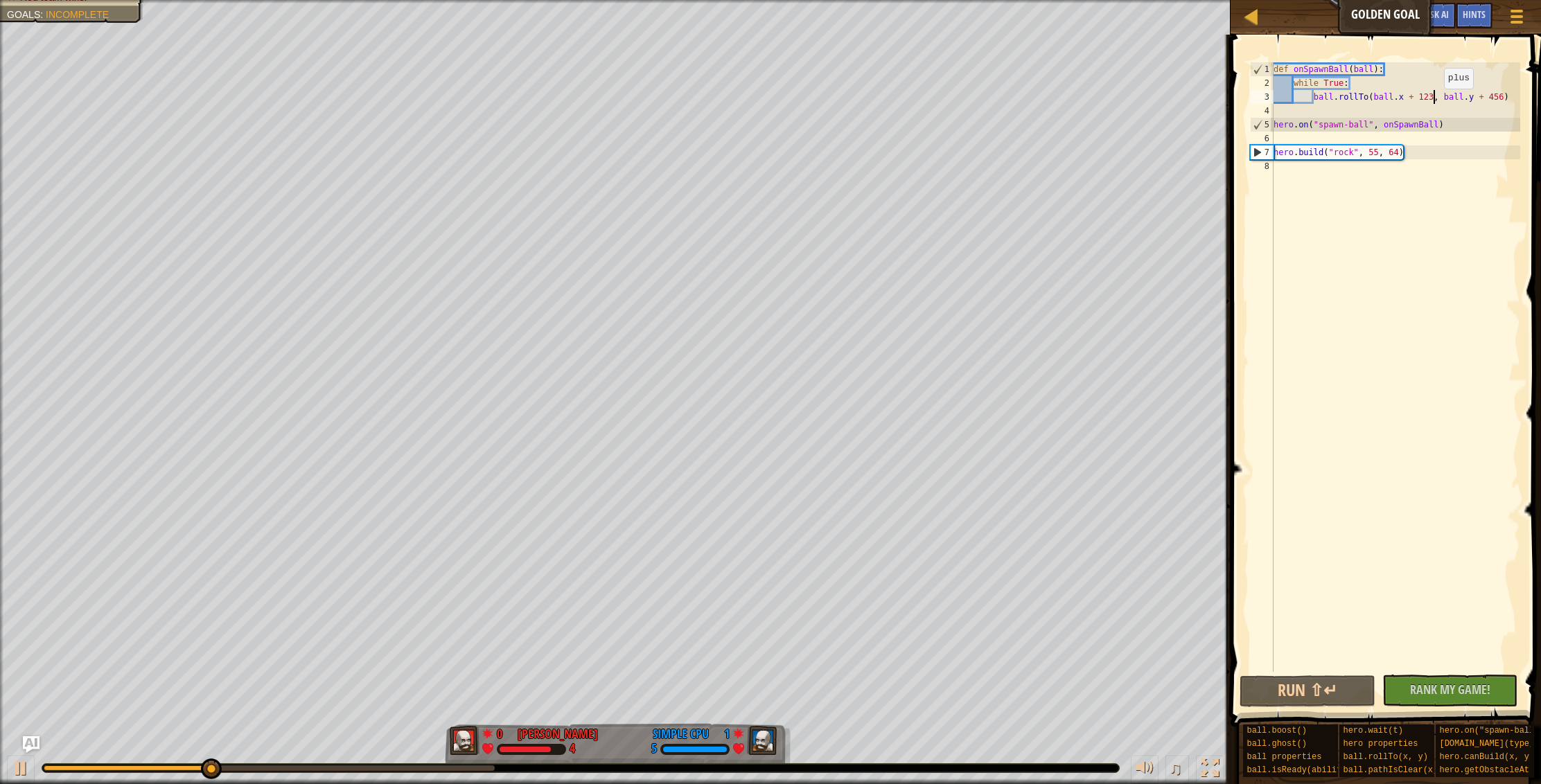
click at [1433, 103] on div "def onSpawnBall ( ball ) : while True : ball . rollTo ( ball . x + 123 , ball .…" at bounding box center [1395, 380] width 250 height 637
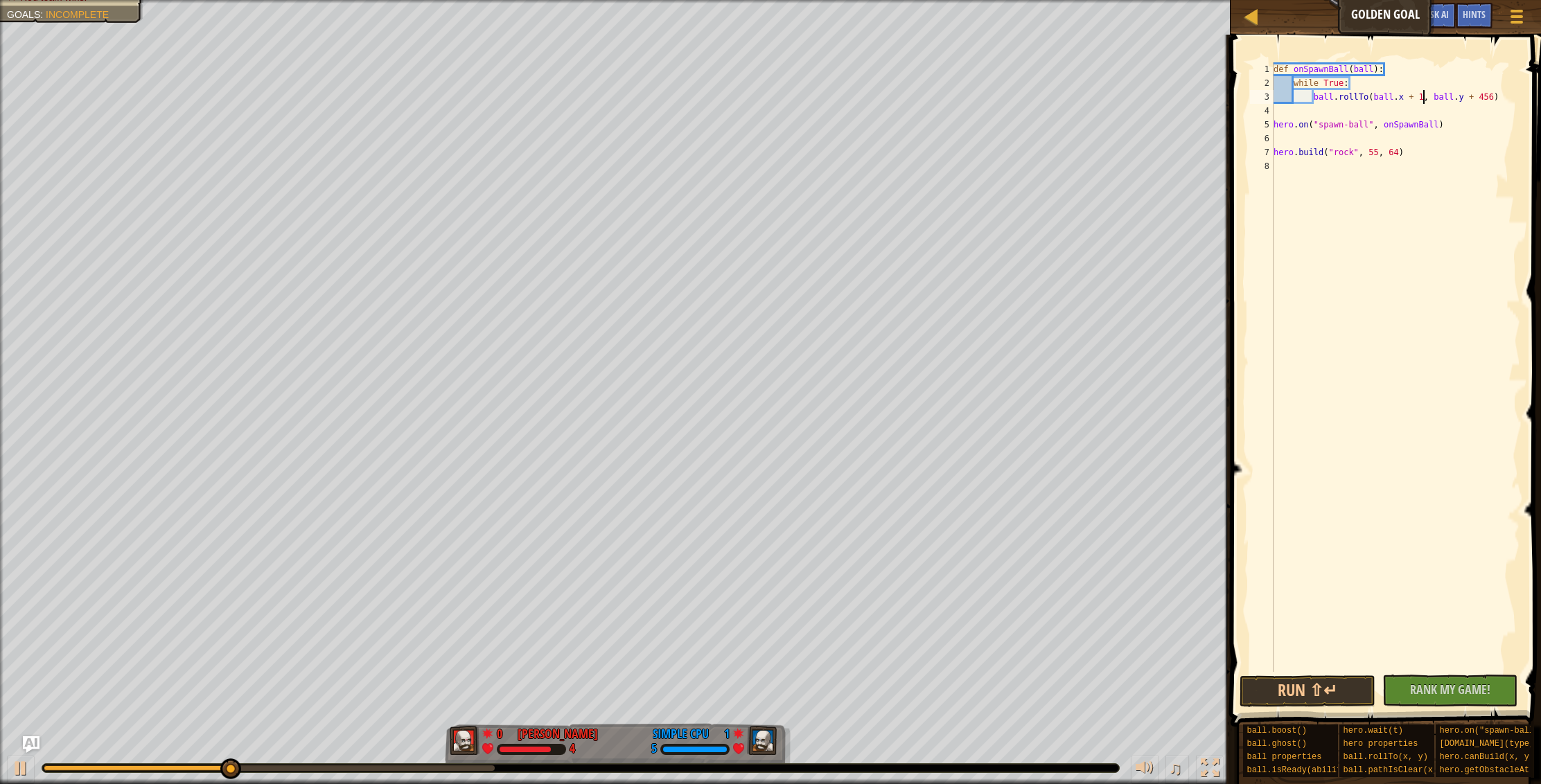
scroll to position [6, 13]
click at [1500, 97] on div "def onSpawnBall ( ball ) : while True : ball . rollTo ( ball . x + 139 , ball .…" at bounding box center [1395, 380] width 250 height 637
drag, startPoint x: 1260, startPoint y: 696, endPoint x: 1253, endPoint y: 699, distance: 7.6
click at [1258, 696] on button "Run ⇧↵" at bounding box center [1307, 692] width 136 height 32
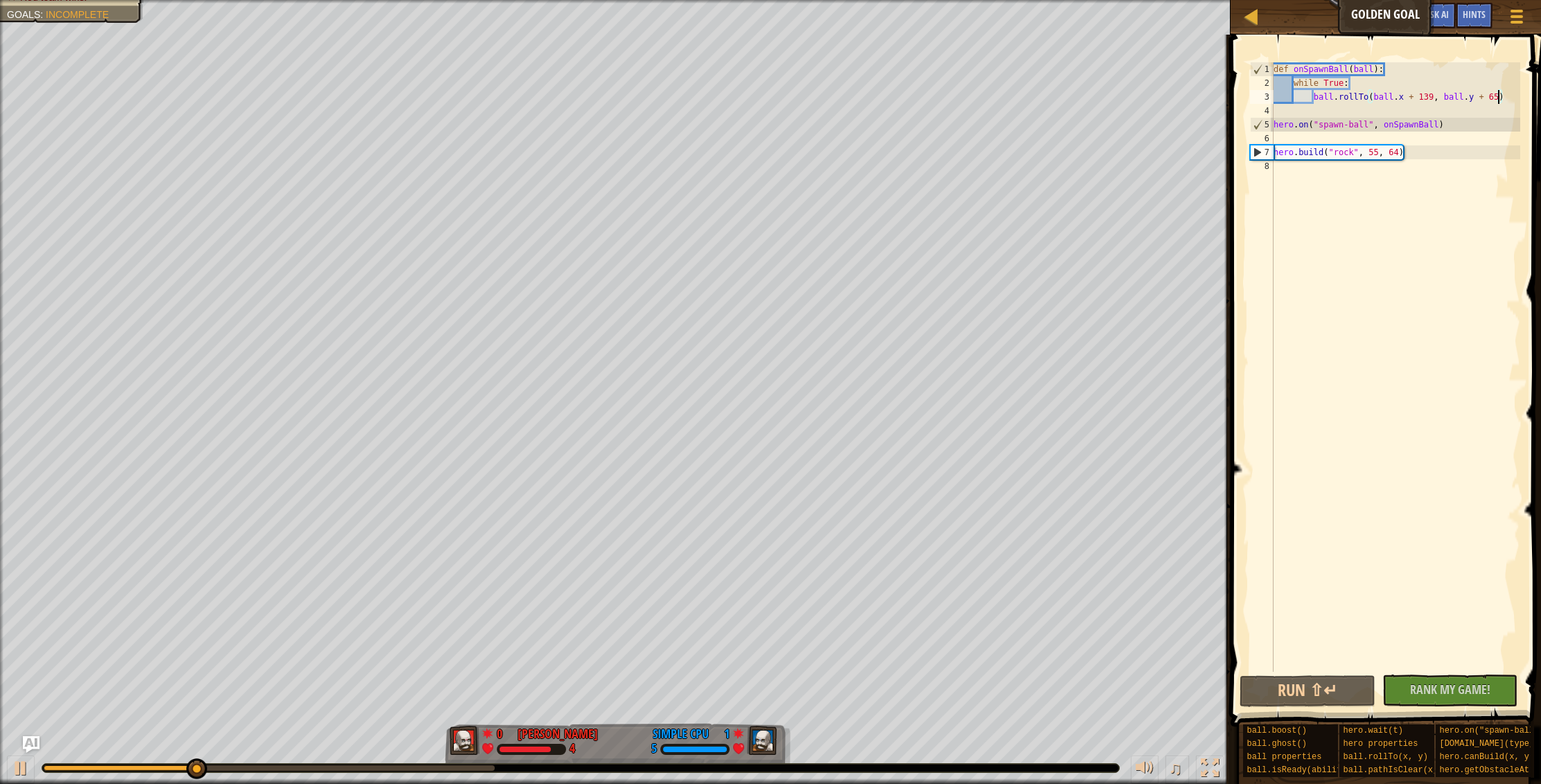
click at [1297, 101] on div "def onSpawnBall ( ball ) : while True : ball . rollTo ( ball . x + 139 , ball .…" at bounding box center [1395, 380] width 250 height 637
click at [1302, 97] on div "def onSpawnBall ( ball ) : while True : ball . rollTo ( ball . x + 139 , ball .…" at bounding box center [1395, 380] width 250 height 637
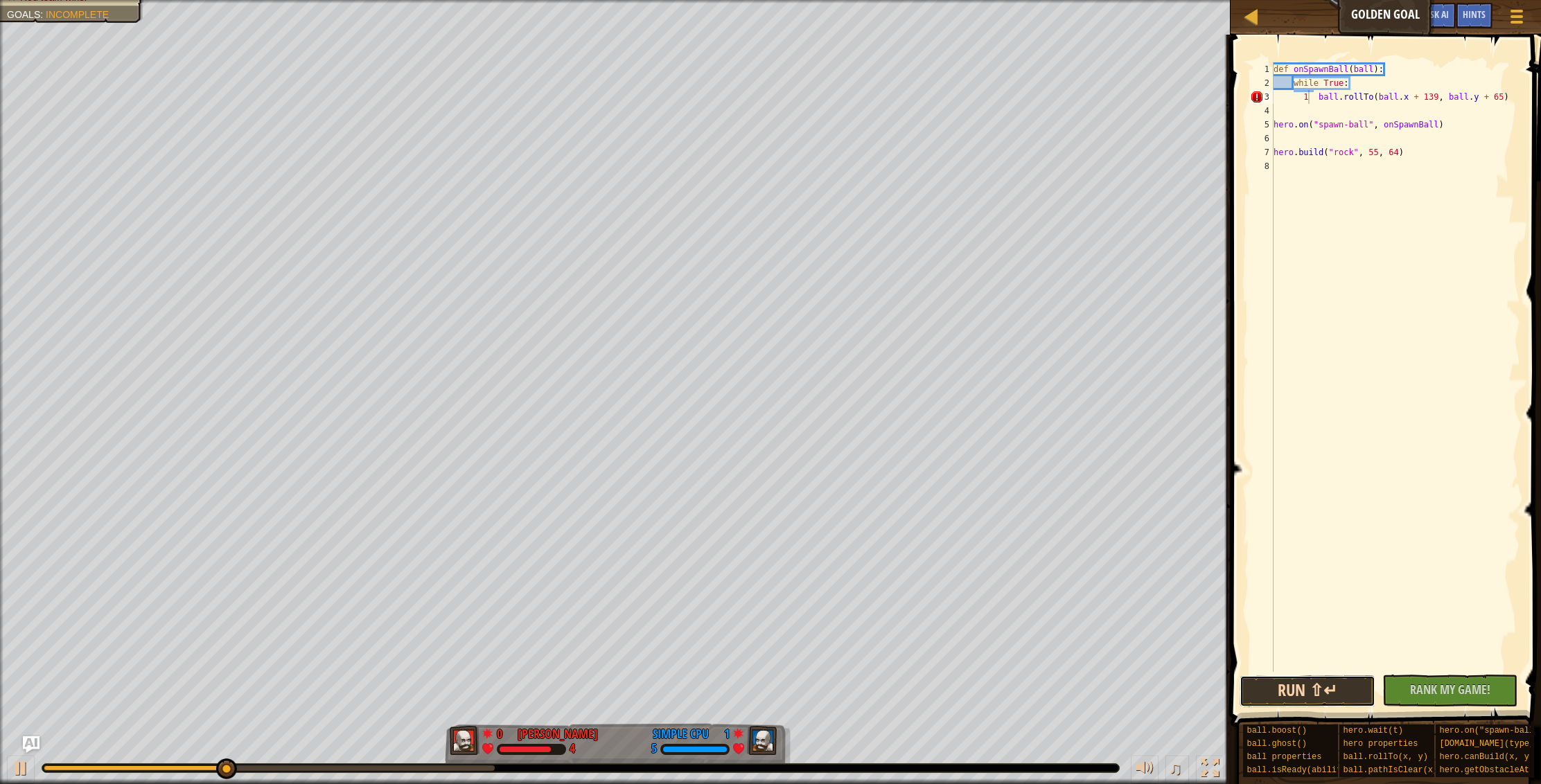
click at [1278, 689] on button "Run ⇧↵" at bounding box center [1307, 692] width 136 height 32
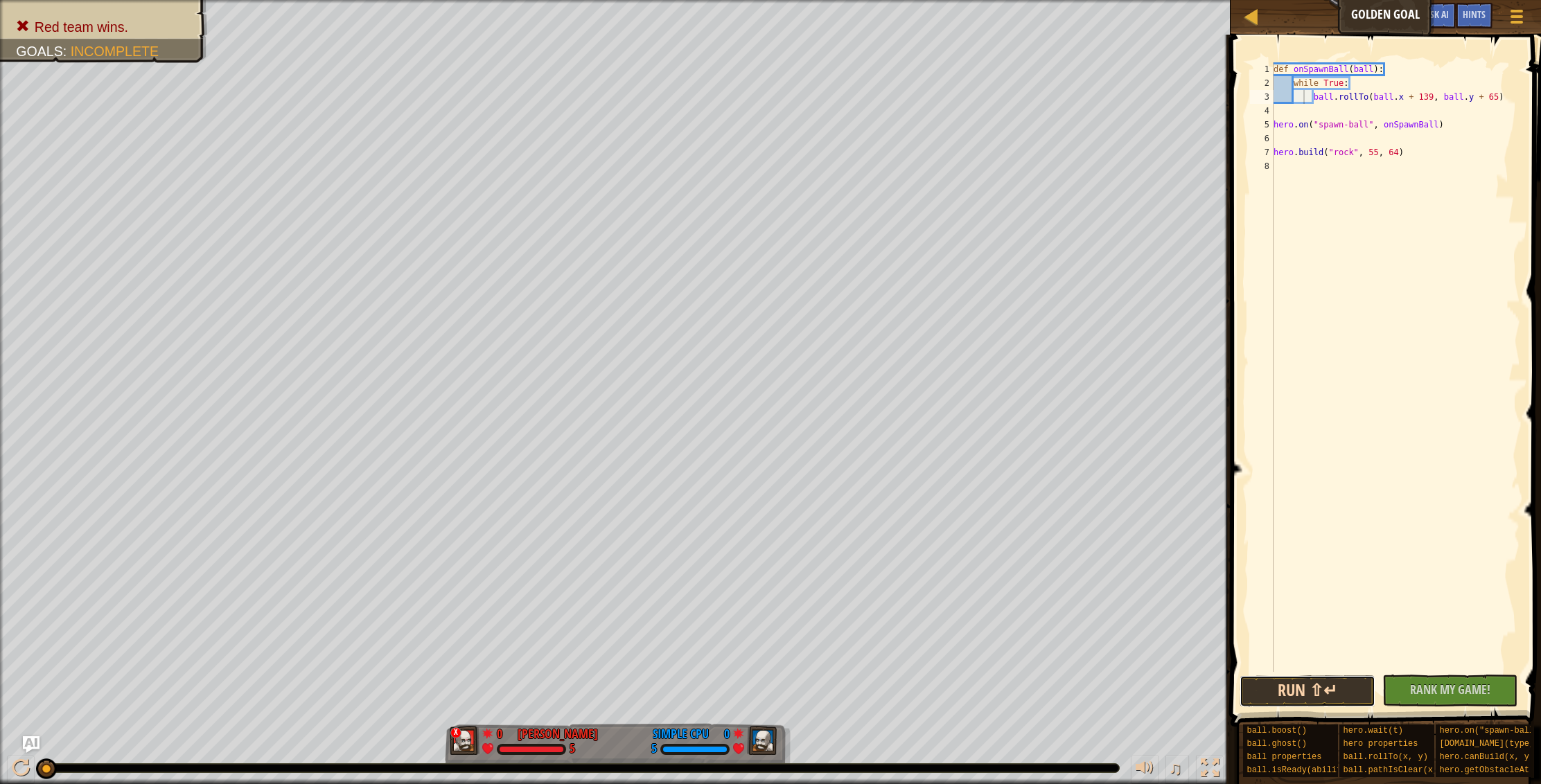
click at [1263, 697] on button "Run ⇧↵" at bounding box center [1307, 692] width 136 height 32
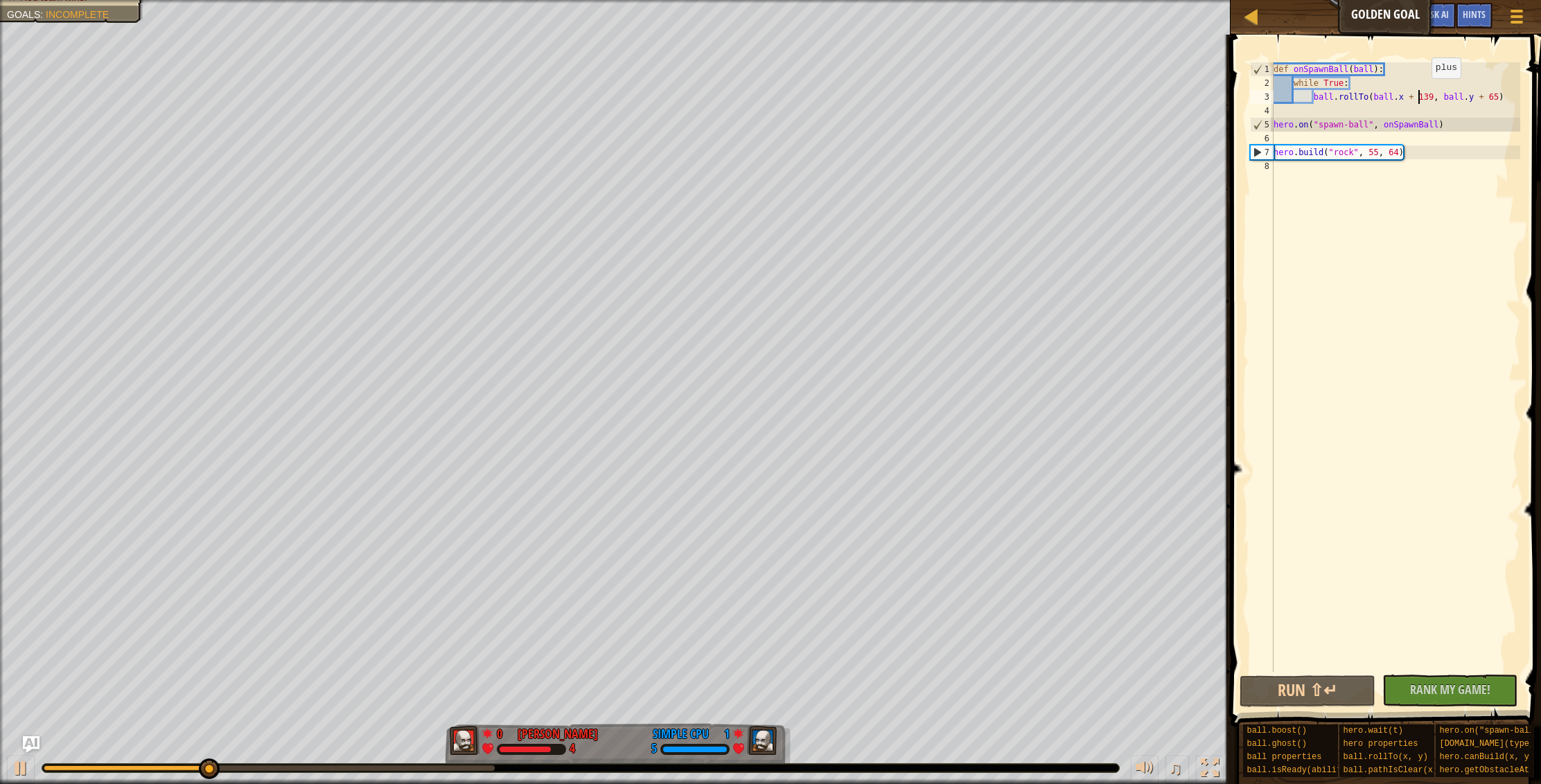
click at [1419, 92] on div "def onSpawnBall ( ball ) : while True : ball . rollTo ( ball . x + 139 , ball .…" at bounding box center [1395, 380] width 250 height 637
click at [1484, 101] on div "def onSpawnBall ( ball ) : while True : ball . rollTo ( ball . x + 139 , ball .…" at bounding box center [1395, 380] width 250 height 637
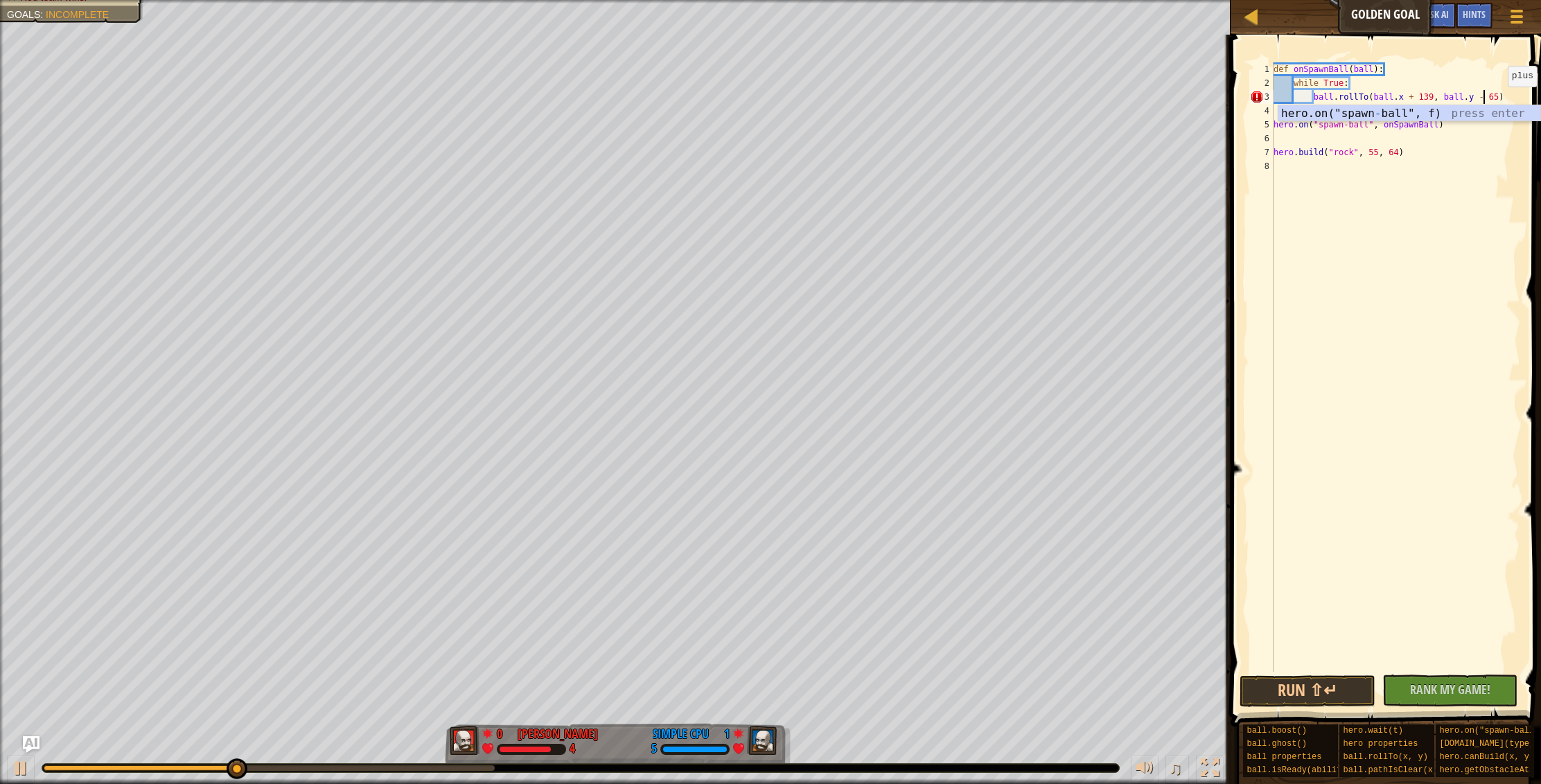
scroll to position [6, 17]
click at [1324, 694] on button "Run ⇧↵" at bounding box center [1307, 692] width 136 height 32
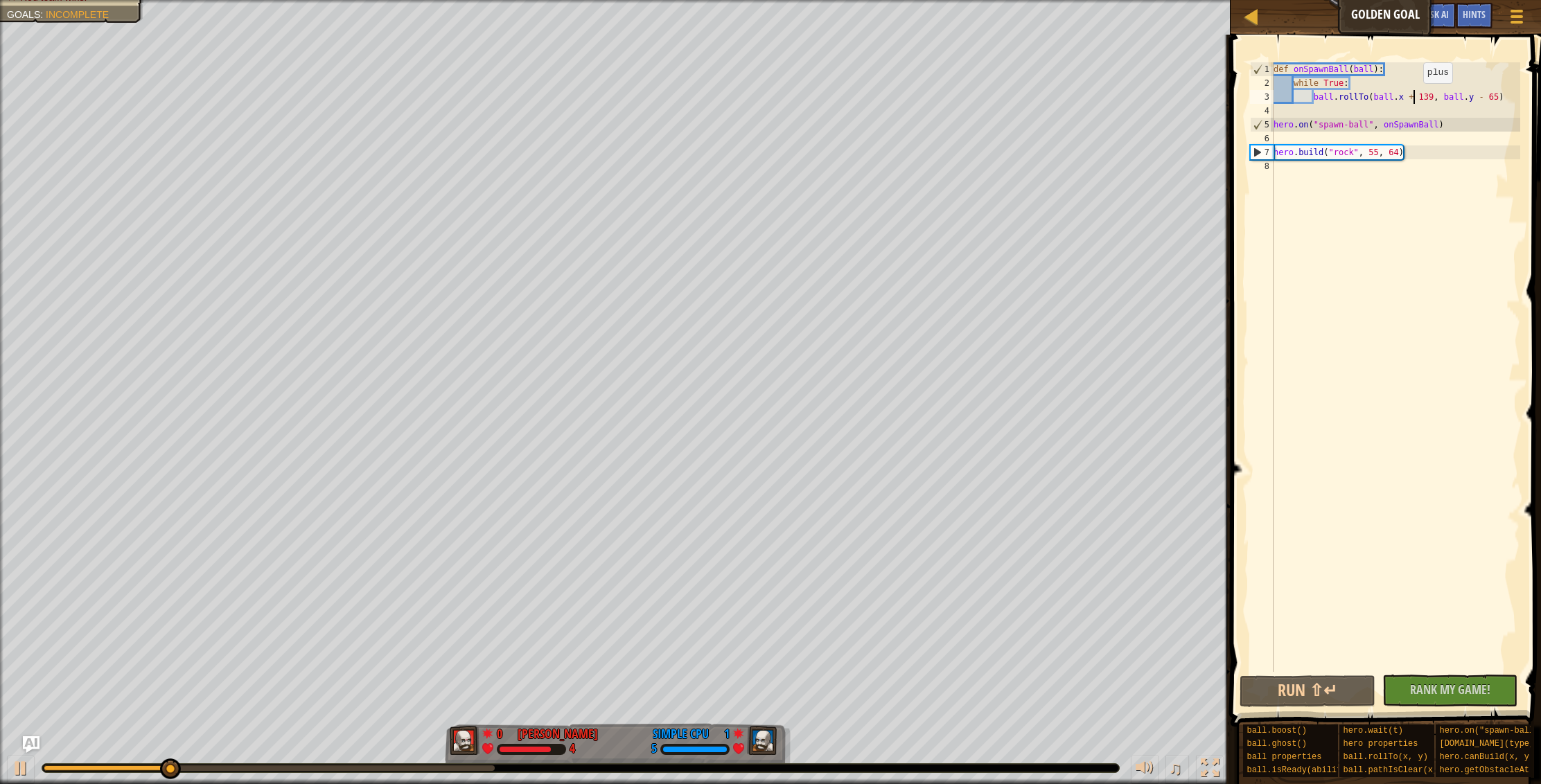
click at [1412, 97] on div "def onSpawnBall ( ball ) : while True : ball . rollTo ( ball . x + 139 , ball .…" at bounding box center [1395, 380] width 250 height 637
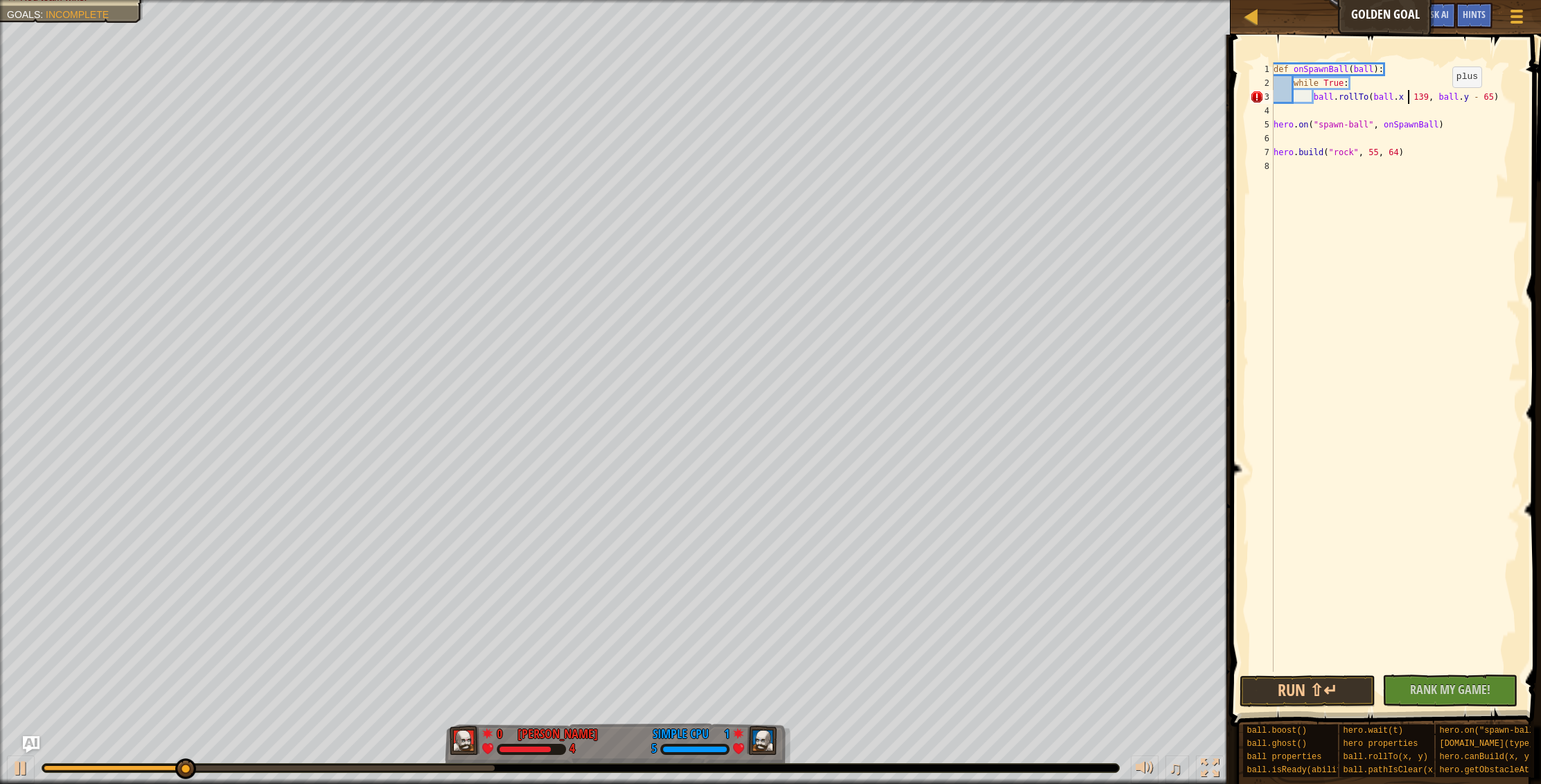
scroll to position [6, 12]
click at [1288, 678] on button "Run ⇧↵" at bounding box center [1307, 692] width 136 height 32
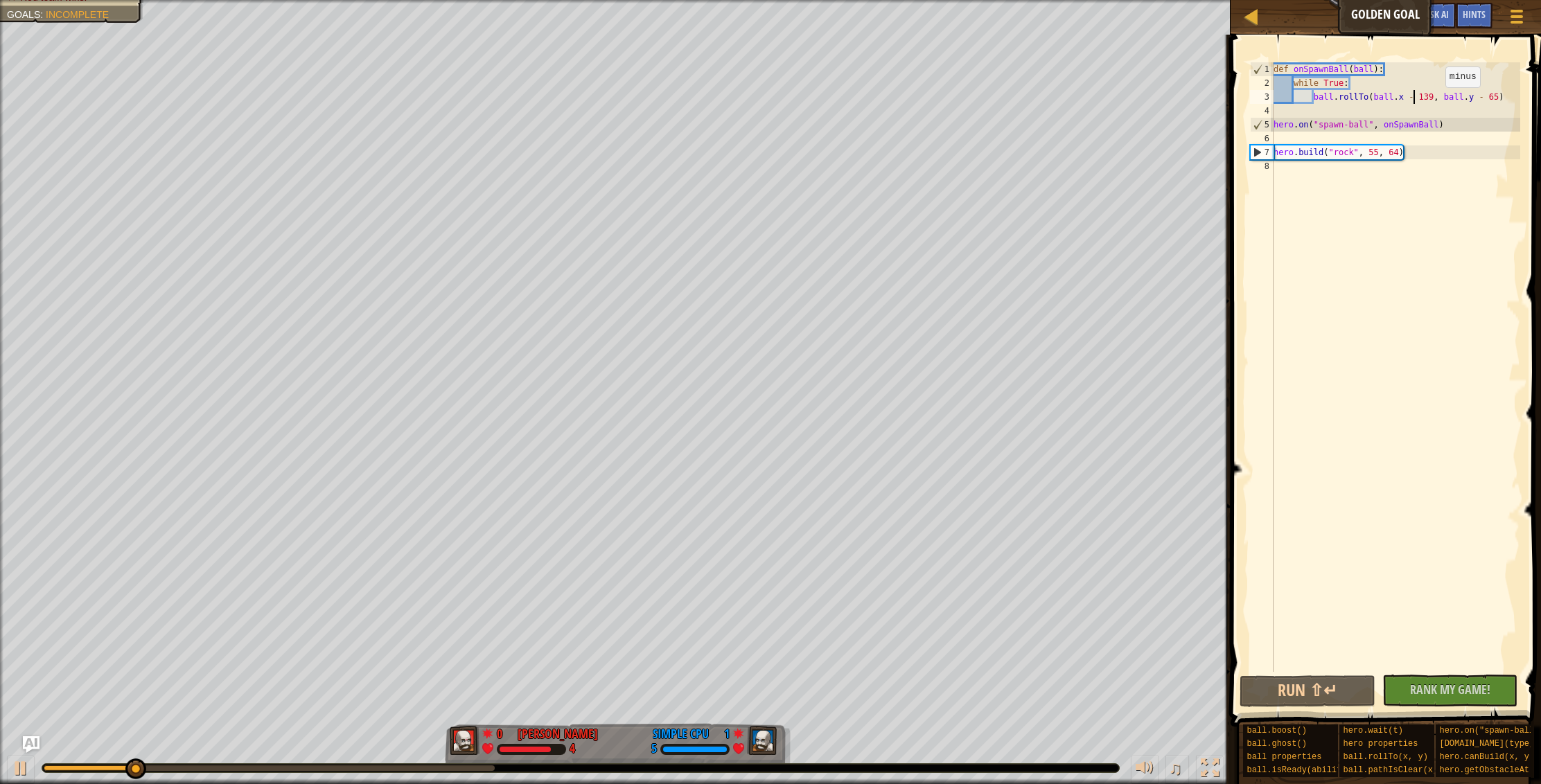
click at [1433, 101] on div "def onSpawnBall ( ball ) : while True : ball . rollTo ( ball . x - 139 , ball .…" at bounding box center [1395, 380] width 250 height 637
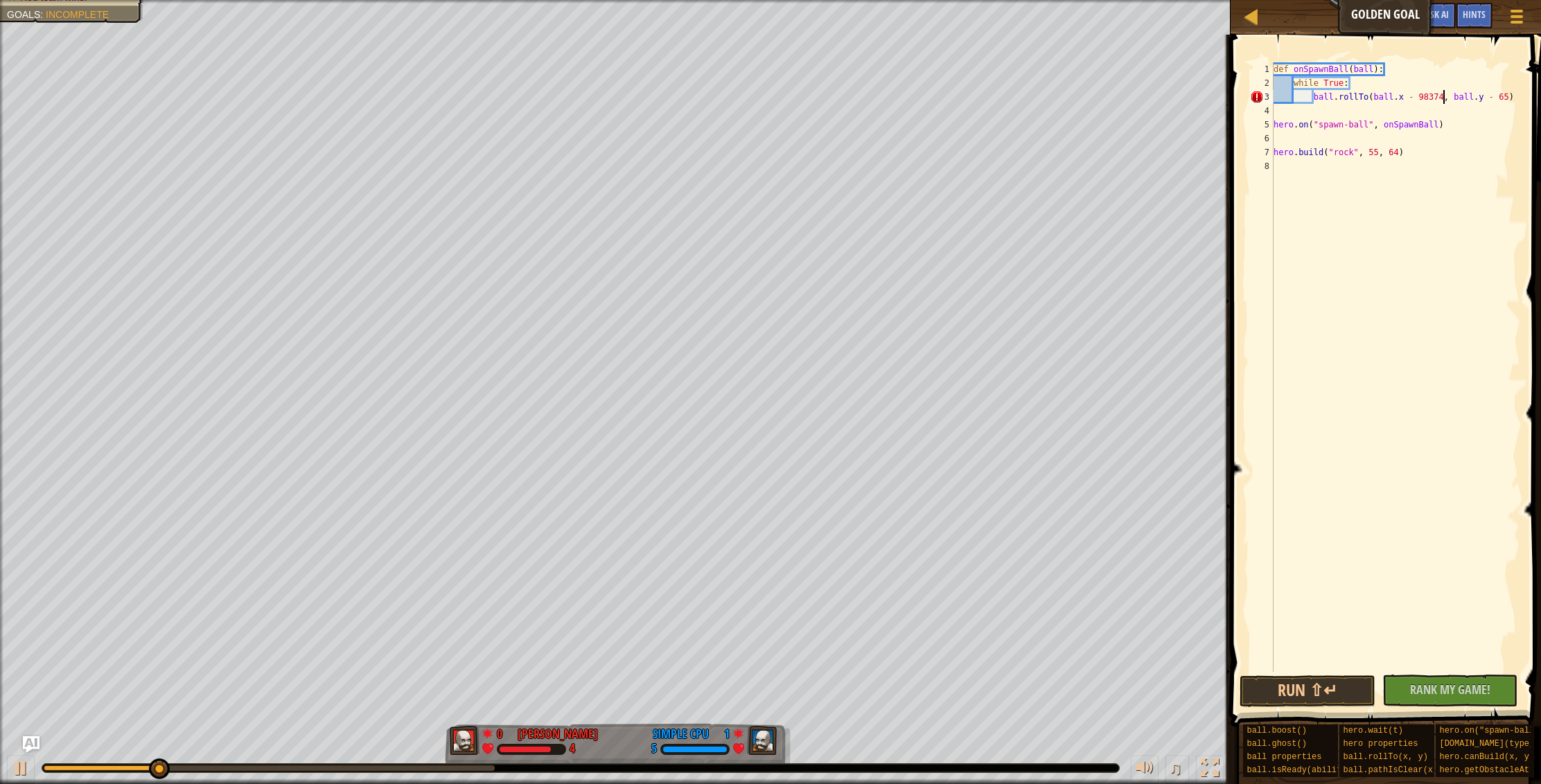
scroll to position [6, 14]
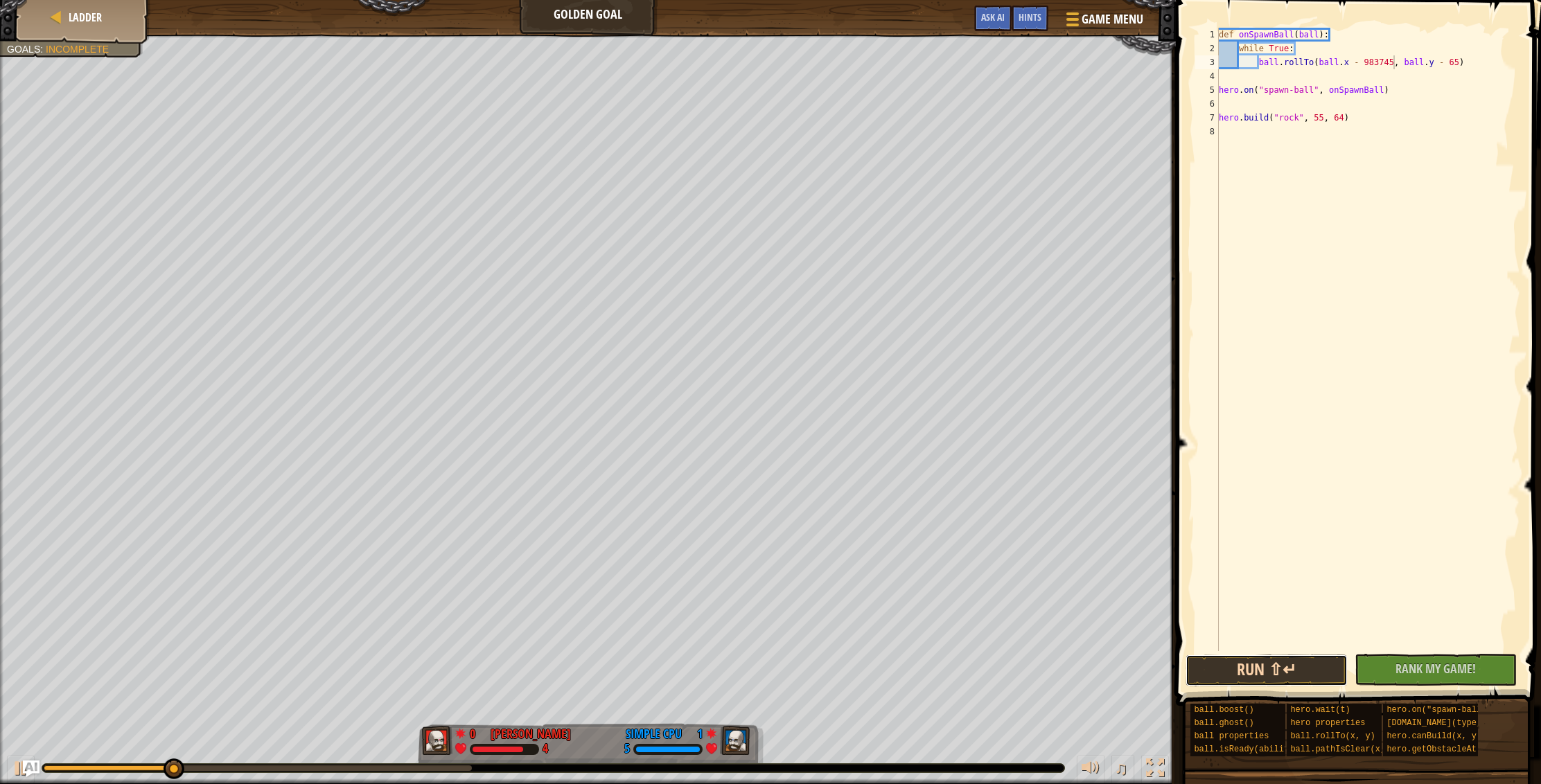
click at [1322, 674] on button "Run ⇧↵" at bounding box center [1267, 671] width 162 height 32
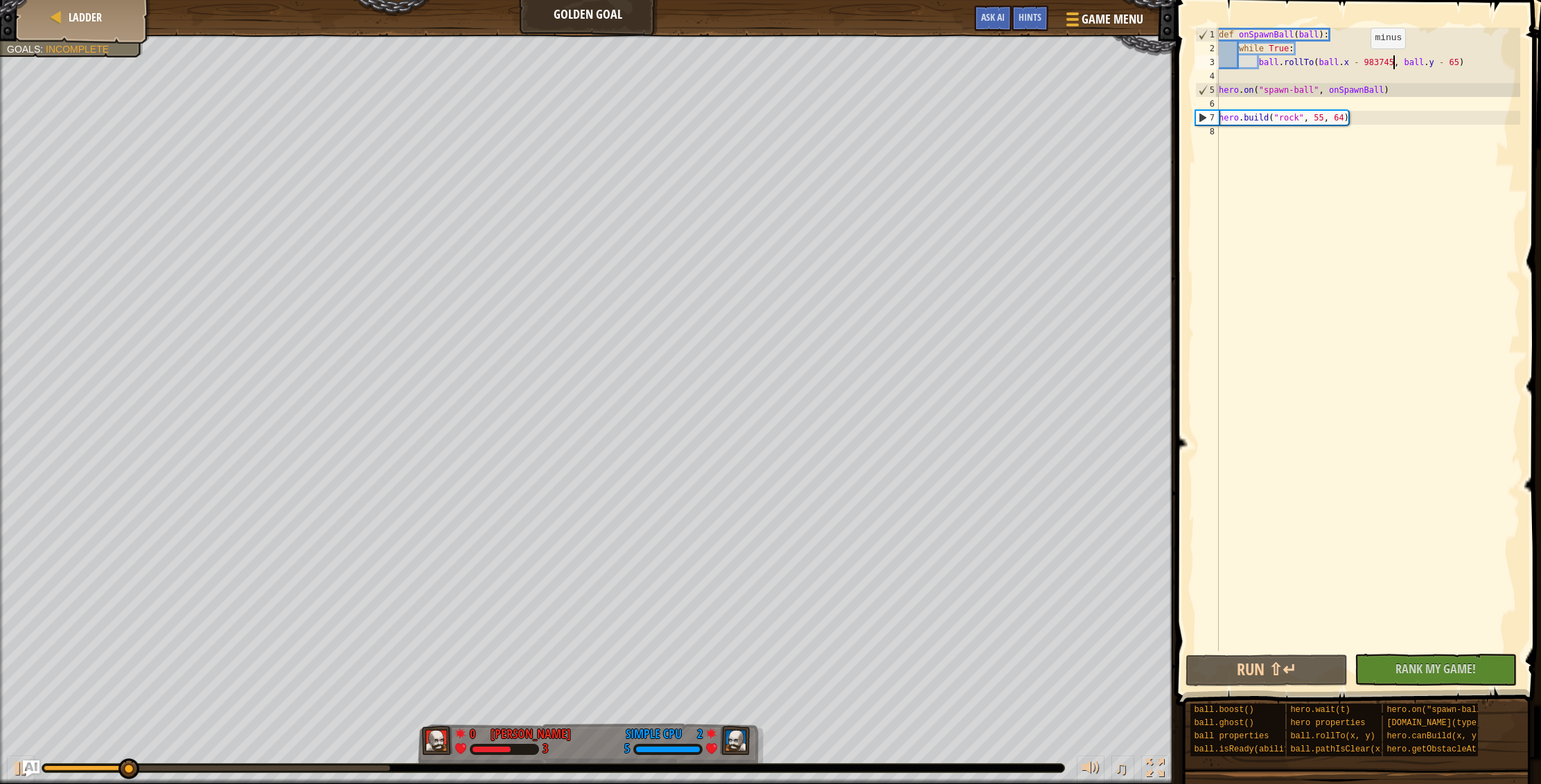
drag, startPoint x: 1359, startPoint y: 62, endPoint x: 1368, endPoint y: 61, distance: 9.1
click at [1359, 62] on div "def onSpawnBall ( ball ) : while True : ball . rollTo ( ball . x - 983745 , bal…" at bounding box center [1368, 353] width 304 height 651
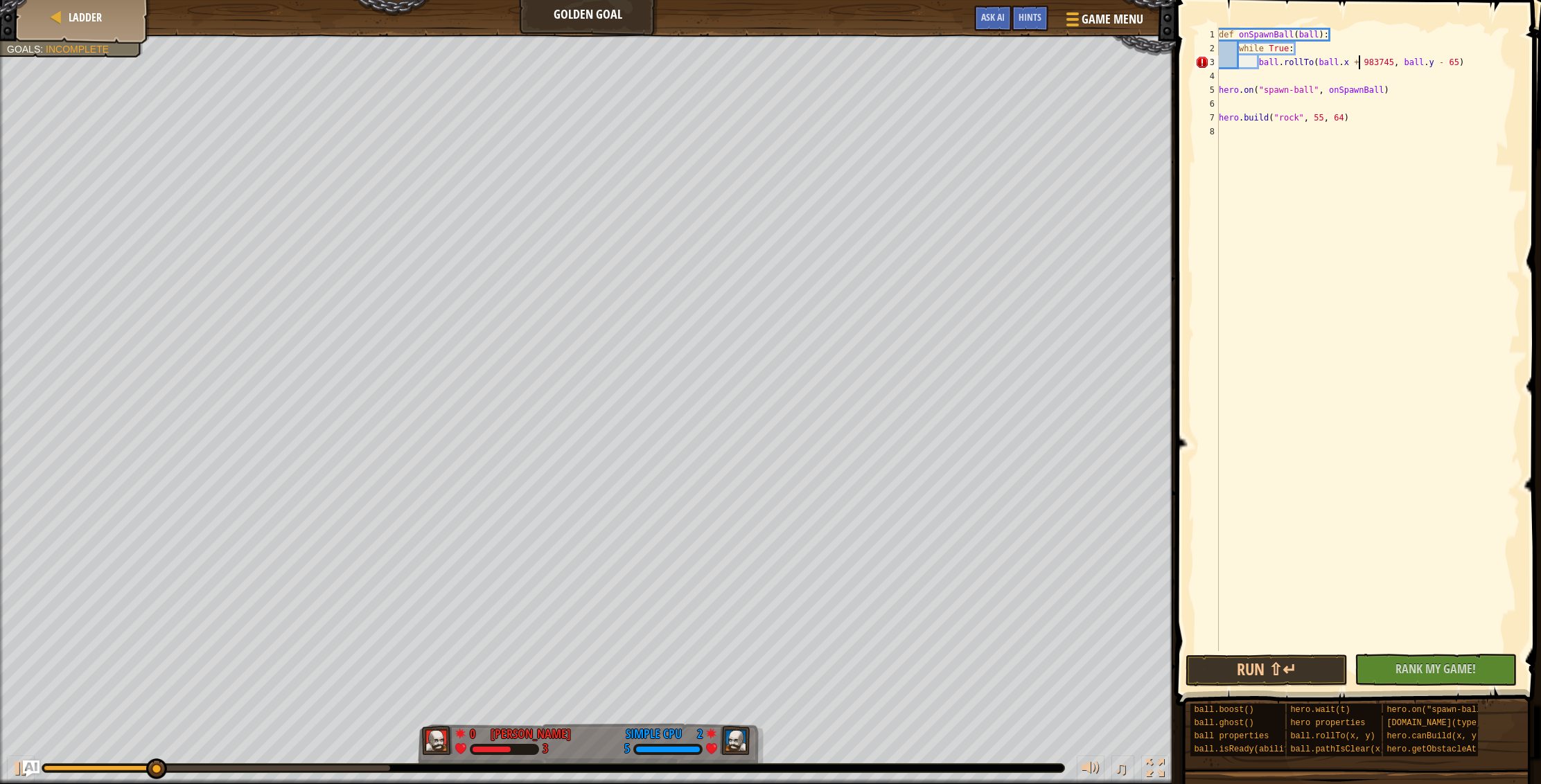
scroll to position [6, 12]
click at [1305, 664] on button "Run ⇧↵" at bounding box center [1267, 671] width 162 height 32
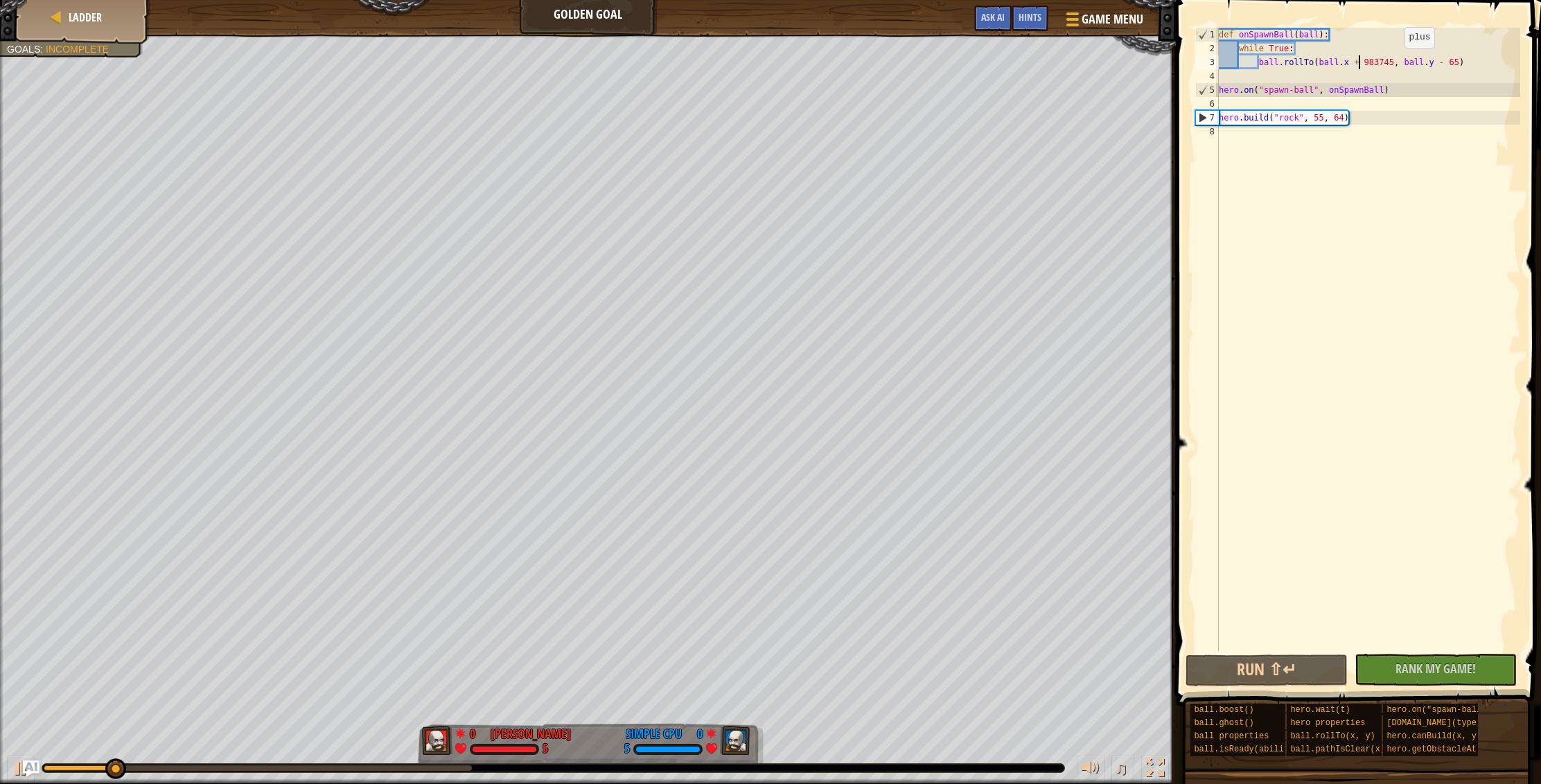
click at [1393, 61] on div "def onSpawnBall ( ball ) : while True : ball . rollTo ( ball . x + 983745 , bal…" at bounding box center [1368, 353] width 304 height 651
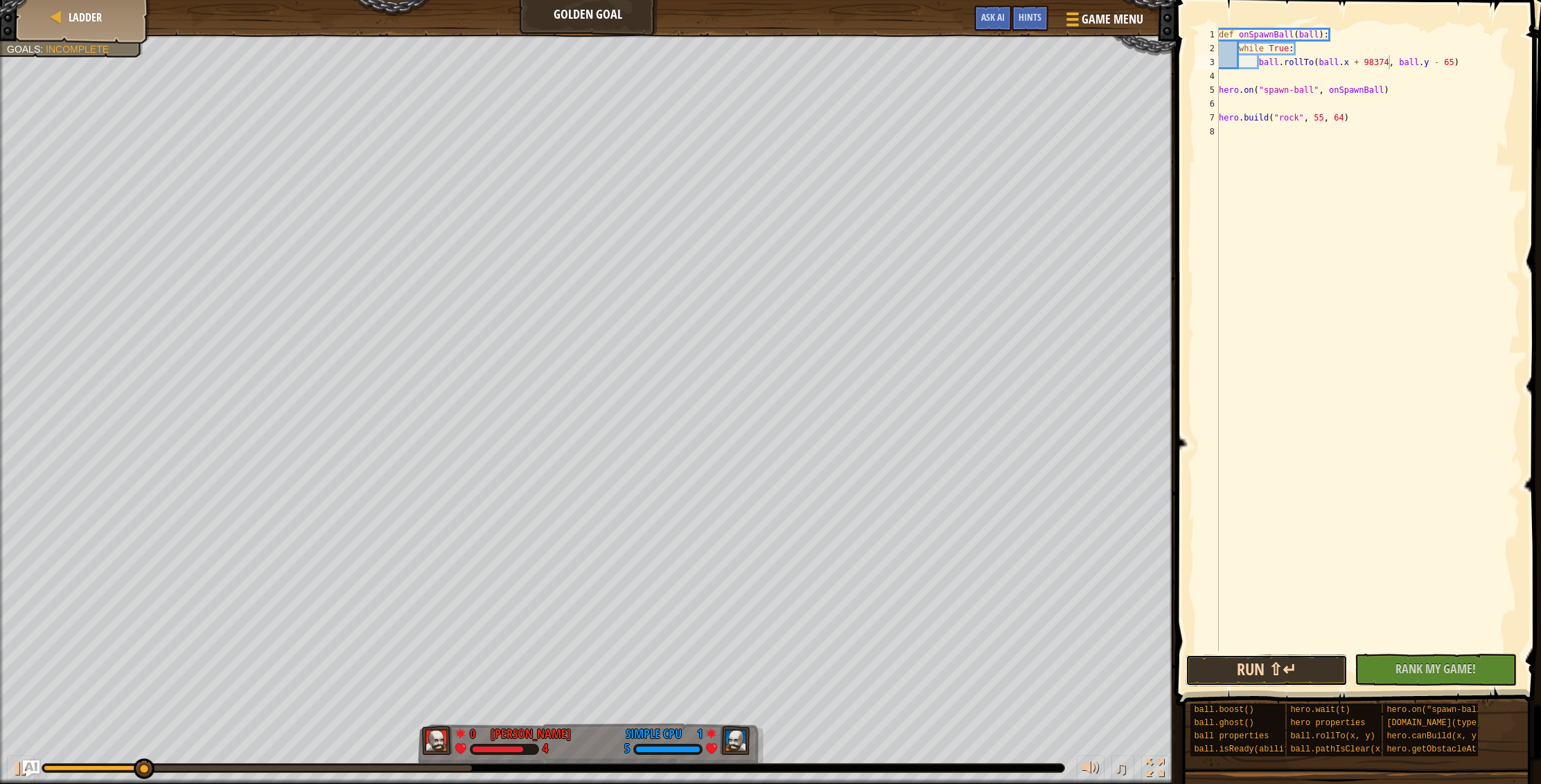
click at [1252, 678] on button "Run ⇧↵" at bounding box center [1267, 671] width 162 height 32
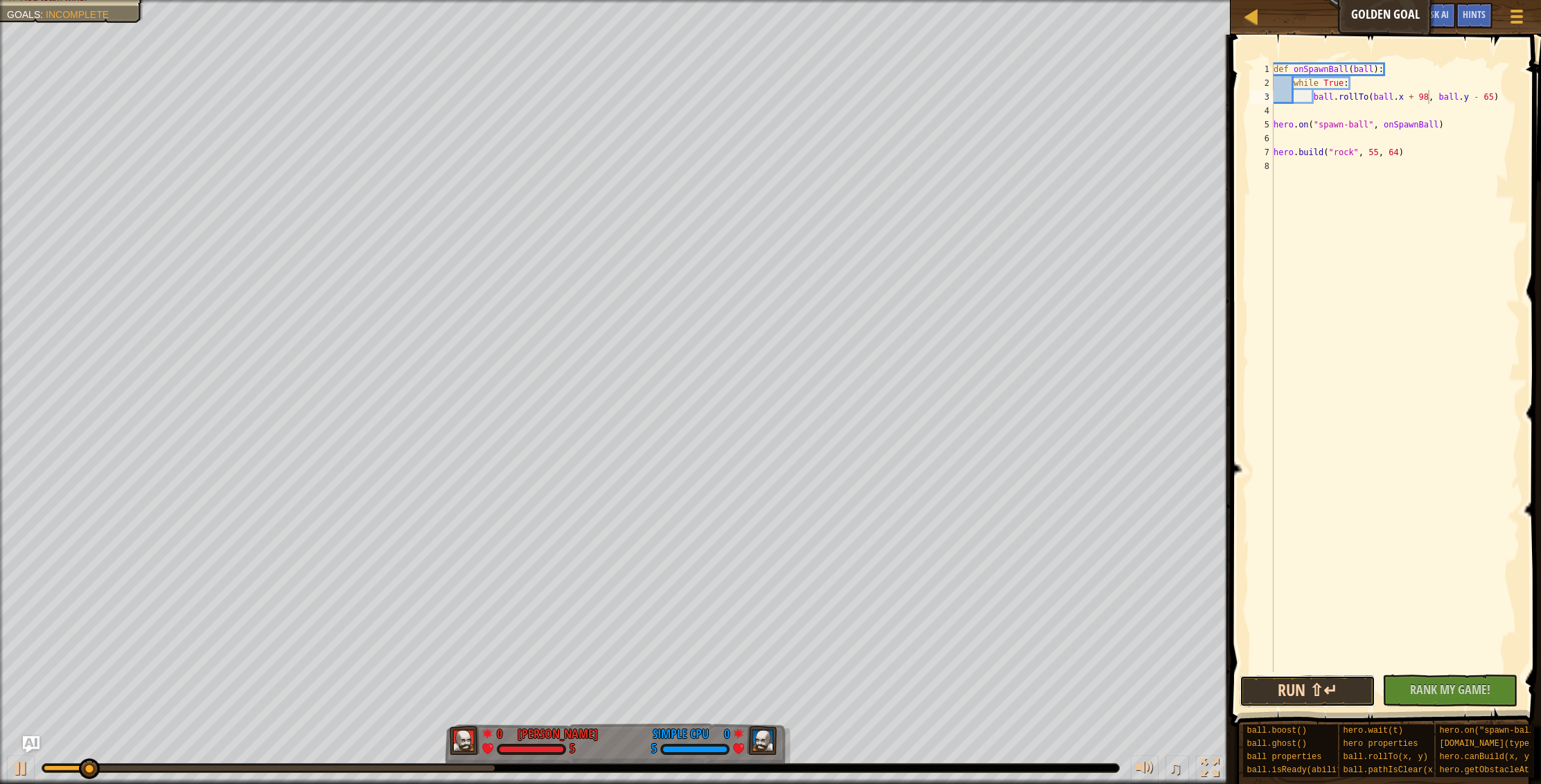
click at [1294, 699] on button "Run ⇧↵" at bounding box center [1307, 692] width 136 height 32
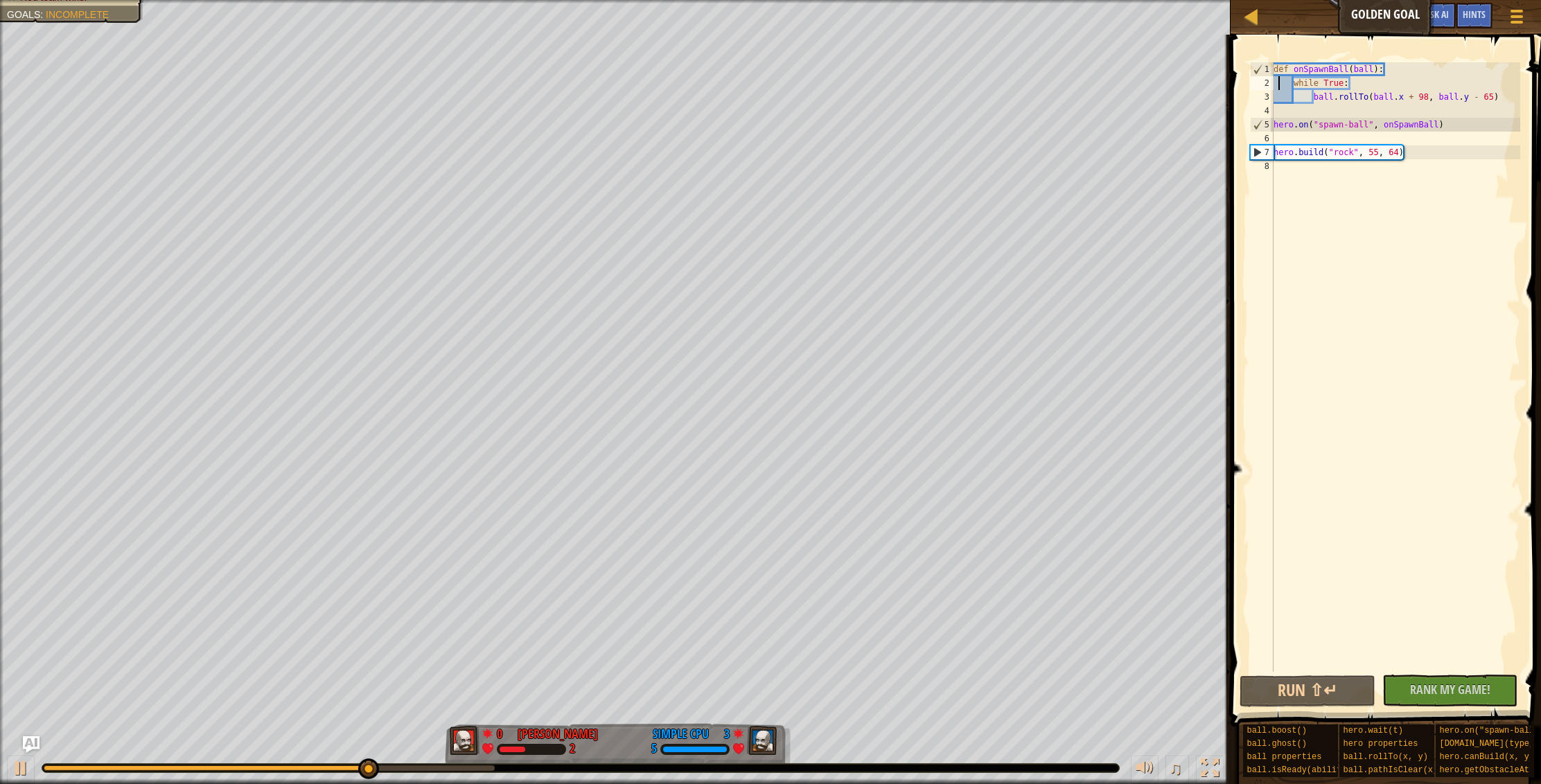
click at [1278, 86] on div "def onSpawnBall ( ball ) : while True : ball . rollTo ( ball . x + 98 , ball . …" at bounding box center [1395, 380] width 250 height 637
click at [1348, 151] on div "def onSpawnBall ( ball ) : while True : ball . rollTo ( ball . x + 98 , ball . …" at bounding box center [1395, 380] width 250 height 637
type textarea "[DOMAIN_NAME]("rock", 55, 64)"
click at [1383, 152] on div "def onSpawnBall ( ball ) : while True : ball . rollTo ( ball . x + 98 , ball . …" at bounding box center [1395, 380] width 250 height 637
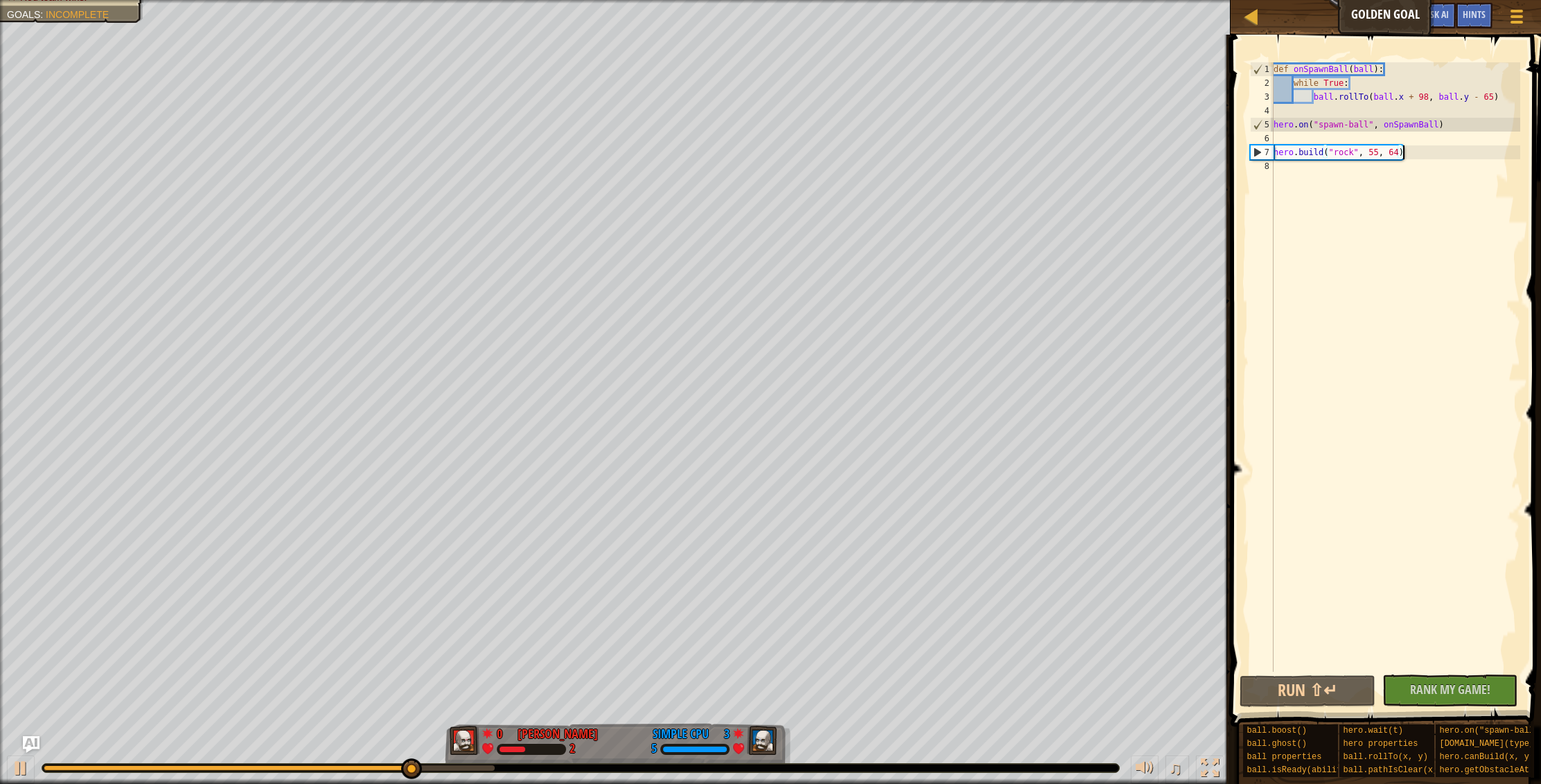
click at [1409, 152] on div "def onSpawnBall ( ball ) : while True : ball . rollTo ( ball . x + 98 , ball . …" at bounding box center [1395, 380] width 250 height 637
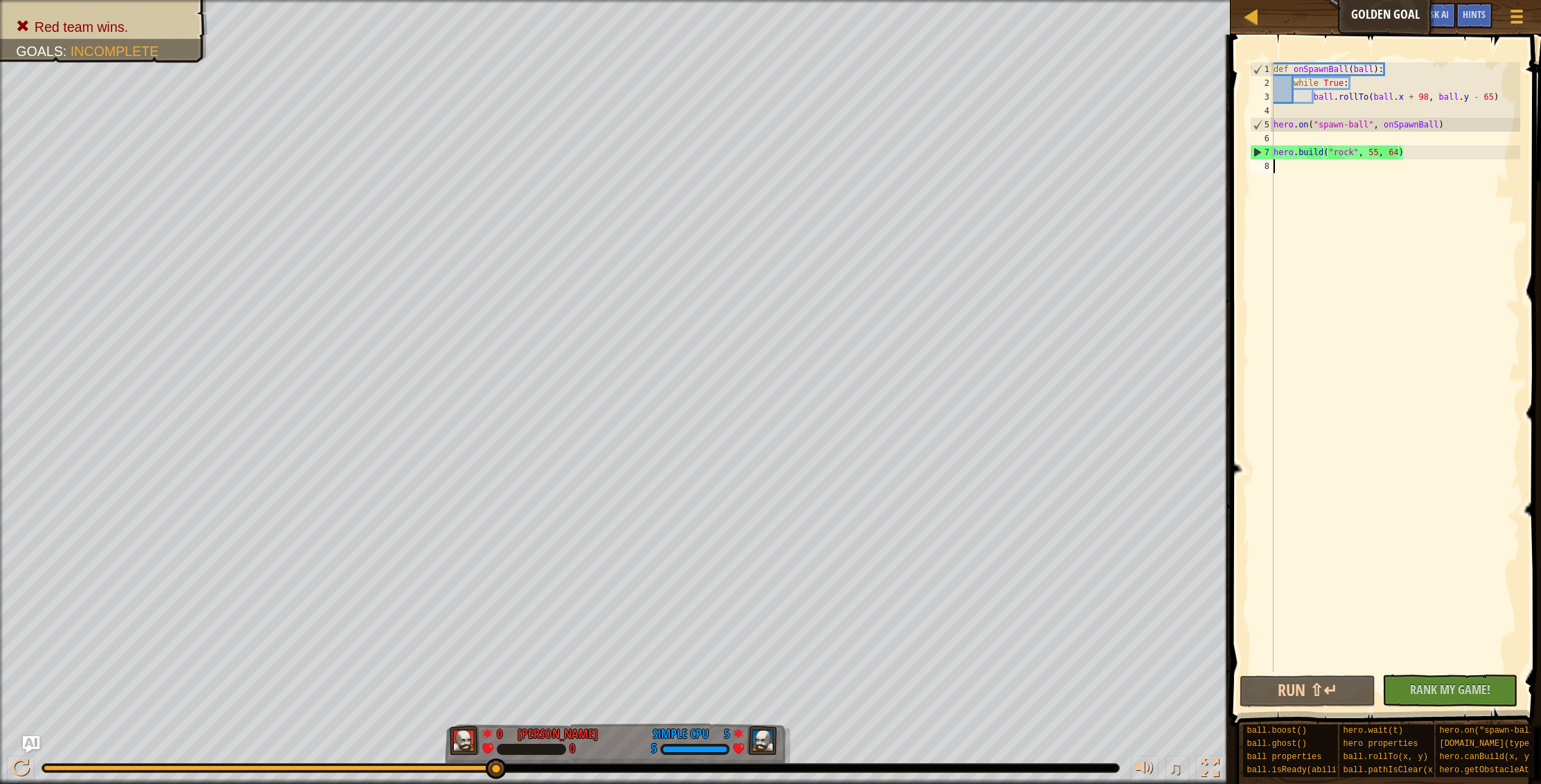
click at [1278, 164] on div "def onSpawnBall ( ball ) : while True : ball . rollTo ( ball . x + 98 , ball . …" at bounding box center [1395, 380] width 250 height 637
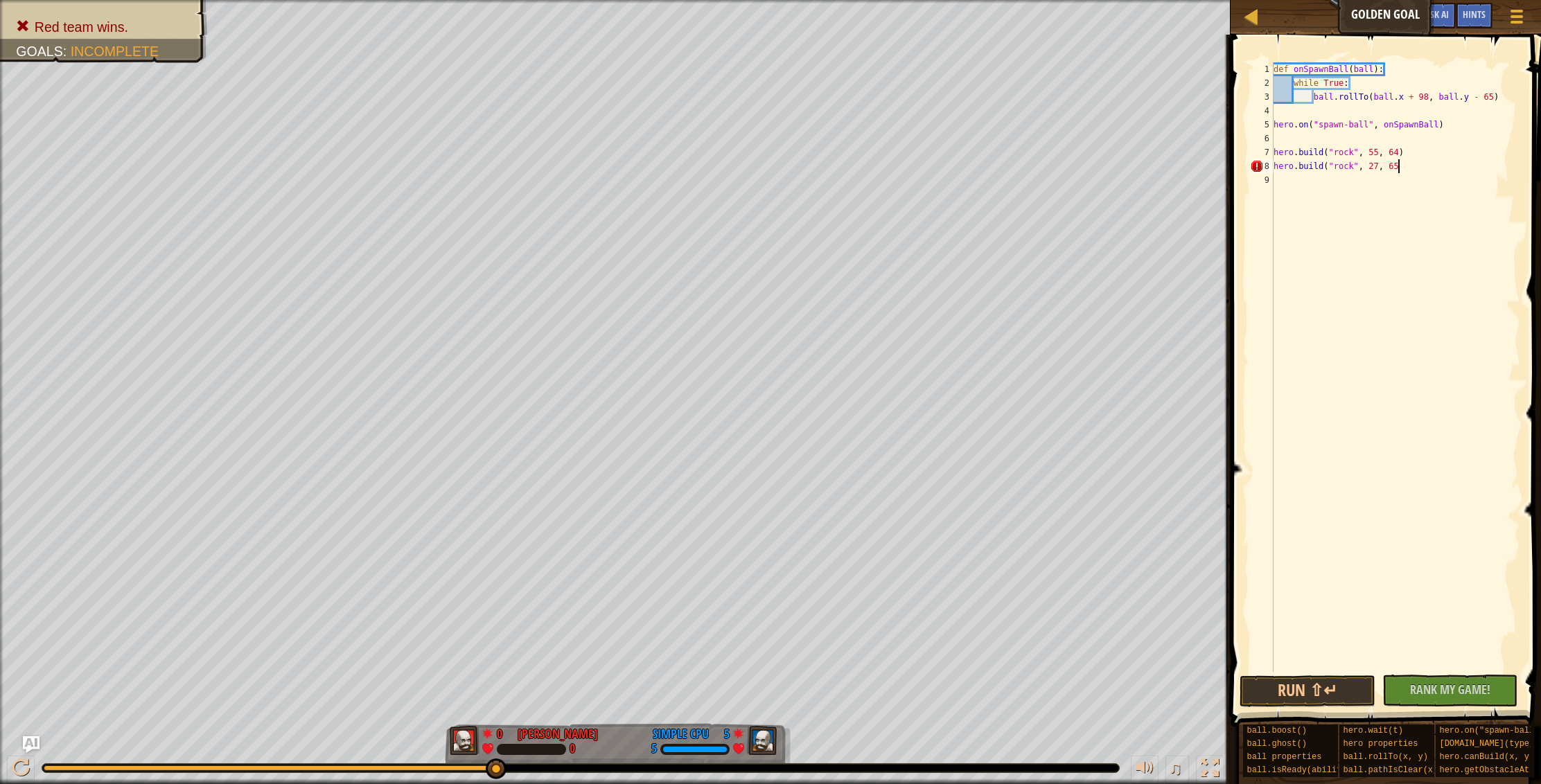
scroll to position [6, 10]
click at [1354, 693] on button "Run ⇧↵" at bounding box center [1307, 692] width 136 height 32
click at [1377, 169] on div "def onSpawnBall ( ball ) : while True : ball . rollTo ( ball . x + 98 , ball . …" at bounding box center [1395, 380] width 250 height 637
type textarea "[DOMAIN_NAME]("rock", 34, 65)"
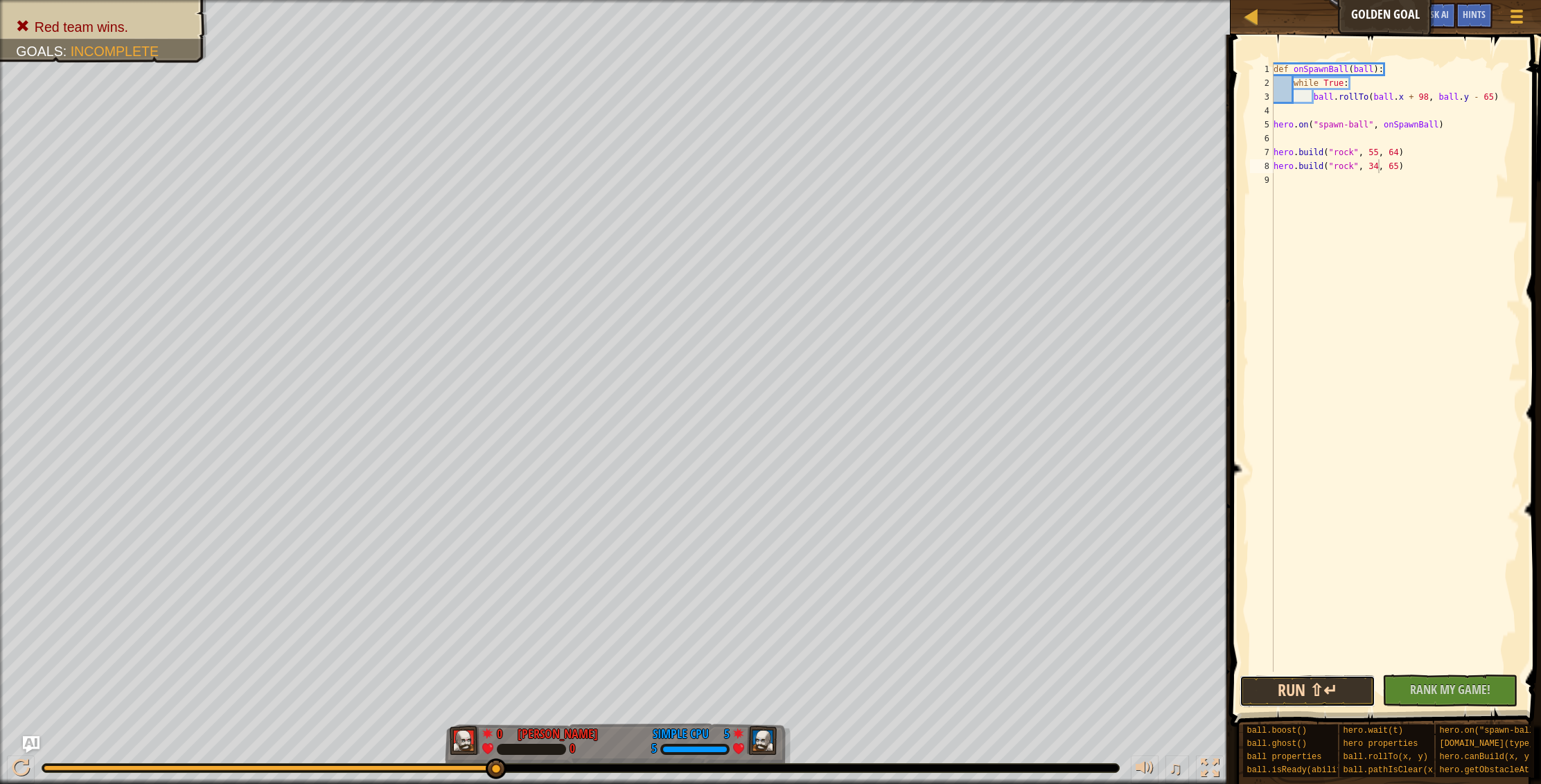
click at [1339, 682] on button "Run ⇧↵" at bounding box center [1307, 692] width 136 height 32
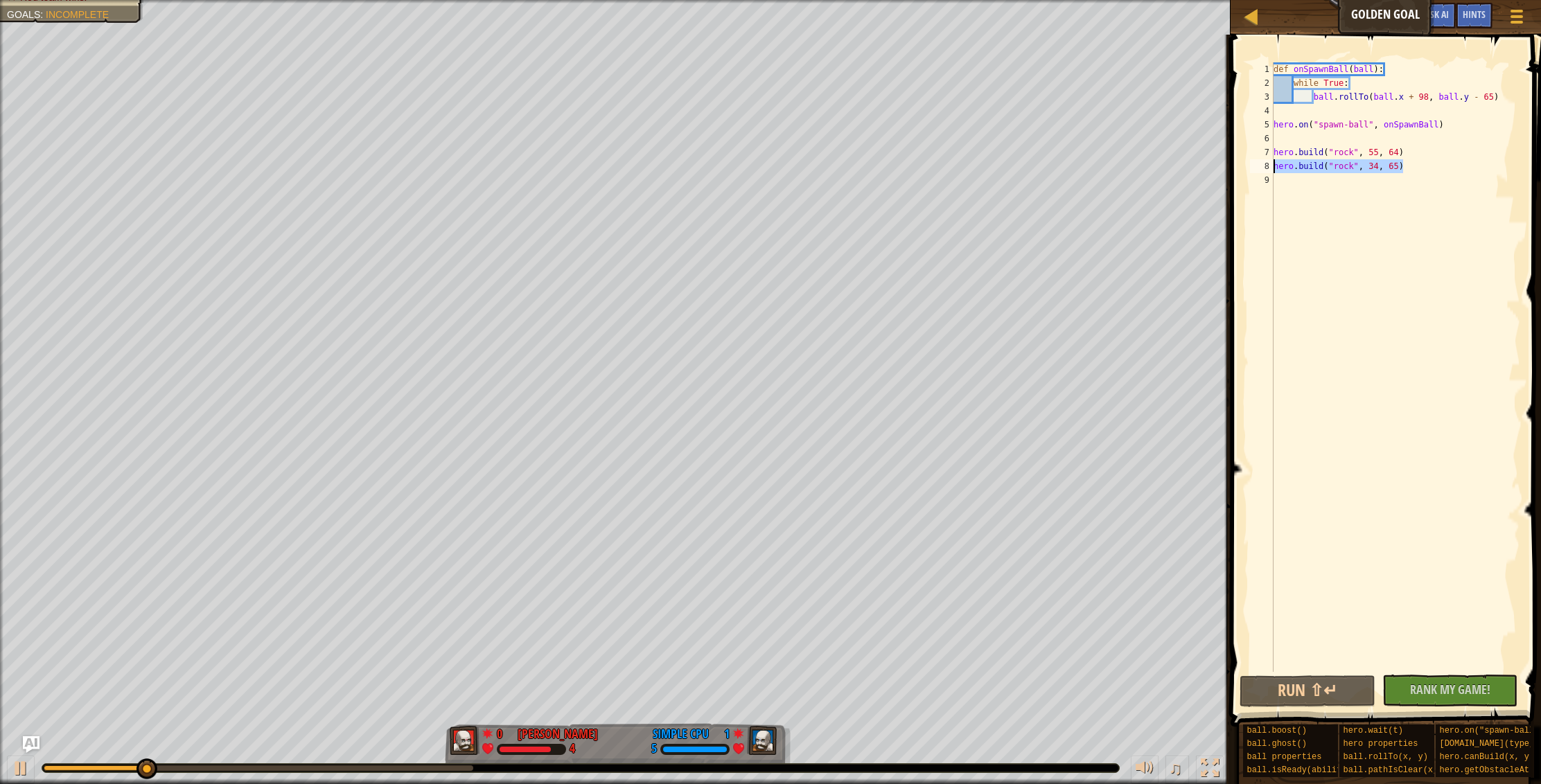
drag, startPoint x: 1407, startPoint y: 166, endPoint x: 1274, endPoint y: 169, distance: 133.0
click at [1274, 169] on div "def onSpawnBall ( ball ) : while True : ball . rollTo ( ball . x + 98 , ball . …" at bounding box center [1395, 380] width 250 height 637
click at [1297, 183] on div "def onSpawnBall ( ball ) : while True : ball . rollTo ( ball . x + 98 , ball . …" at bounding box center [1395, 380] width 250 height 637
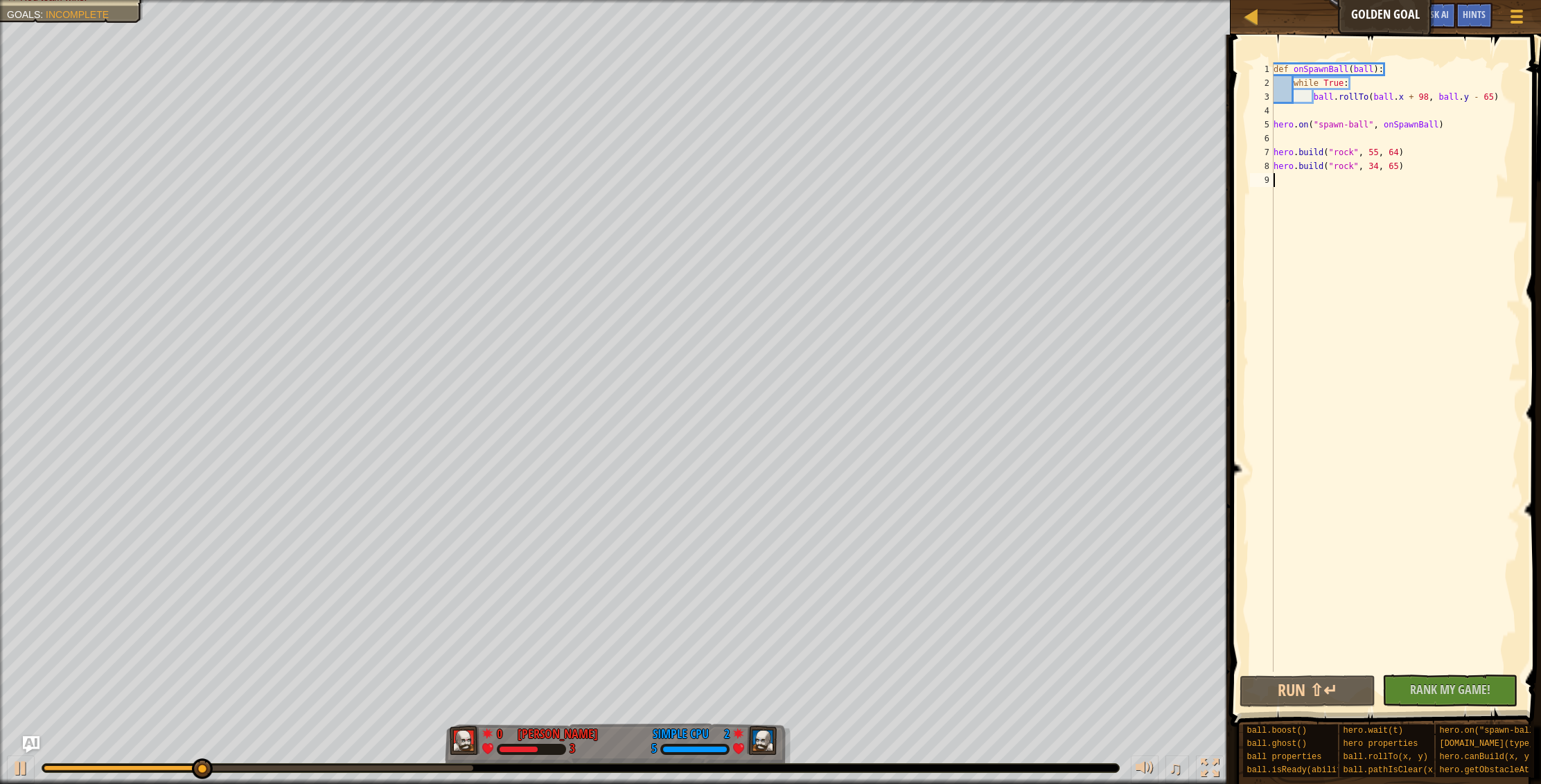
paste textarea "[DOMAIN_NAME]("rock", 34, 65)"
click at [1378, 182] on div "def onSpawnBall ( ball ) : while True : ball . rollTo ( ball . x + 98 , ball . …" at bounding box center [1397, 380] width 246 height 637
click at [1405, 180] on div "def onSpawnBall ( ball ) : while True : ball . rollTo ( ball . x + 98 , ball . …" at bounding box center [1397, 380] width 246 height 637
type textarea "[DOMAIN_NAME]("rock", 34, 93)"
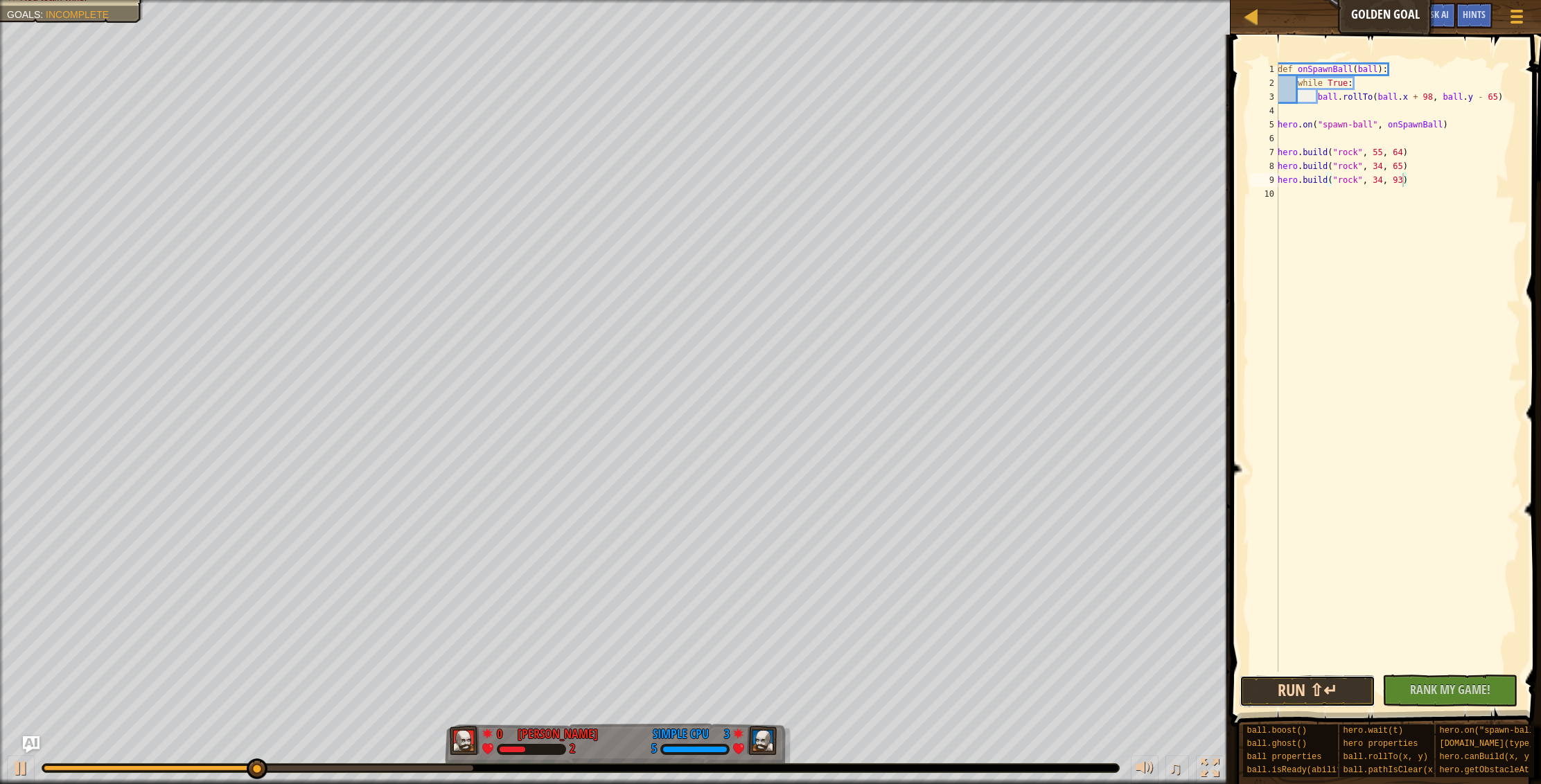
click at [1334, 687] on button "Run ⇧↵" at bounding box center [1307, 692] width 136 height 32
click at [1350, 191] on div "def onSpawnBall ( ball ) : while True : ball . rollTo ( ball . x + 98 , ball . …" at bounding box center [1397, 380] width 246 height 637
click at [1337, 201] on div "def onSpawnBall ( ball ) : while True : ball . rollTo ( ball . x + 98 , ball . …" at bounding box center [1397, 380] width 246 height 637
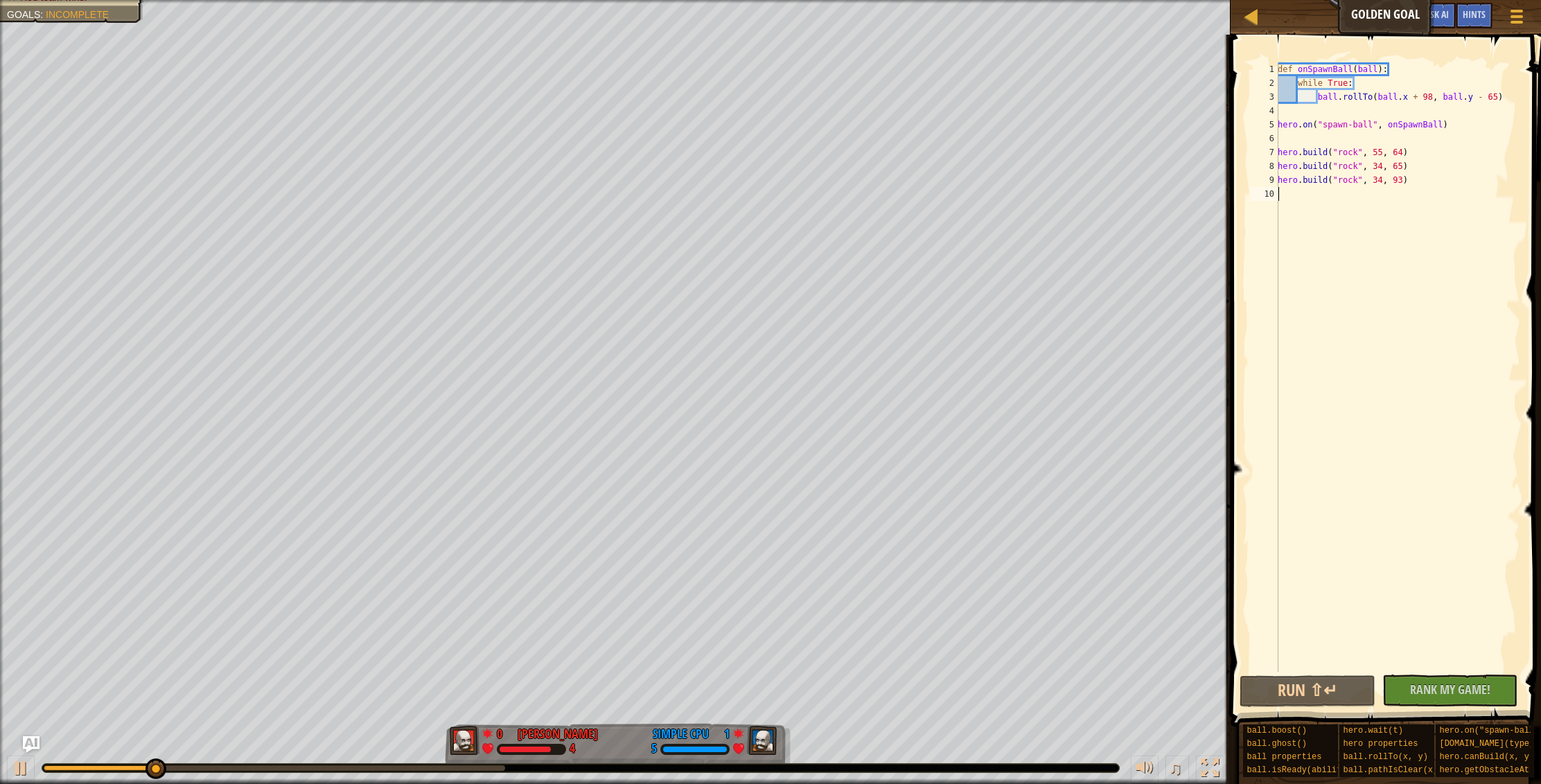
paste textarea "[DOMAIN_NAME]("rock", 34, 65)"
click at [1378, 192] on div "def onSpawnBall ( ball ) : while True : ball . rollTo ( ball . x + 98 , ball . …" at bounding box center [1397, 380] width 246 height 637
click at [1400, 195] on div "def onSpawnBall ( ball ) : while True : ball . rollTo ( ball . x + 98 , ball . …" at bounding box center [1397, 380] width 246 height 637
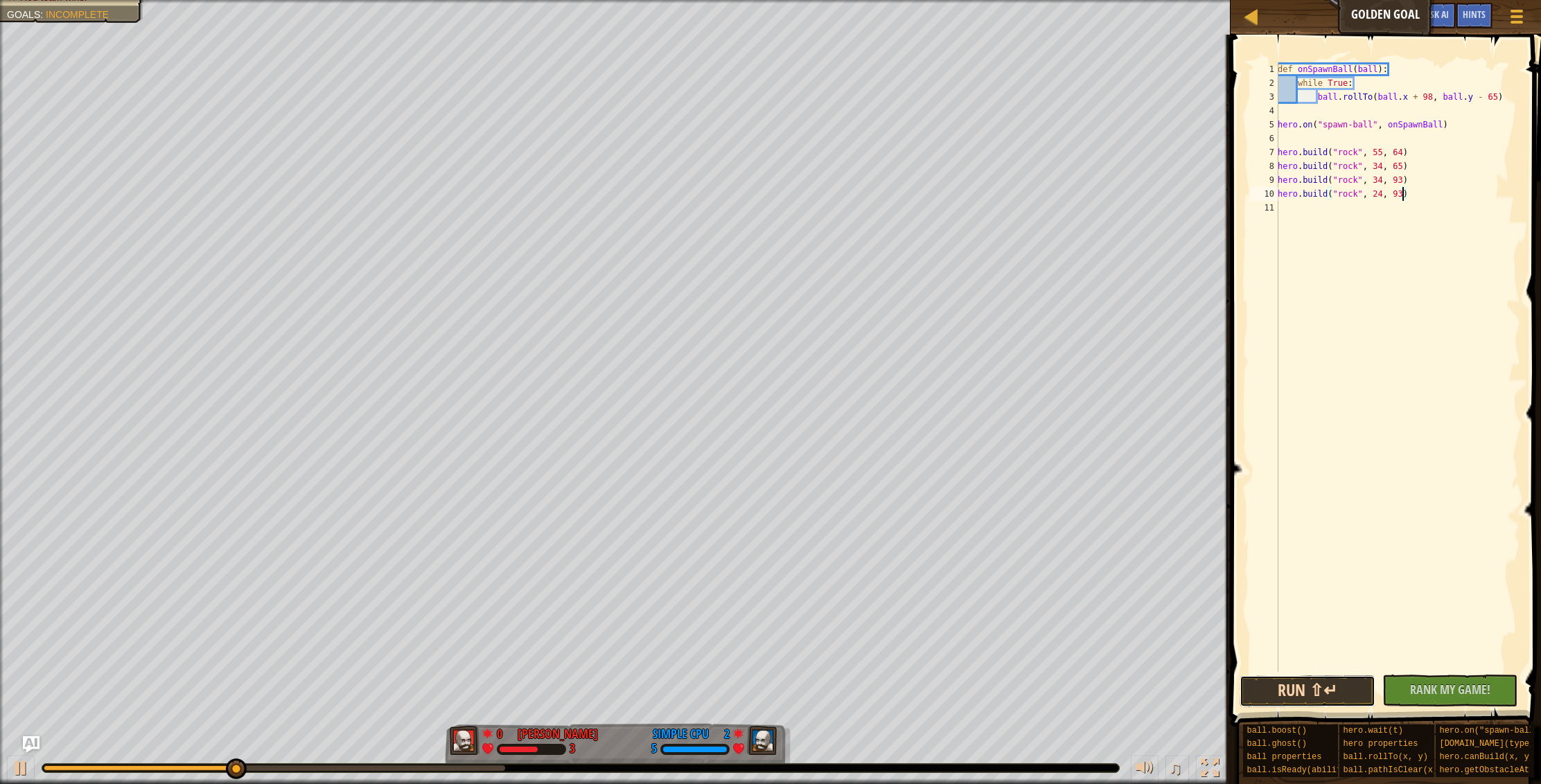
click at [1360, 698] on button "Run ⇧↵" at bounding box center [1307, 692] width 136 height 32
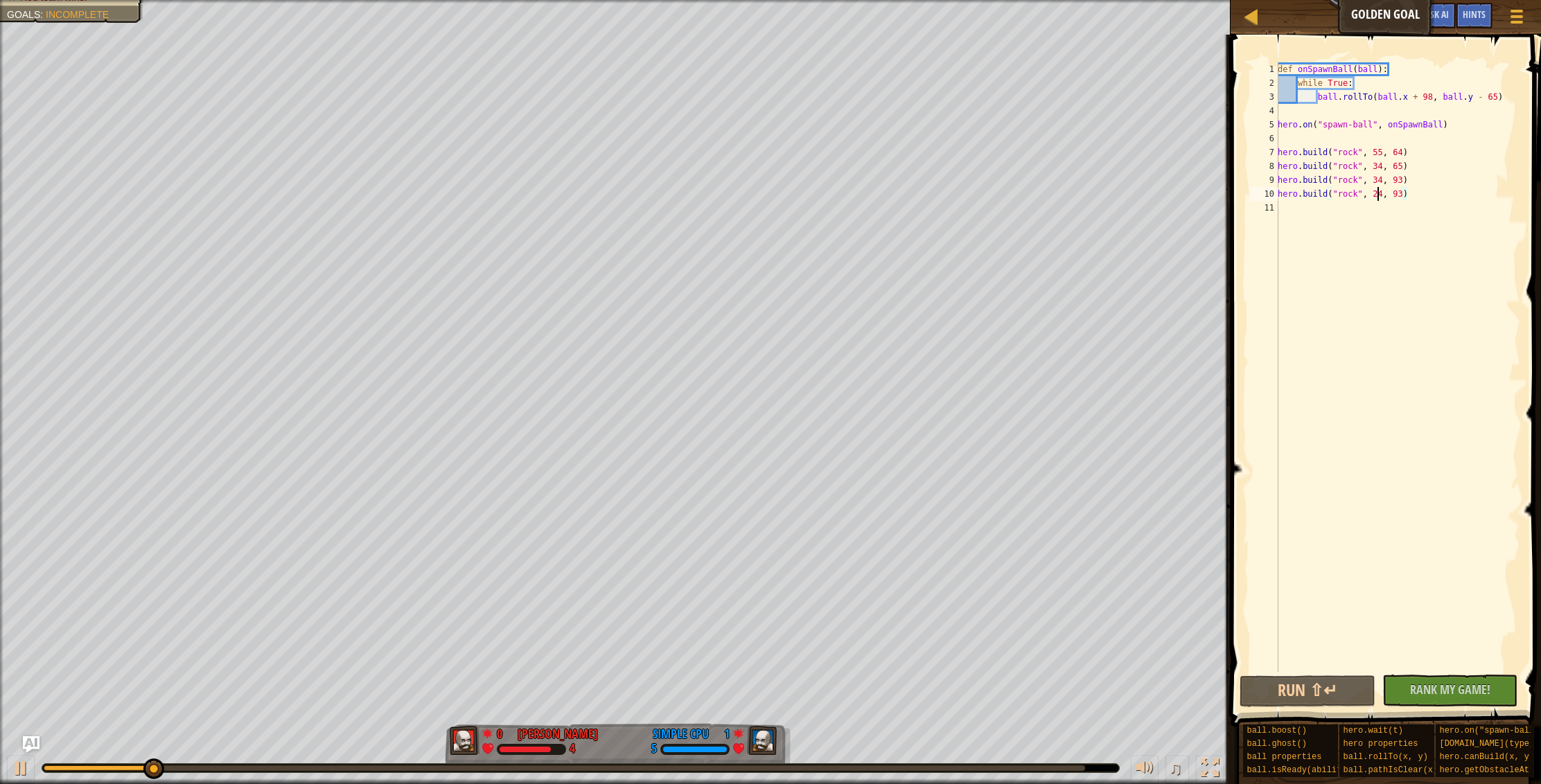
click at [1379, 192] on div "def onSpawnBall ( ball ) : while True : ball . rollTo ( ball . x + 98 , ball . …" at bounding box center [1397, 380] width 246 height 637
drag, startPoint x: 1379, startPoint y: 182, endPoint x: 1387, endPoint y: 183, distance: 8.1
click at [1382, 183] on div "def onSpawnBall ( ball ) : while True : ball . rollTo ( ball . x + 98 , ball . …" at bounding box center [1397, 380] width 246 height 637
click at [1379, 180] on div "def onSpawnBall ( ball ) : while True : ball . rollTo ( ball . x + 98 , ball . …" at bounding box center [1397, 367] width 246 height 610
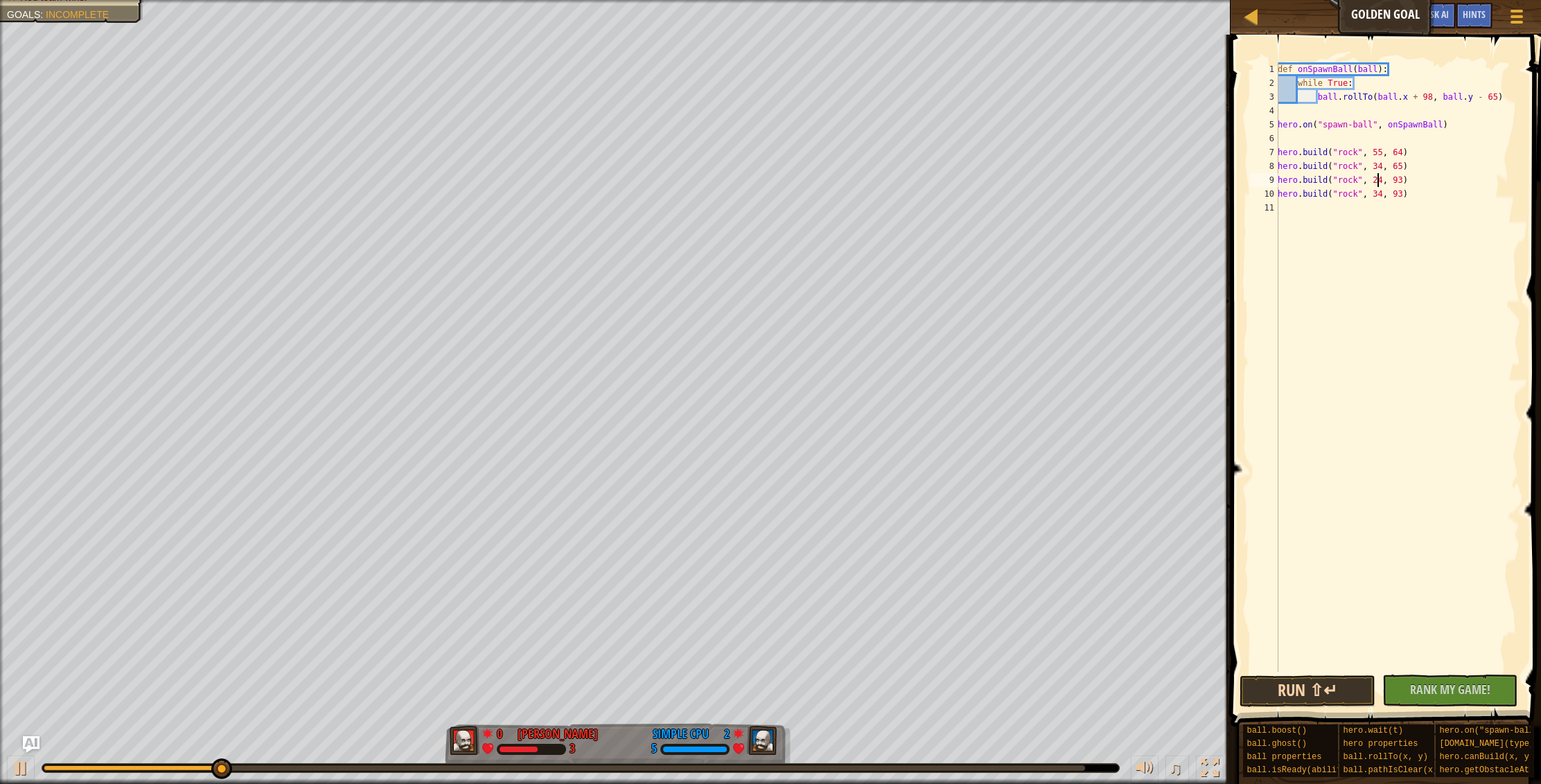
type textarea "[DOMAIN_NAME]("rock", 24, 93)"
click at [1314, 700] on button "Run ⇧↵" at bounding box center [1307, 692] width 136 height 32
